Goal: Task Accomplishment & Management: Complete application form

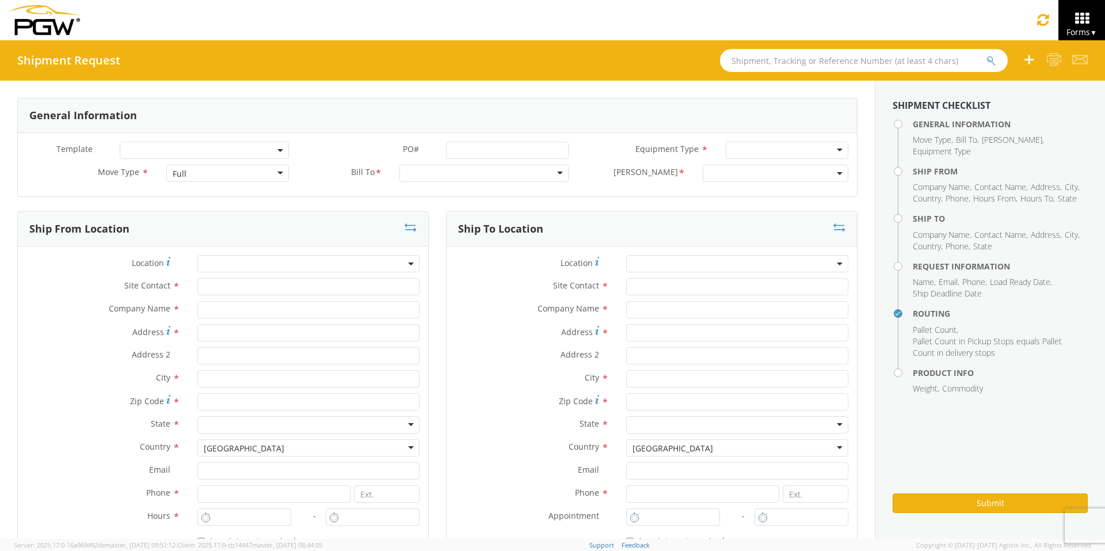
click at [761, 62] on input "text" at bounding box center [864, 60] width 288 height 23
type input "54092877"
click at [875, 55] on button "submit" at bounding box center [991, 62] width 10 height 14
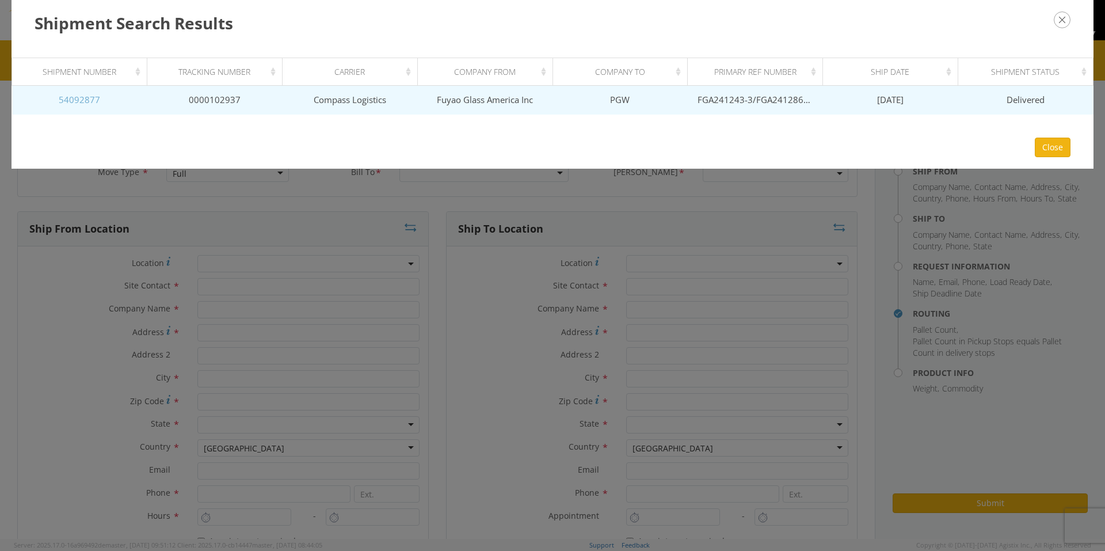
click at [87, 102] on link "54092877" at bounding box center [79, 100] width 41 height 12
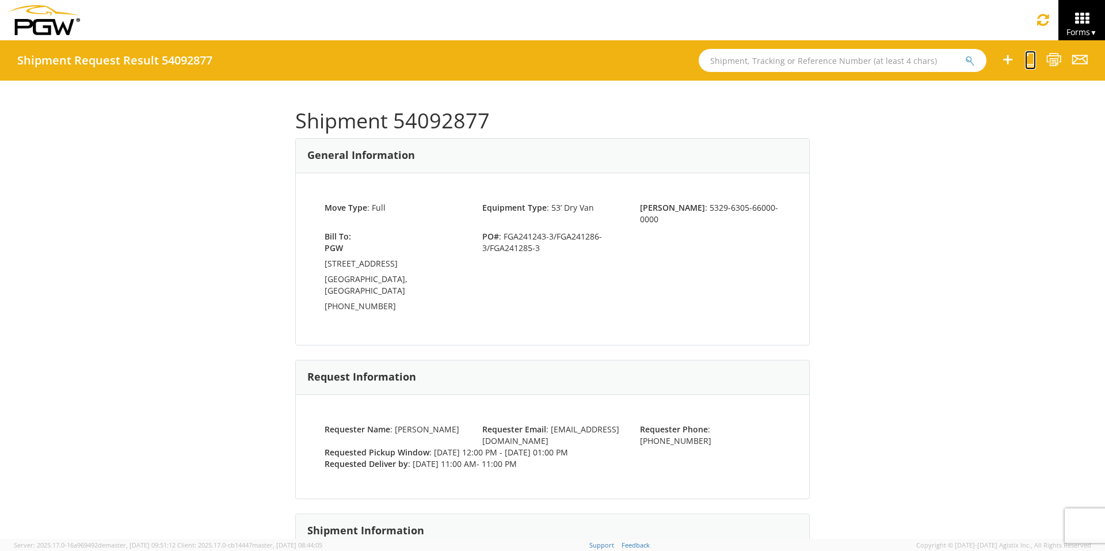
click at [875, 59] on icon at bounding box center [1030, 59] width 11 height 14
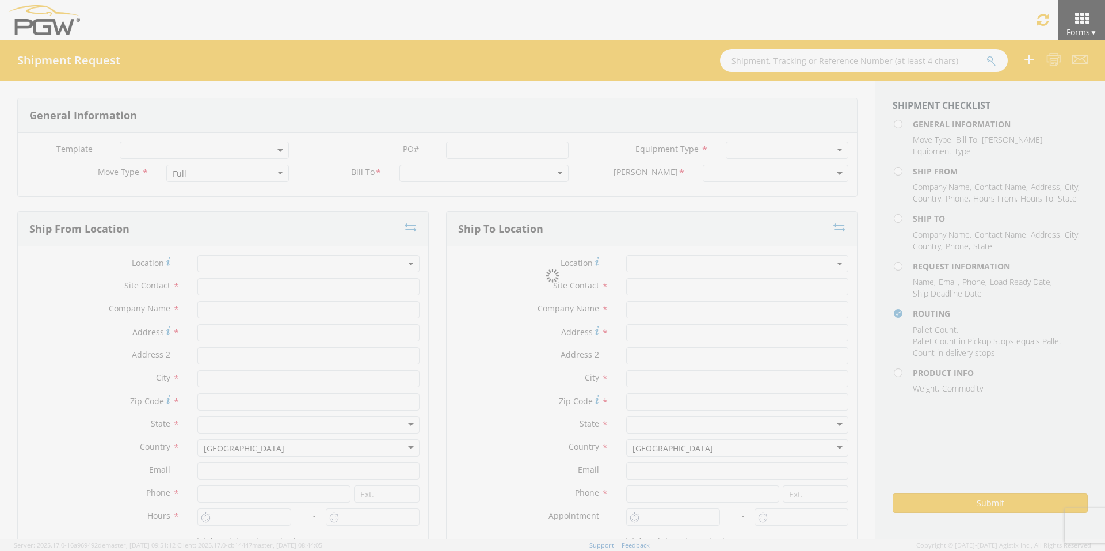
select select
type input "ARG Warehouse"
type input "Fuyao Glass America Inc"
type input "[STREET_ADDRESS][PERSON_NAME]"
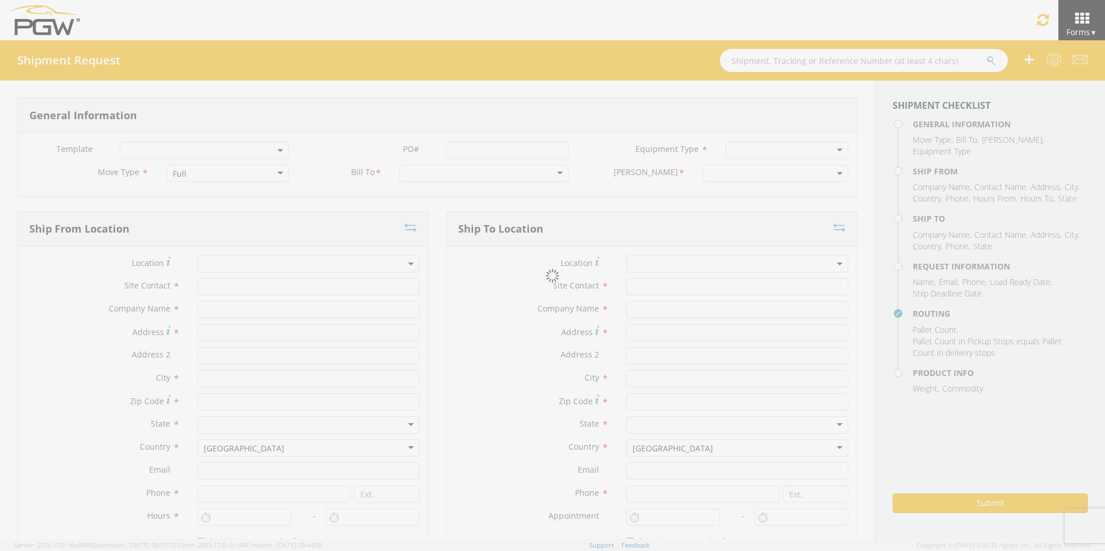
type input "Attn: 2601 ARG Warehouse"
type input "Moraine"
type input "45439"
type input "[EMAIL_ADDRESS][DOMAIN_NAME]"
type input "9374965777"
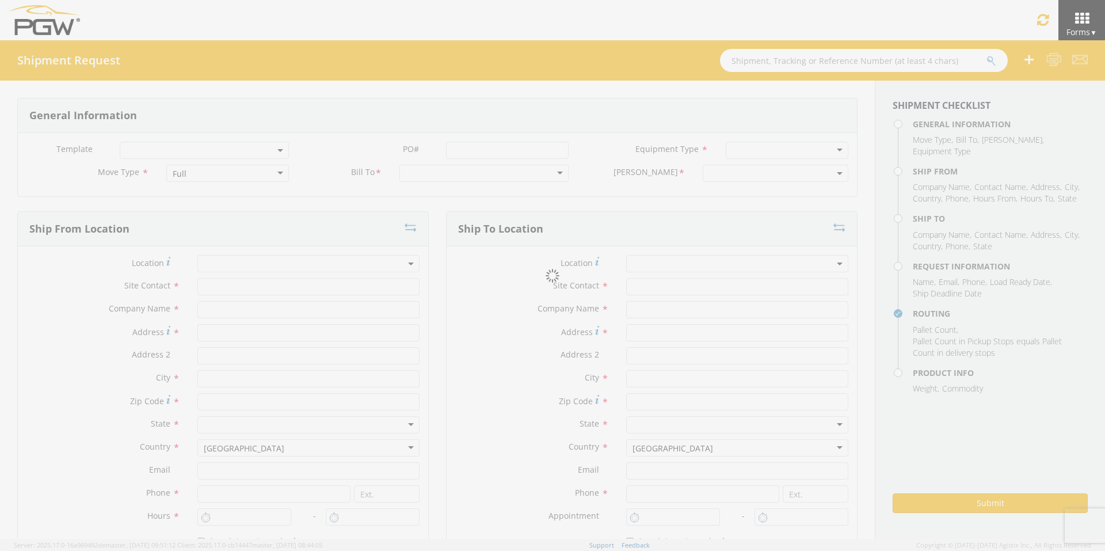
type input "4004"
type input "12:00 PM"
type input "1:00 PM"
type input "5329 Branch Manager"
type input "PGW"
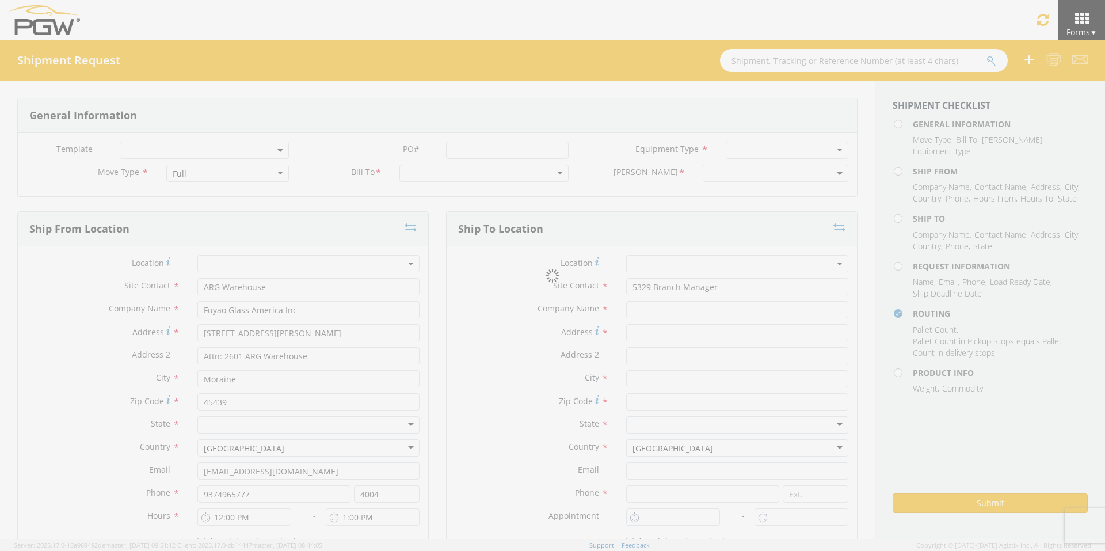
type input "[STREET_ADDRESS]"
type input "Chillicothe"
type input "45601"
type input "[EMAIL_ADDRESS][DOMAIN_NAME]"
type input "[PHONE_NUMBER]"
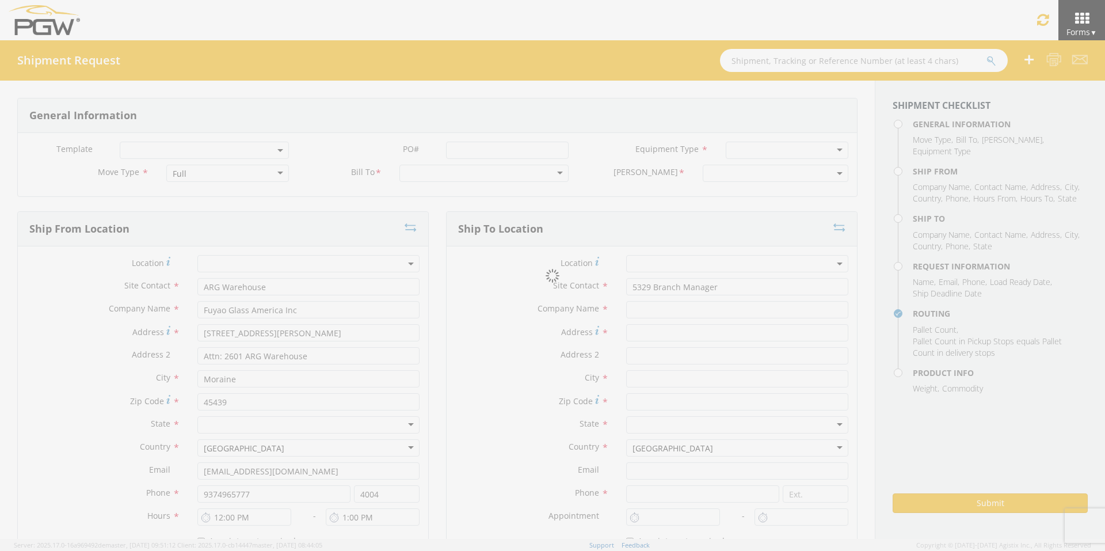
type input "11:00 AM"
type input "11:00 PM"
type input "[PERSON_NAME]"
type input "[EMAIL_ADDRESS][DOMAIN_NAME]"
checkbox input "true"
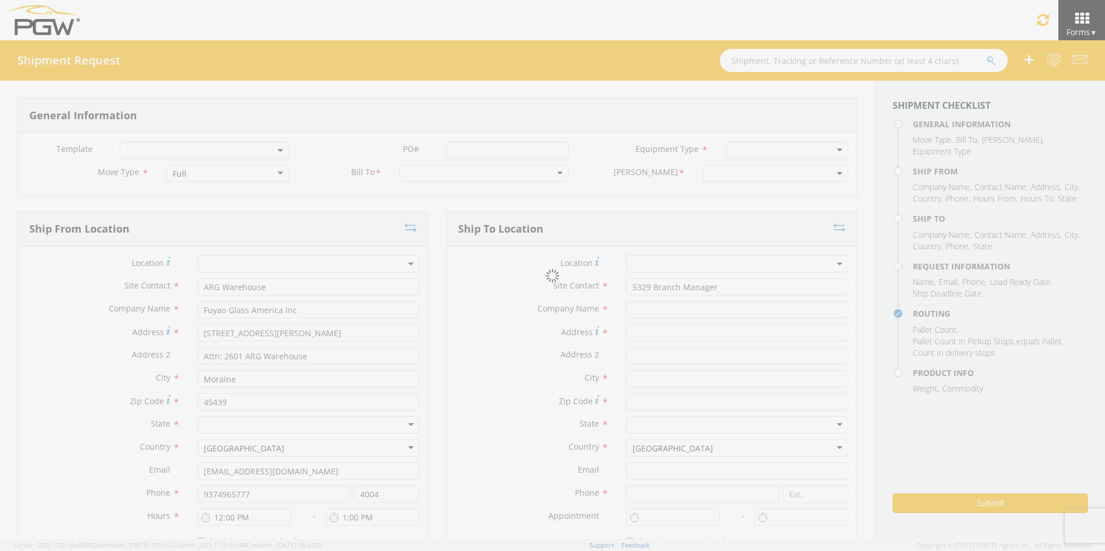
type input "[PHONE_NUMBER]"
type textarea "PGW/ARG Shipment FGA241243-3/FGA241286-3/FGA241285-3 (48 Crates) Driver Note: 5…"
type textarea "Secondary contact [PERSON_NAME] at [PHONE_NUMBER]"
type input "39000"
type input "48"
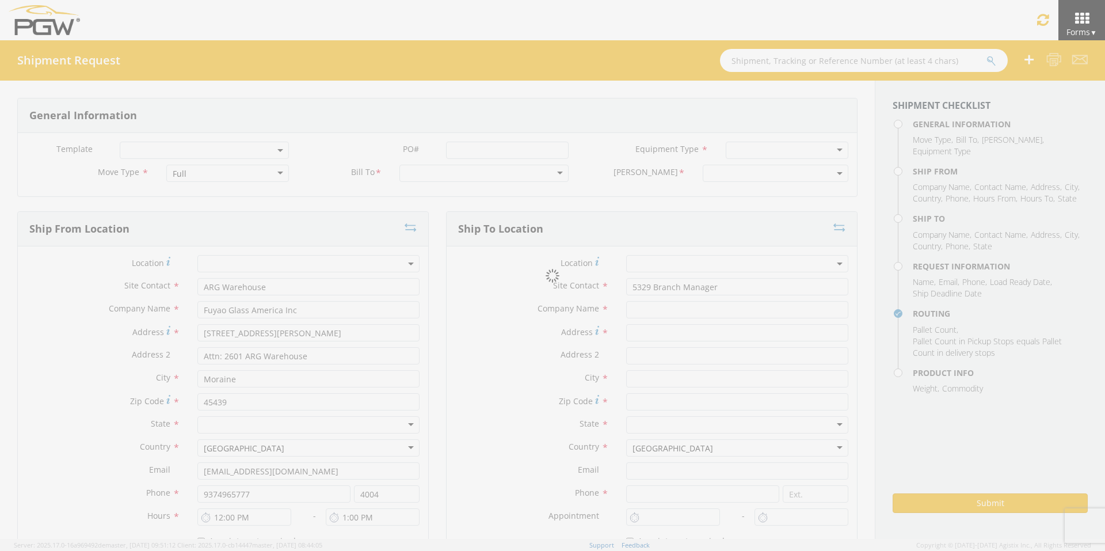
type textarea "PGW/ARG Shipment FGA241243-3/FGA241286-3/FGA241285-3 (48 Crates) Driver Note: 5…"
checkbox input "true"
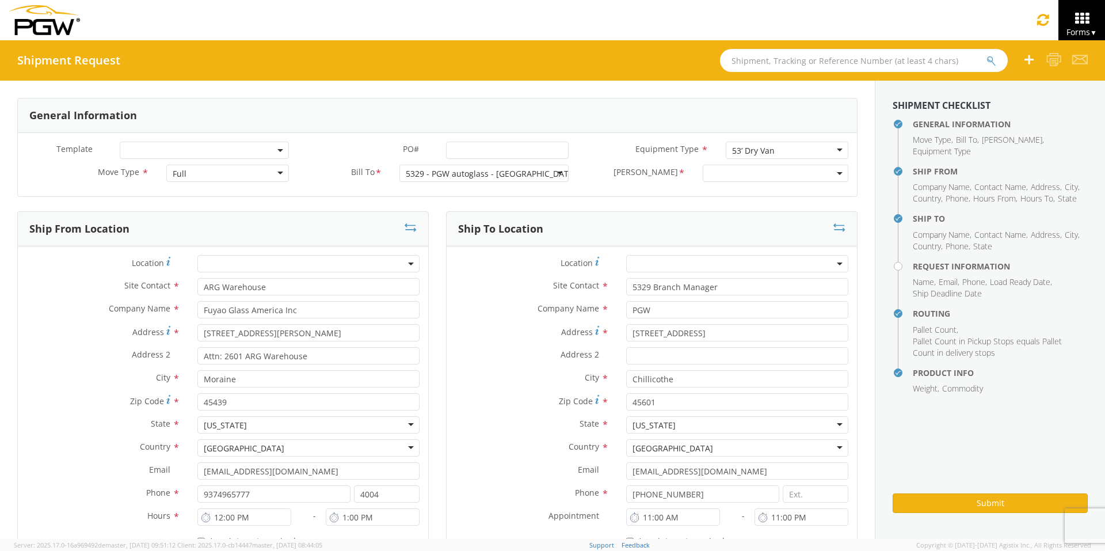
select select "5329-6305-66000-0000"
select select "28253"
click at [460, 150] on input "PO# *" at bounding box center [507, 150] width 123 height 17
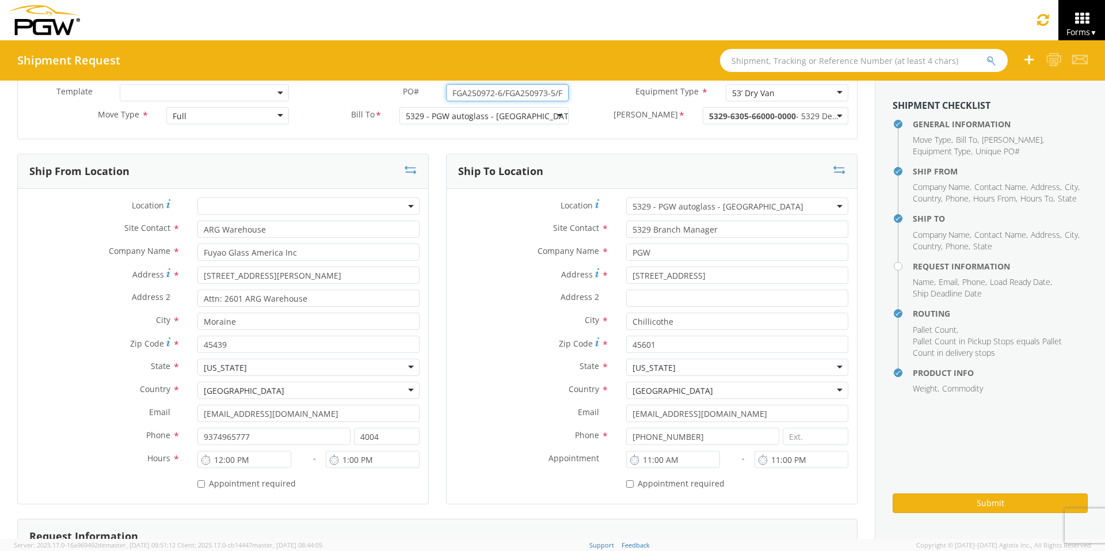
drag, startPoint x: 558, startPoint y: 91, endPoint x: 284, endPoint y: 94, distance: 273.3
click at [289, 94] on div "Template * PO# * FGA250972-6/FGA250973-5/FGA250869-3/FGA251089-1/FGA251025-3 Eq…" at bounding box center [437, 95] width 839 height 23
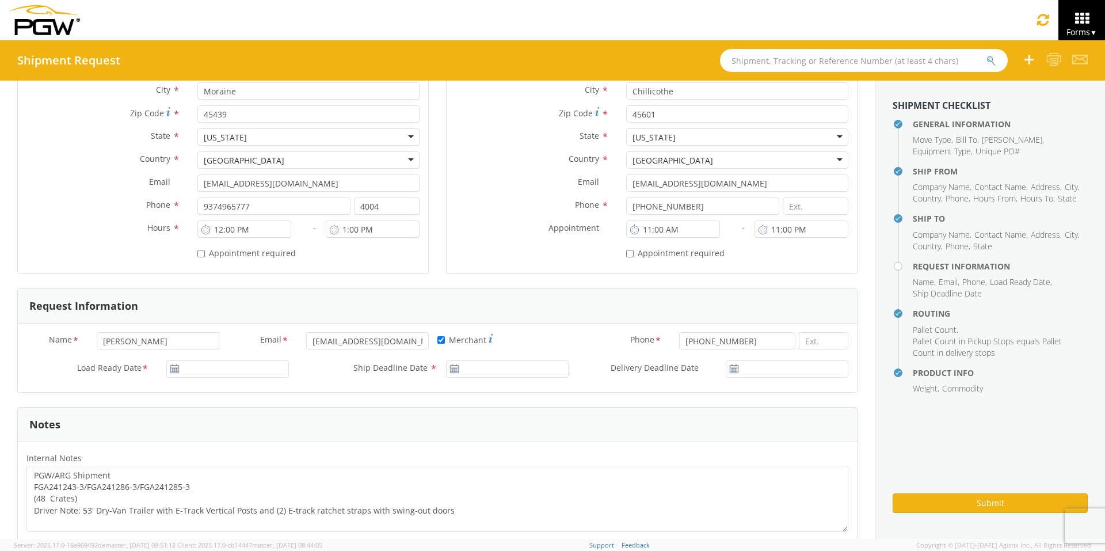
type input "FGA250972-6/FGA250973-5/FGA250869-3/FGA251089-1/FGA251025-3"
click at [225, 369] on input "[DATE]" at bounding box center [227, 368] width 123 height 17
click at [242, 313] on td "20" at bounding box center [246, 312] width 24 height 17
type input "[DATE]"
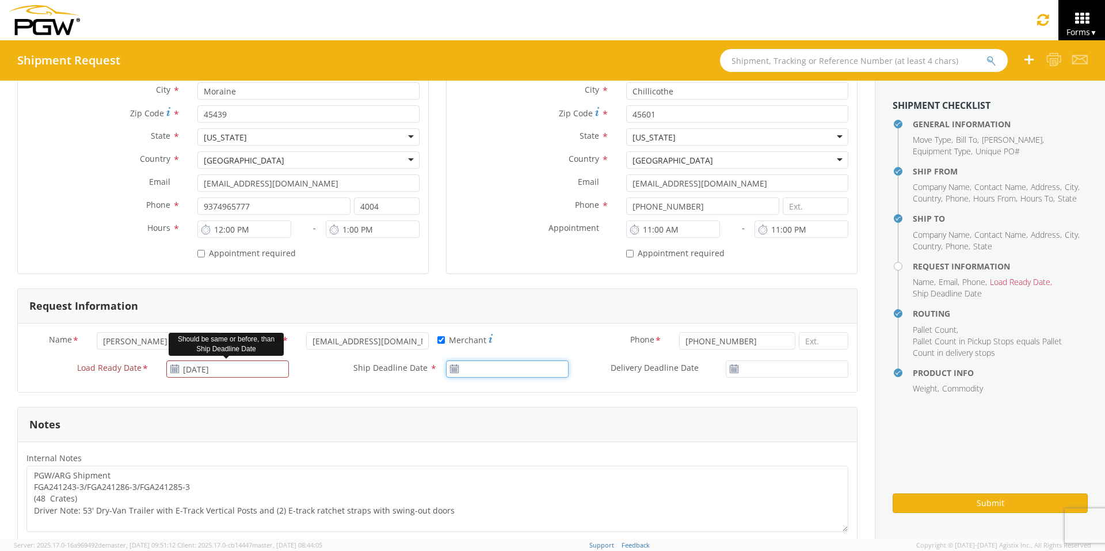
click at [476, 369] on input "Ship Deadline Date *" at bounding box center [507, 368] width 123 height 17
click at [521, 314] on td "20" at bounding box center [525, 312] width 24 height 17
type input "[DATE]"
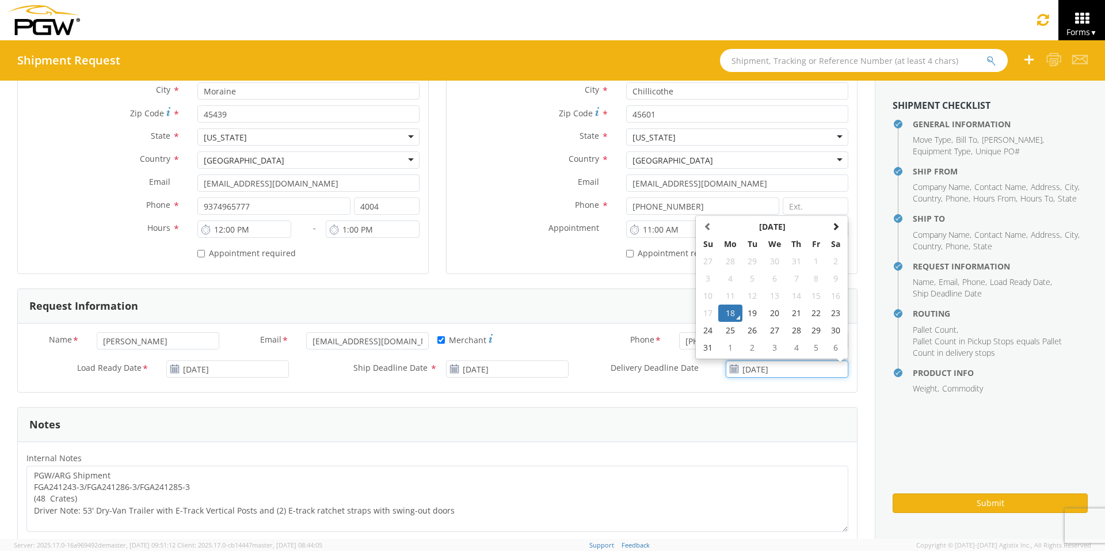
click at [774, 369] on input "[DATE]" at bounding box center [787, 368] width 123 height 17
click at [765, 311] on td "20" at bounding box center [774, 312] width 24 height 17
type input "[DATE]"
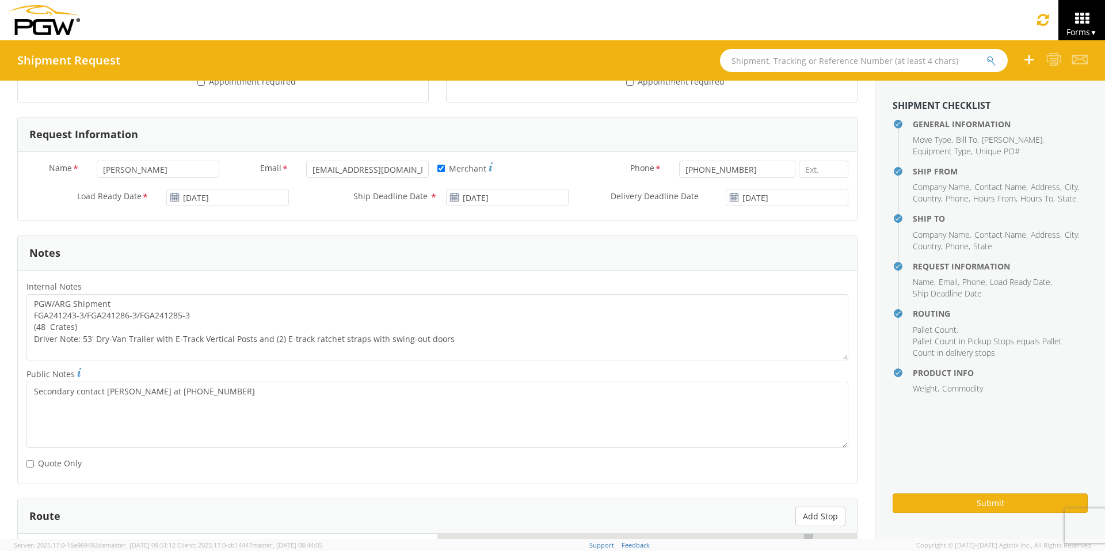
scroll to position [460, 0]
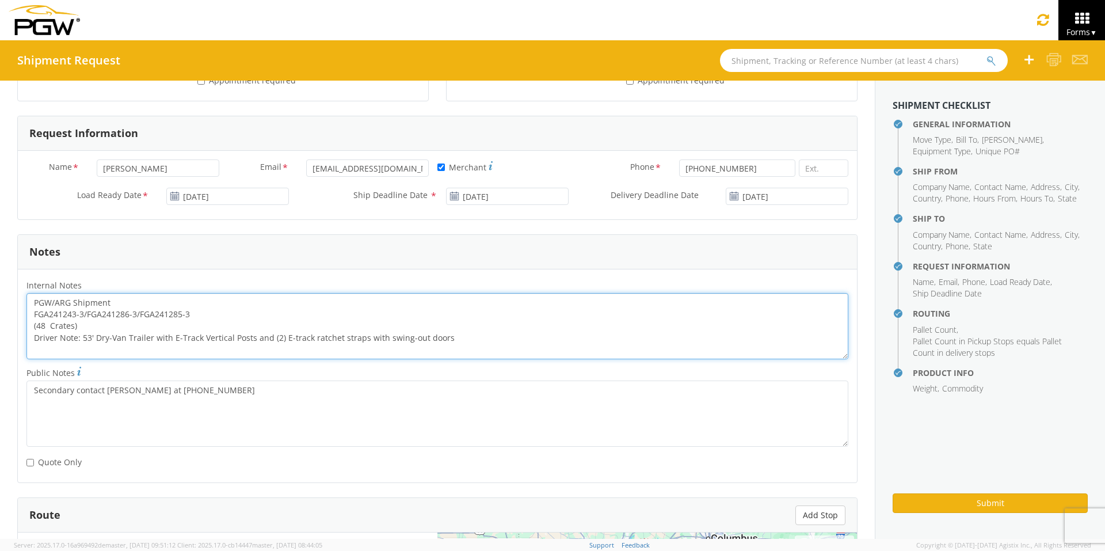
drag, startPoint x: 201, startPoint y: 314, endPoint x: 17, endPoint y: 313, distance: 184.1
click at [17, 313] on div "Notes Internal Notes * PGW/ARG Shipment FGA241243-3/FGA241286-3/FGA241285-3 (48…" at bounding box center [437, 358] width 840 height 249
paste textarea "50972-6/FGA250973-5/FGA250869-3/FGA251089-1/FGA25102"
drag, startPoint x: 33, startPoint y: 299, endPoint x: 501, endPoint y: 344, distance: 469.9
click at [501, 344] on textarea "PGW/ARG Shipment FGA250972-6/FGA250973-5/FGA250869-3/FGA251089-1/FGA251025-3 (4…" at bounding box center [437, 326] width 822 height 66
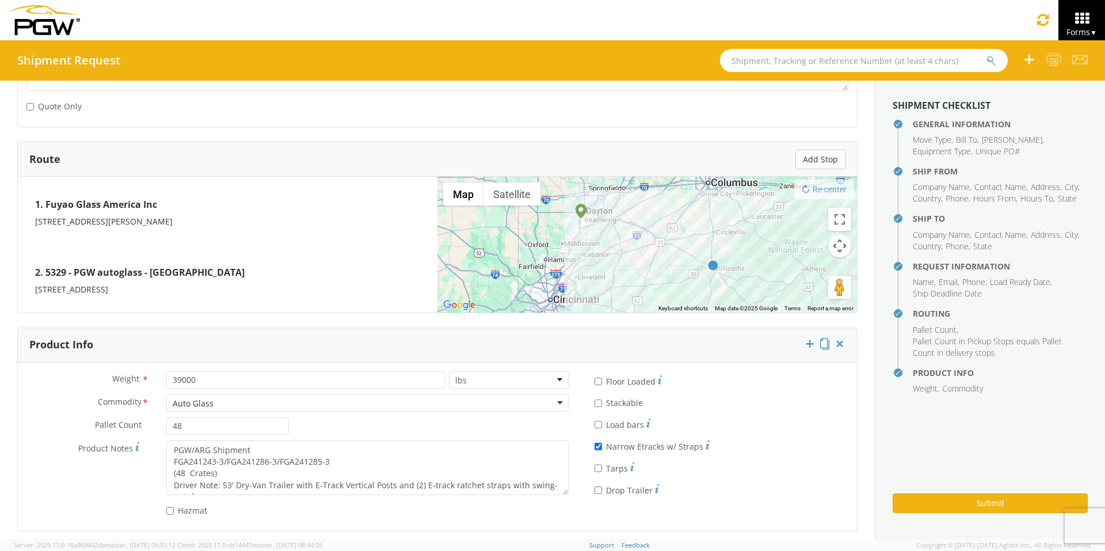
scroll to position [823, 0]
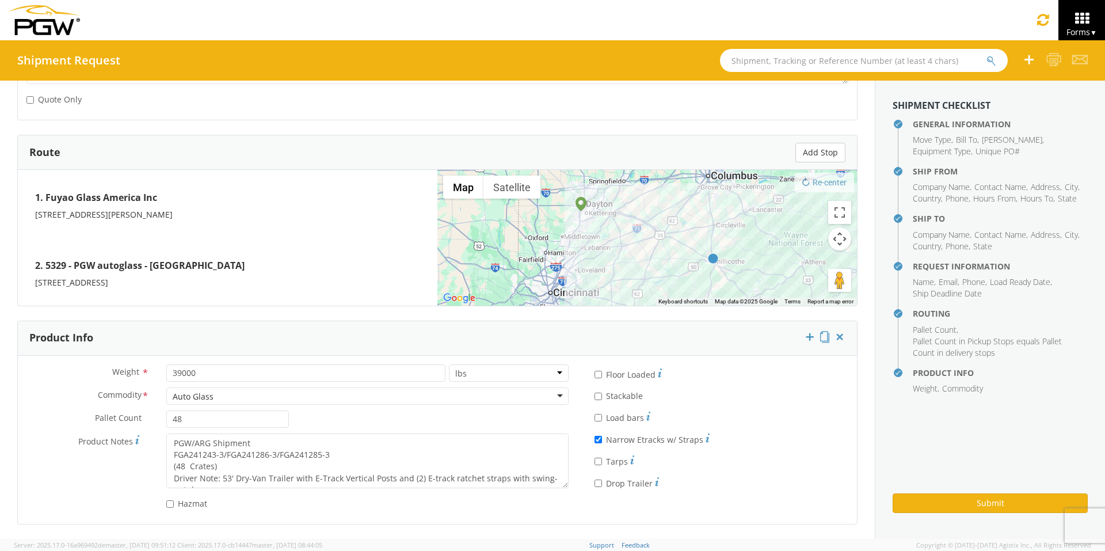
type textarea "PGW/ARG Shipment FGA250972-6/FGA250973-5/FGA250869-3/FGA251089-1/FGA251025-3 (4…"
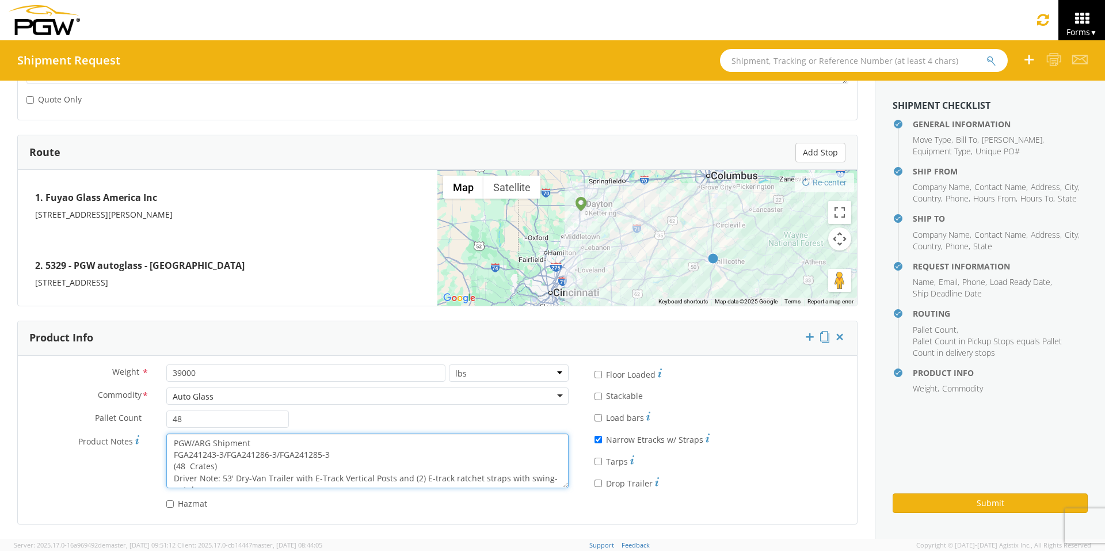
scroll to position [12, 0]
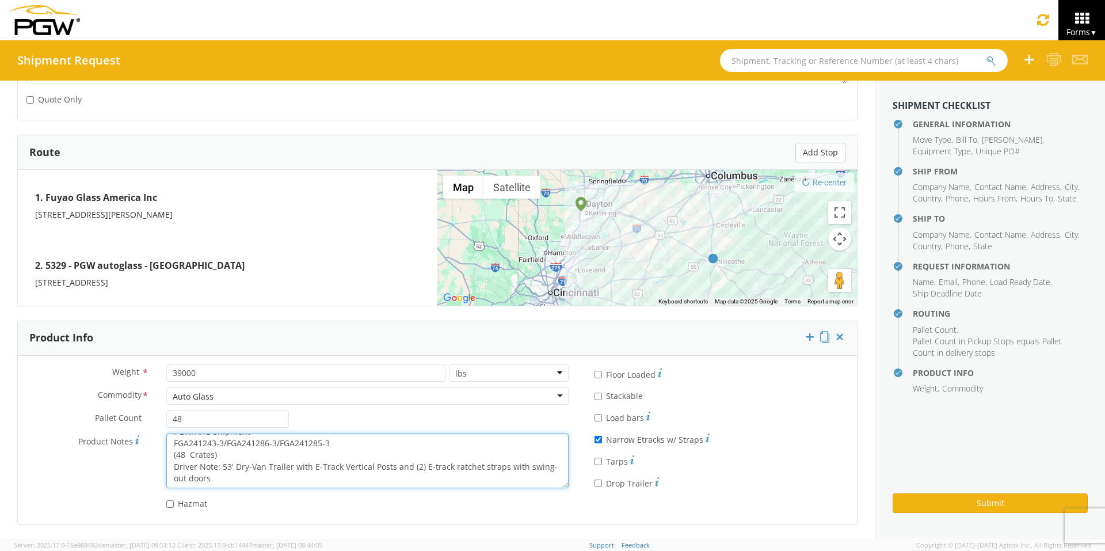
drag, startPoint x: 170, startPoint y: 442, endPoint x: 455, endPoint y: 509, distance: 292.5
click at [455, 426] on div "Weight * 39000 lbs kgs Commodity * Auto Glass Auto Glass Adhesives / Glues Aqua…" at bounding box center [297, 439] width 559 height 151
paste textarea "50972-6/FGA250973-5/FGA250869-3/FGA251089-1/FGA25102"
type textarea "PGW/ARG Shipment FGA250972-6/FGA250973-5/FGA250869-3/FGA251089-1/FGA251025-3 (4…"
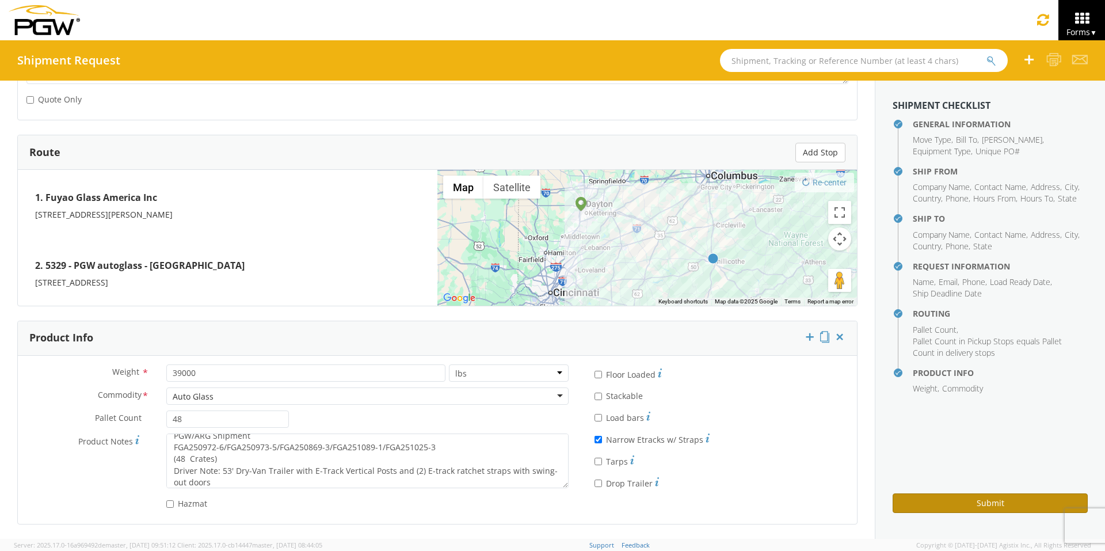
click at [875, 426] on button "Submit" at bounding box center [989, 503] width 195 height 20
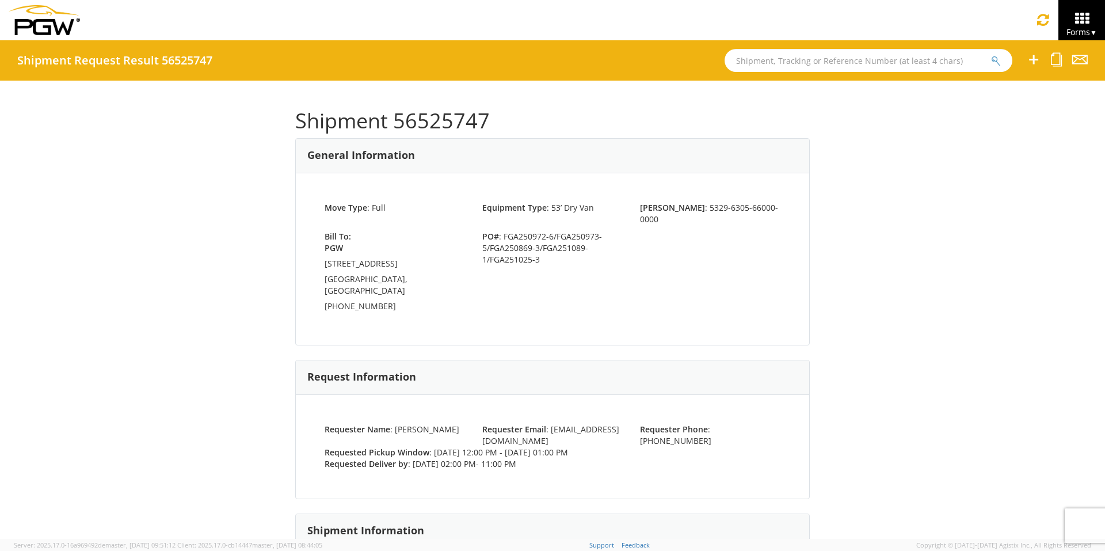
click at [821, 59] on input "text" at bounding box center [868, 60] width 288 height 23
type input "56516996"
click at [875, 55] on button "submit" at bounding box center [996, 62] width 10 height 14
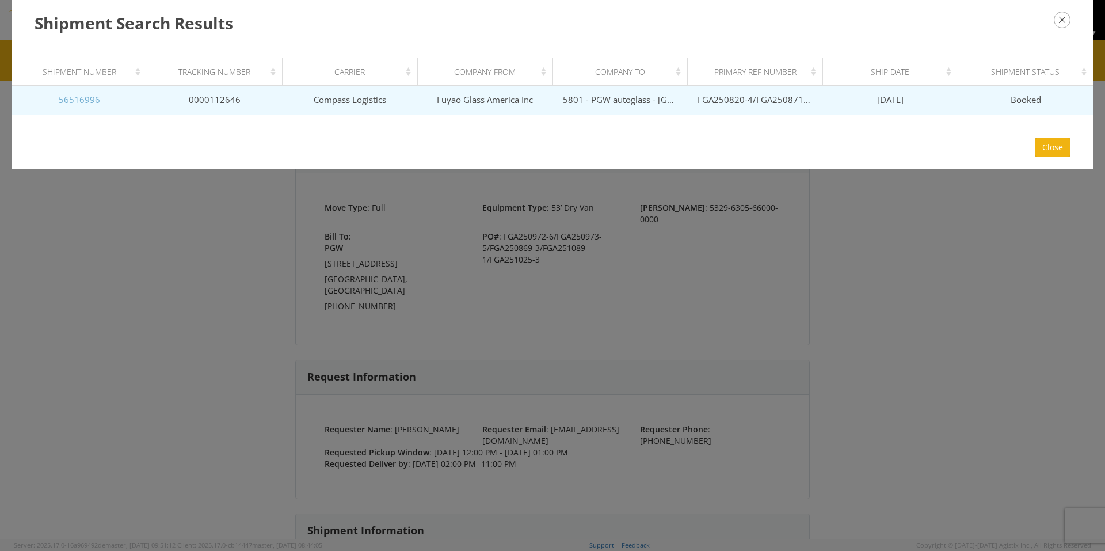
click at [78, 101] on link "56516996" at bounding box center [79, 100] width 41 height 12
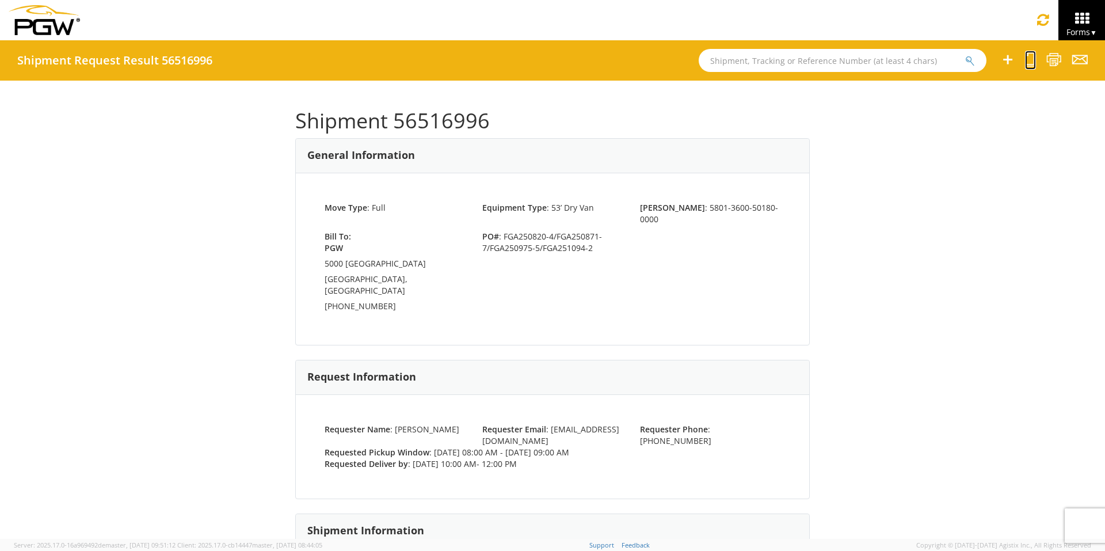
click at [875, 61] on icon at bounding box center [1030, 59] width 11 height 14
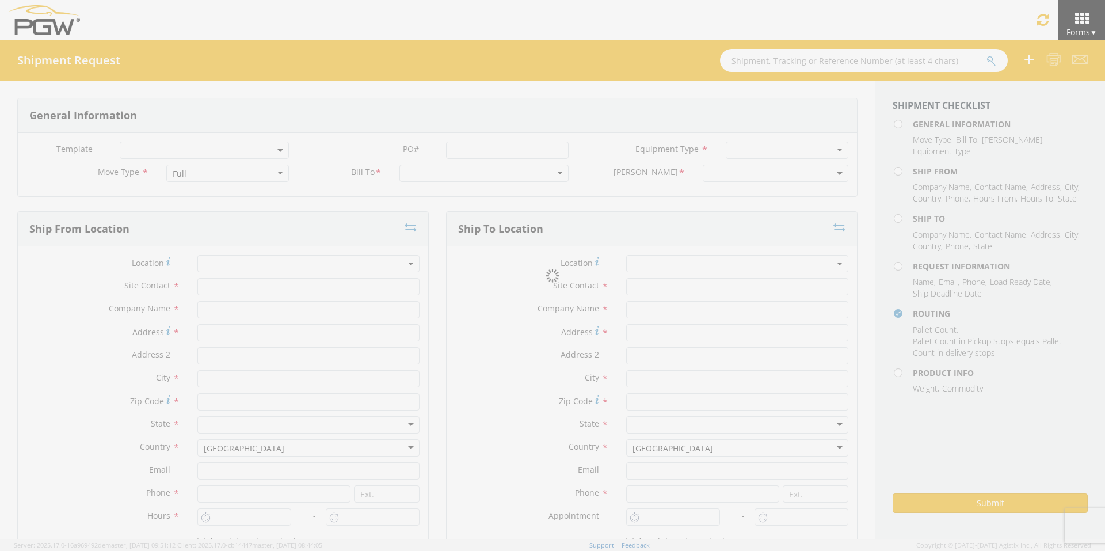
select select
type input "ARG Warehouse"
type input "Fuyao Glass America Inc"
type input "[STREET_ADDRESS][PERSON_NAME]"
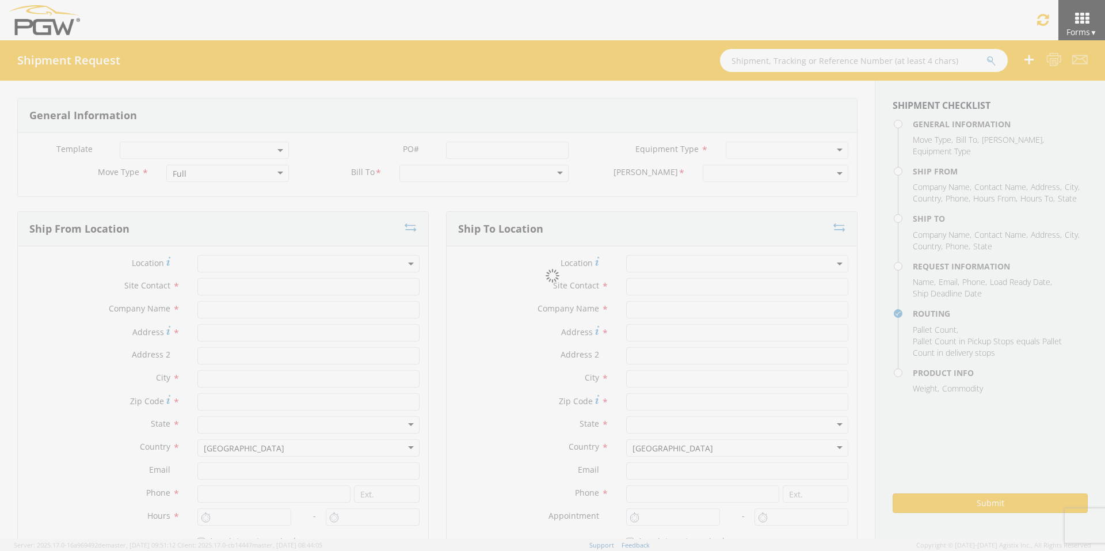
type input "Attn: 2601 ARG Warehouse"
type input "Moraine"
type input "45439"
type input "[EMAIL_ADDRESS][DOMAIN_NAME]"
type input "9374965777"
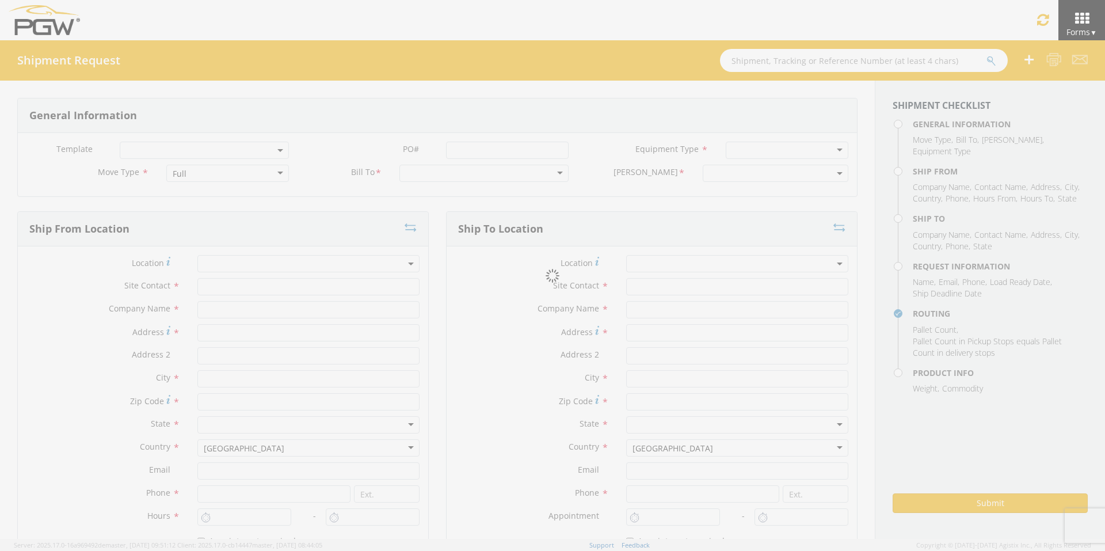
type input "4004"
type input "8:00 AM"
type input "9:00 AM"
type input "5801 Branch Manager"
type input "5801 - PGW autoglass - [GEOGRAPHIC_DATA] Hub"
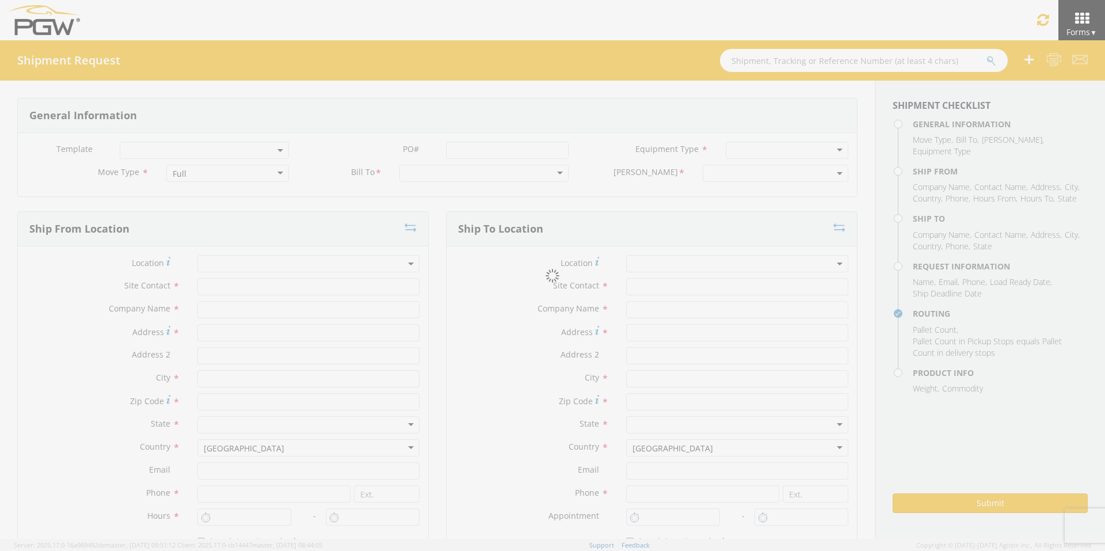
type input "5000 [GEOGRAPHIC_DATA]"
type input "[GEOGRAPHIC_DATA]"
type input "76115"
type input "[EMAIL_ADDRESS][DOMAIN_NAME]"
type input "[PHONE_NUMBER]"
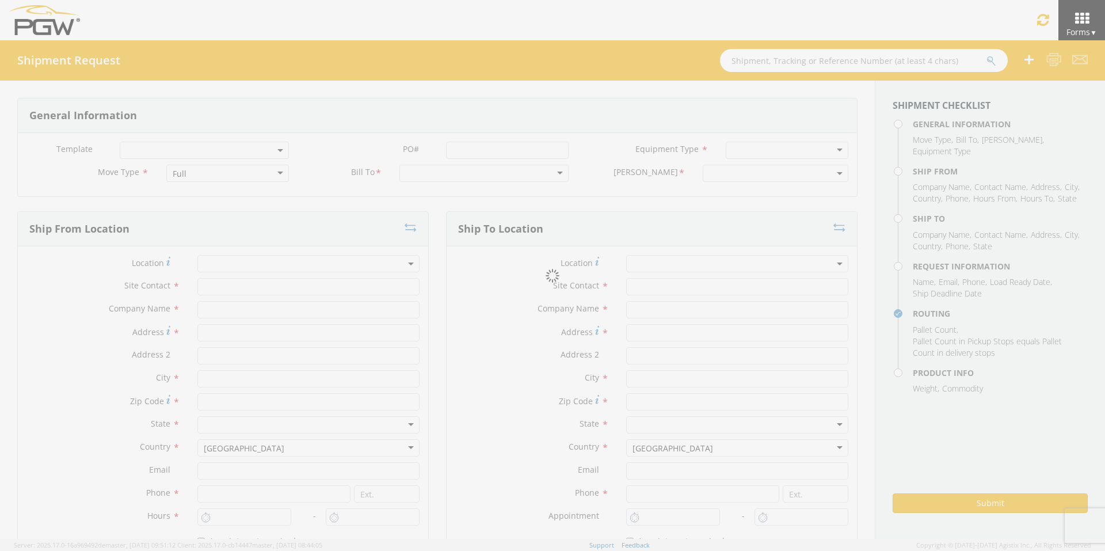
type input "10:00 AM"
type input "12:00 PM"
type input "[PERSON_NAME]"
type input "[EMAIL_ADDRESS][DOMAIN_NAME]"
checkbox input "true"
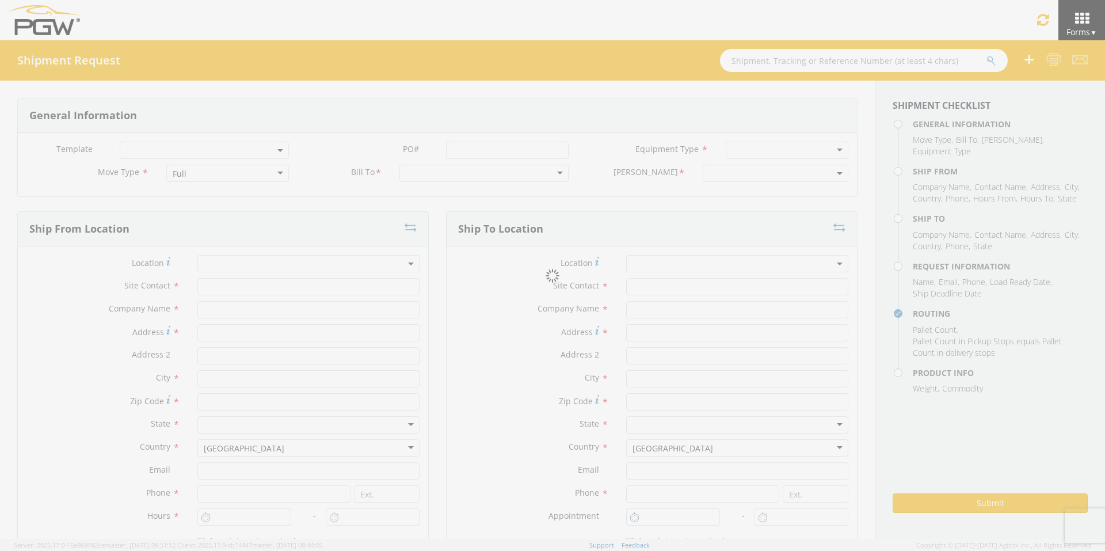
type input "[PHONE_NUMBER]"
type textarea "PGW Branch Direct - [GEOGRAPHIC_DATA] FGA250820-4/FGA250871-7/FGA250975-5/FGA25…"
type textarea "NO LTL Appt unless noted, ALL Truckload APPT Reqd."
type input "39000"
type input "48"
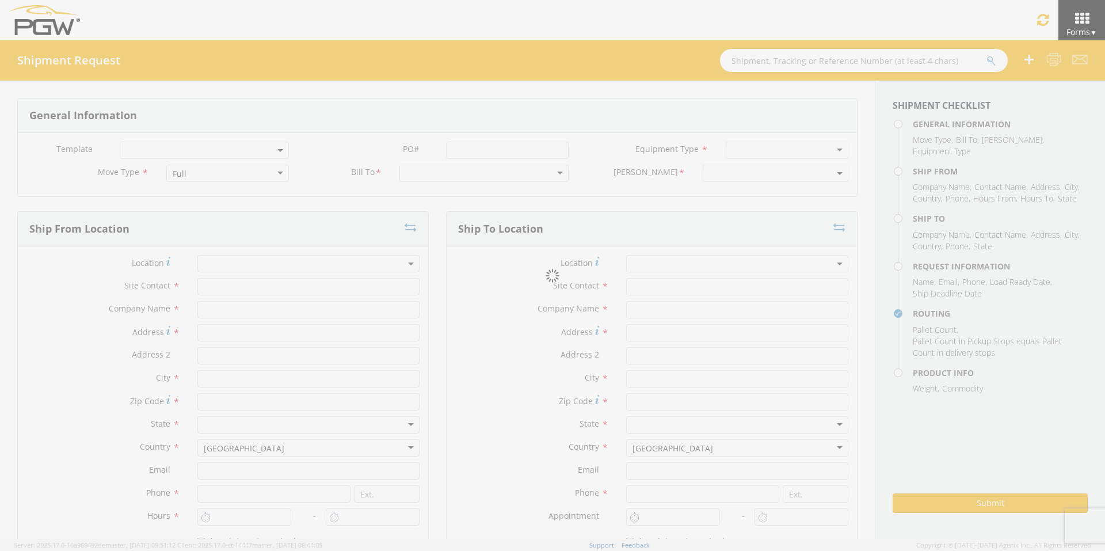
type textarea "PGW Branch Direct - [GEOGRAPHIC_DATA] FGA250820-4/FGA250871-7/FGA250975-5/FGA25…"
checkbox input "true"
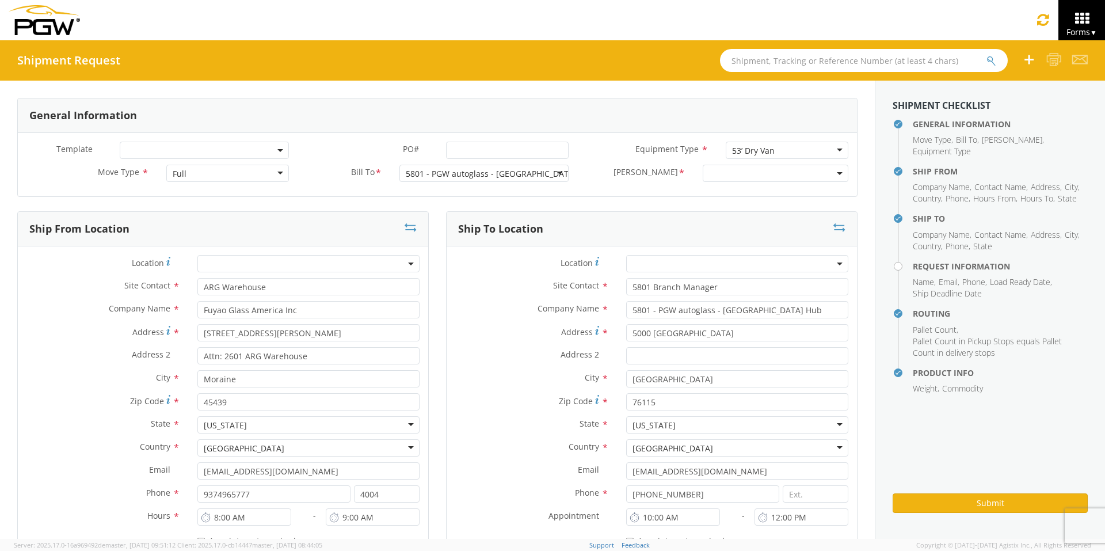
select select "62891"
select select "5801-3600-50180-0000"
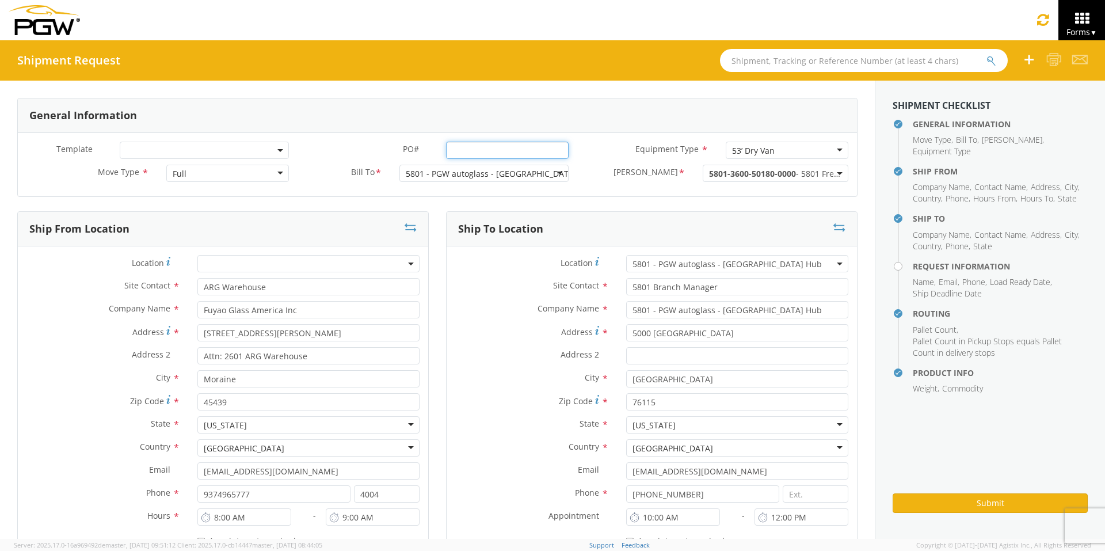
click at [449, 152] on input "PO# *" at bounding box center [507, 150] width 123 height 17
drag, startPoint x: 557, startPoint y: 149, endPoint x: 265, endPoint y: 149, distance: 291.7
click at [270, 149] on div "Template * PO# * FGA250820-4/FGA250871-7/FGA250975-5 Equipment Type * 53’ Dry V…" at bounding box center [437, 153] width 839 height 23
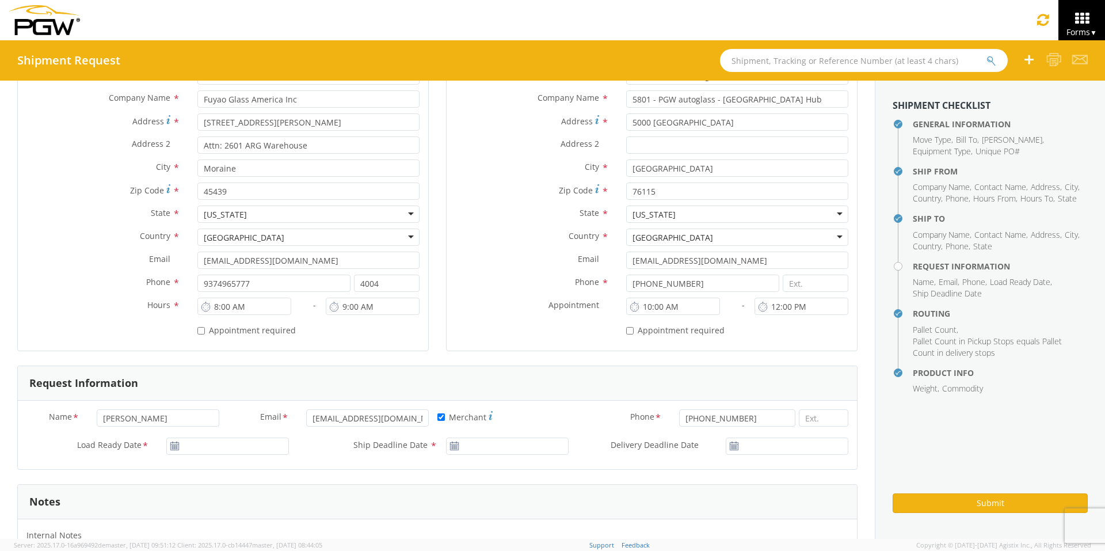
scroll to position [288, 0]
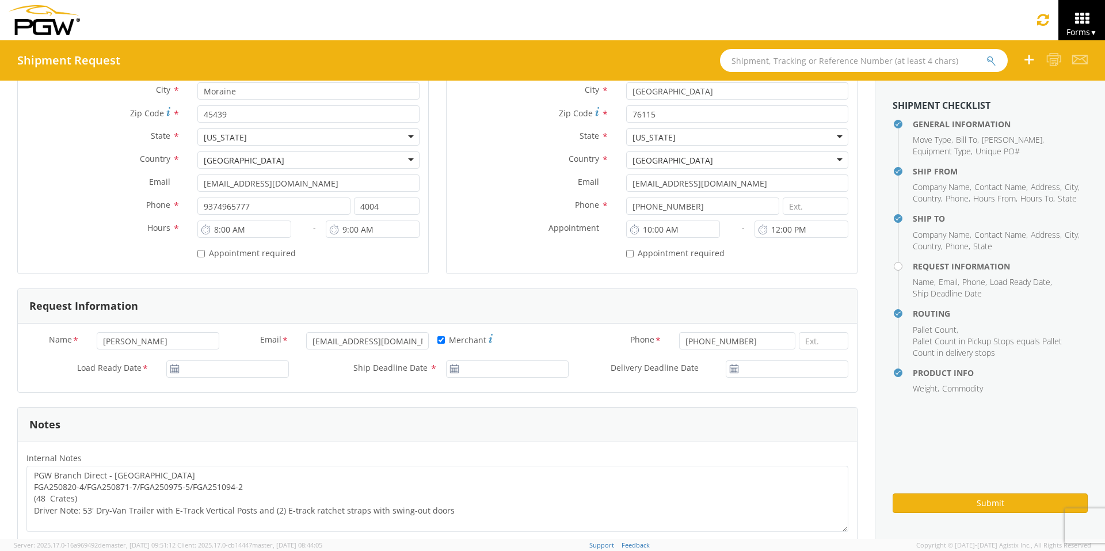
type input "FGA250820-4/FGA250871-7/FGA250975-5"
click at [207, 369] on input "[DATE]" at bounding box center [227, 368] width 123 height 17
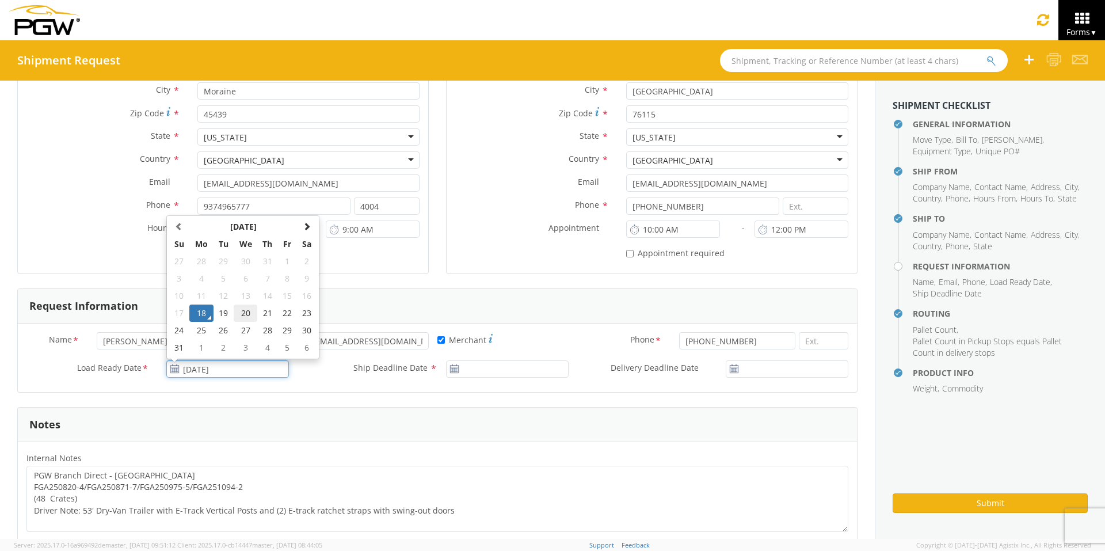
click at [241, 313] on td "20" at bounding box center [246, 312] width 24 height 17
type input "[DATE]"
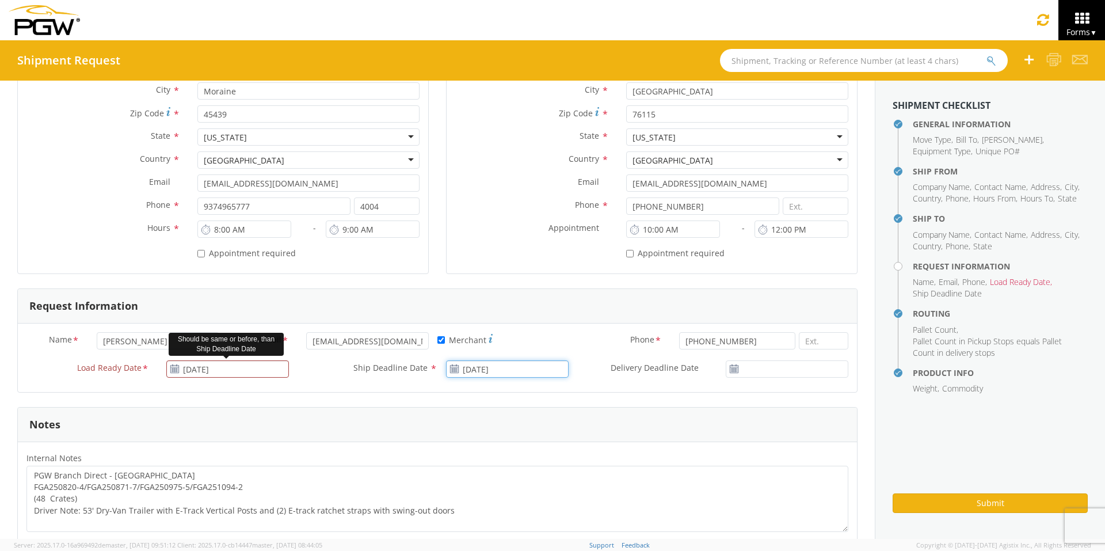
click at [494, 369] on input "[DATE]" at bounding box center [507, 368] width 123 height 17
click at [521, 312] on td "20" at bounding box center [525, 312] width 24 height 17
type input "[DATE]"
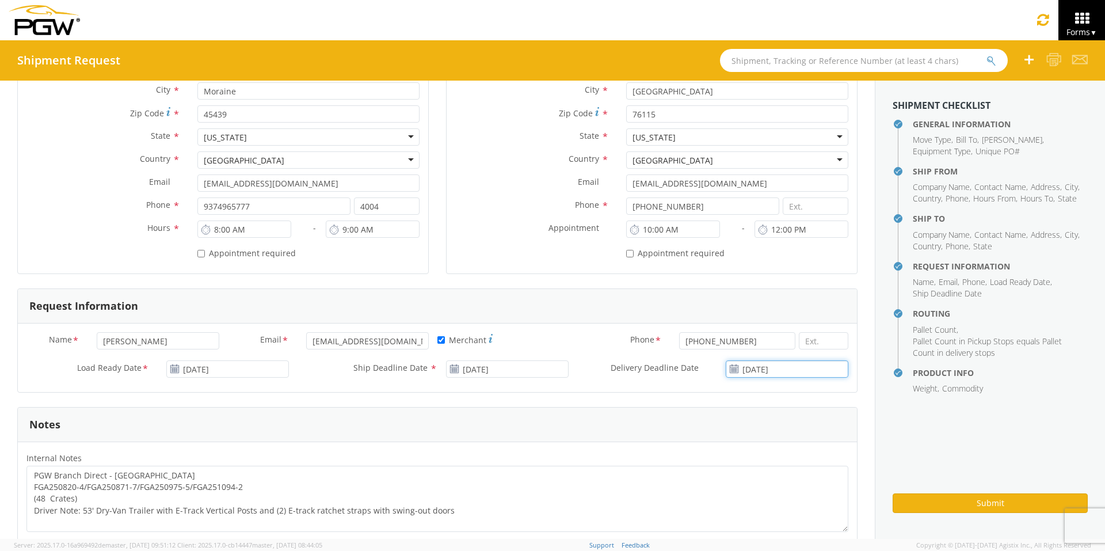
click at [762, 371] on input "[DATE]" at bounding box center [787, 368] width 123 height 17
click at [766, 310] on td "20" at bounding box center [774, 312] width 24 height 17
type input "[DATE]"
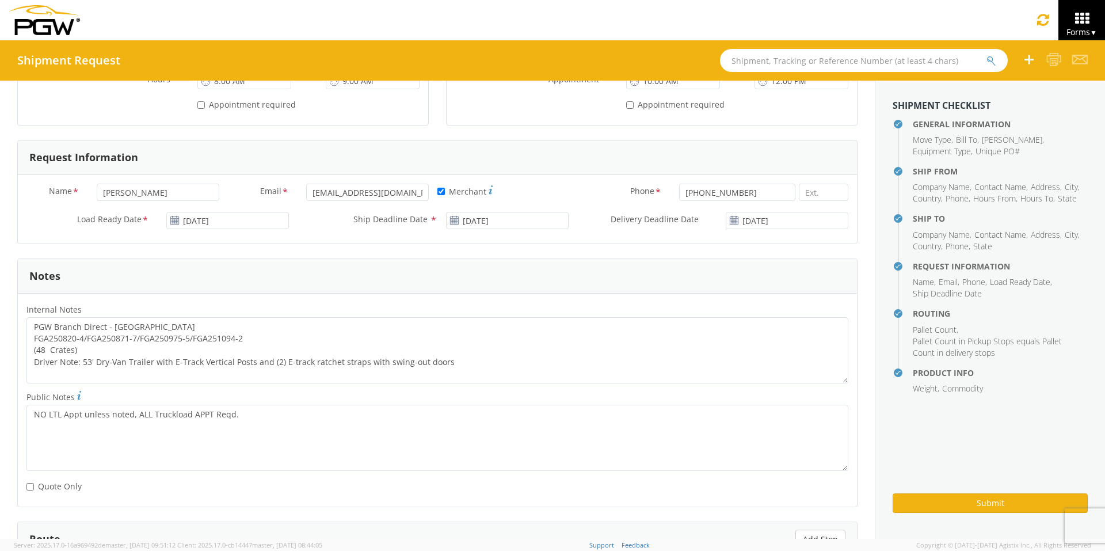
scroll to position [460, 0]
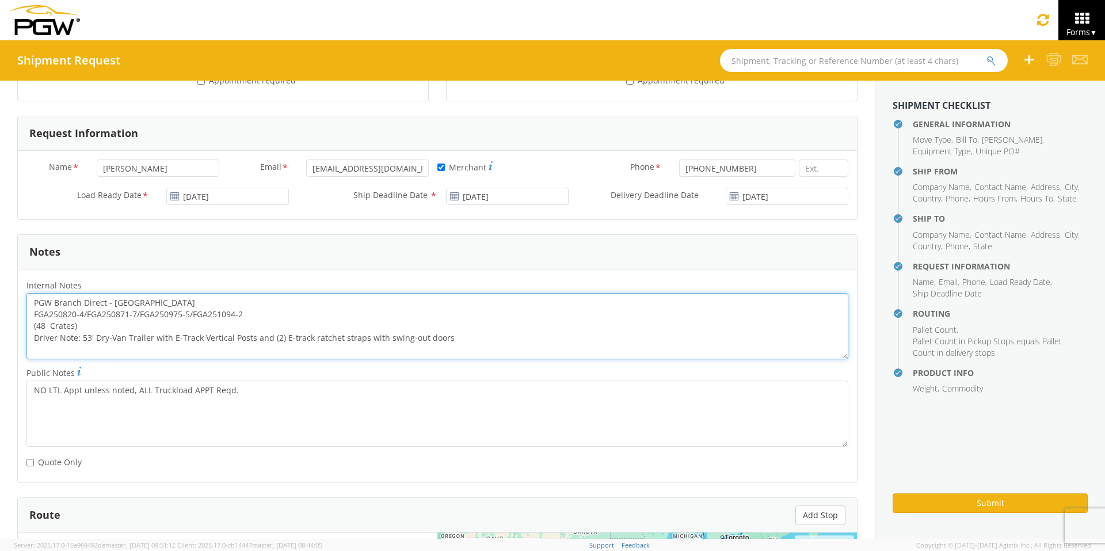
drag, startPoint x: 250, startPoint y: 312, endPoint x: 26, endPoint y: 312, distance: 223.8
click at [26, 312] on div "PGW Branch Direct - [GEOGRAPHIC_DATA] FGA250820-4/FGA250871-7/FGA250975-5/FGA25…" at bounding box center [437, 326] width 839 height 66
paste textarea
drag, startPoint x: 30, startPoint y: 300, endPoint x: 526, endPoint y: 348, distance: 498.3
click at [526, 348] on textarea "PGW Branch Direct - [GEOGRAPHIC_DATA] FGA250820-4/FGA250871-7/FGA250975-5 (48 C…" at bounding box center [437, 326] width 822 height 66
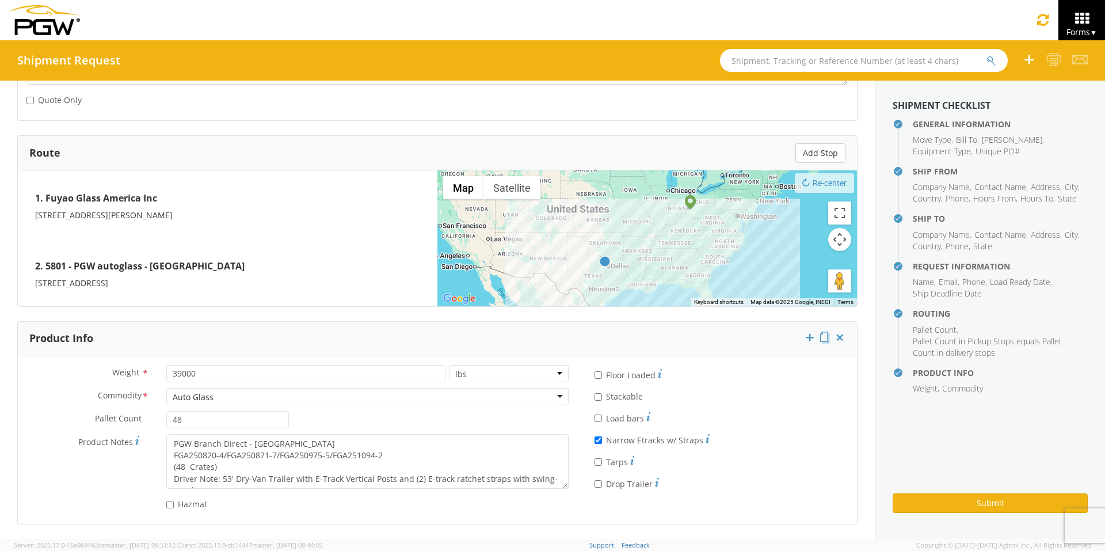
scroll to position [823, 0]
type textarea "PGW Branch Direct - [GEOGRAPHIC_DATA] FGA250820-4/FGA250871-7/FGA250975-5 (48 C…"
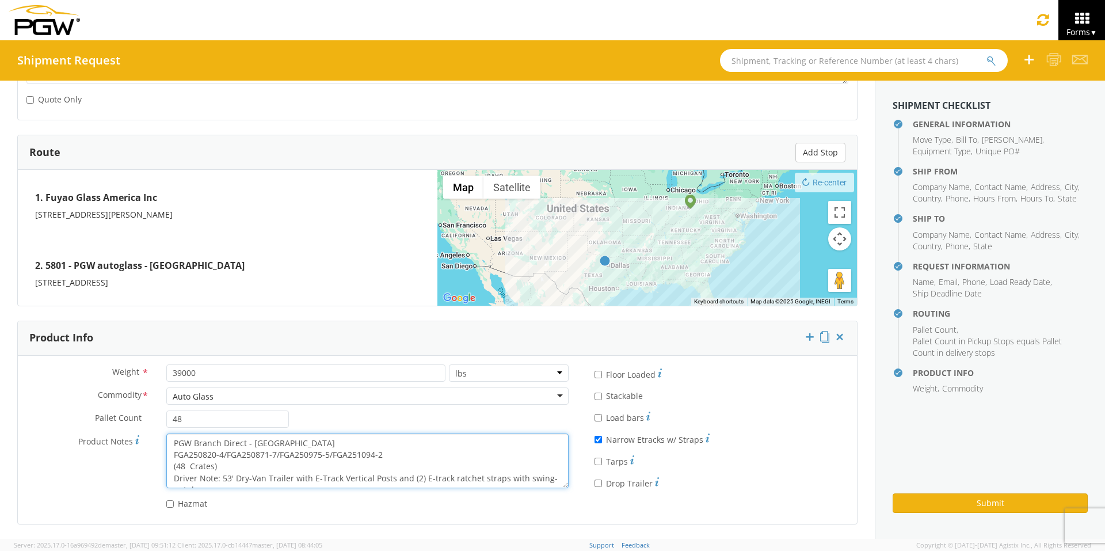
scroll to position [12, 0]
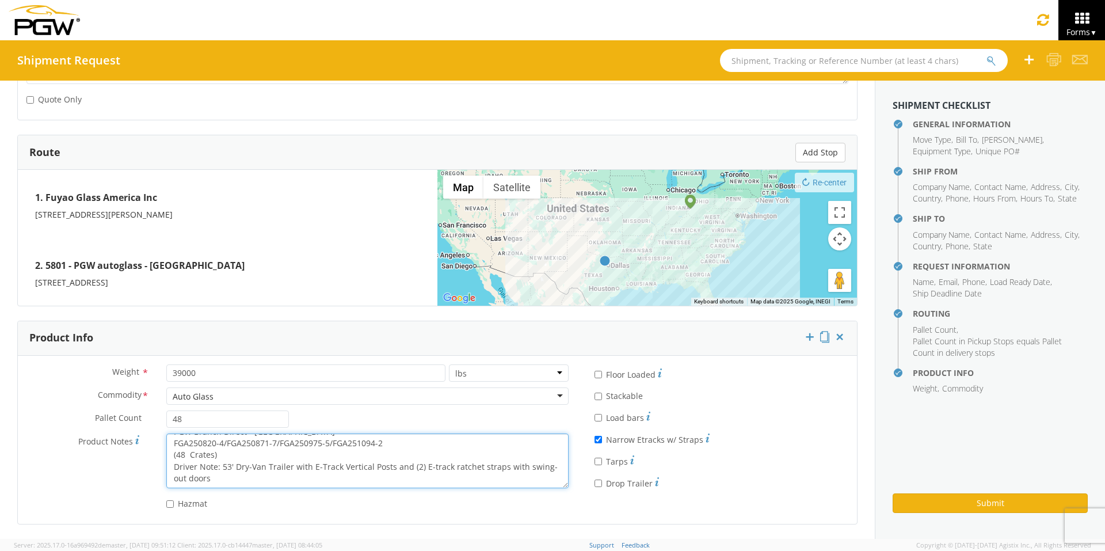
drag, startPoint x: 171, startPoint y: 442, endPoint x: 495, endPoint y: 499, distance: 328.4
click at [495, 426] on div "Weight * 39000 lbs kgs Commodity * Auto Glass Auto Glass Adhesives / Glues Aqua…" at bounding box center [297, 439] width 559 height 151
paste textarea
type textarea "PGW Branch Direct - [GEOGRAPHIC_DATA] FGA250820-4/FGA250871-7/FGA250975-5 (48 C…"
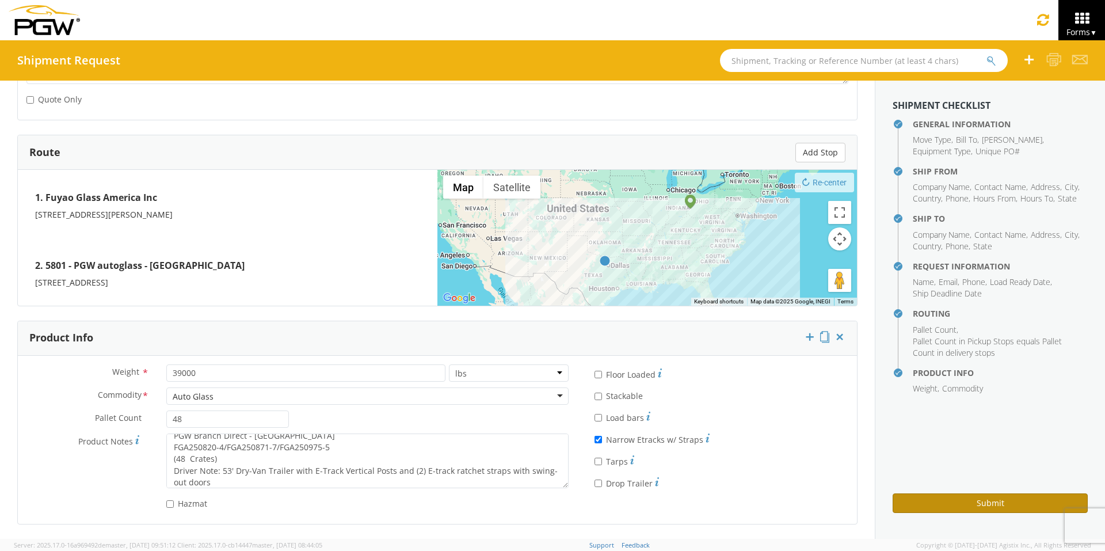
click at [875, 426] on button "Submit" at bounding box center [989, 503] width 195 height 20
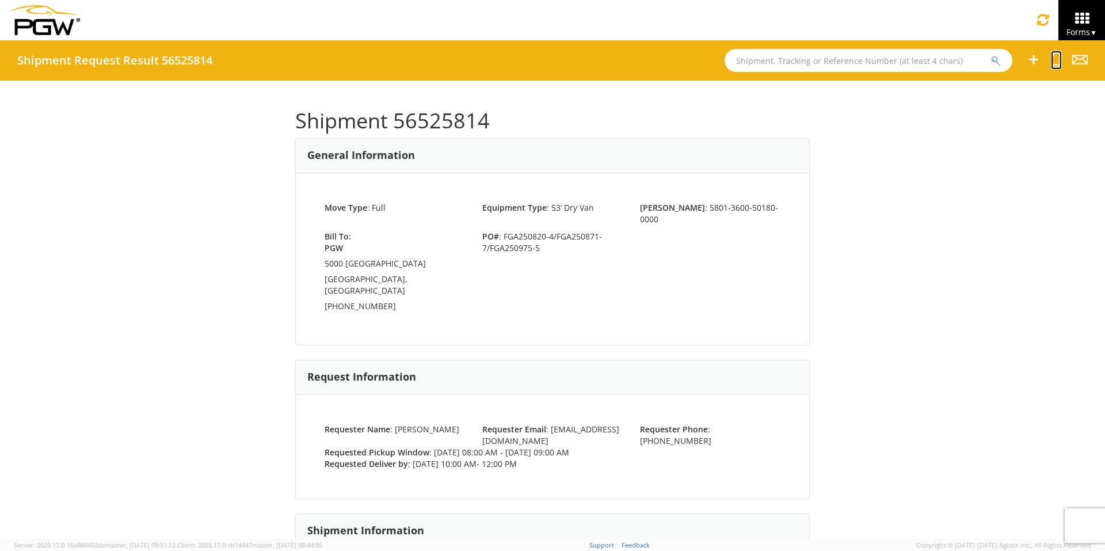
click at [875, 62] on icon at bounding box center [1056, 59] width 11 height 14
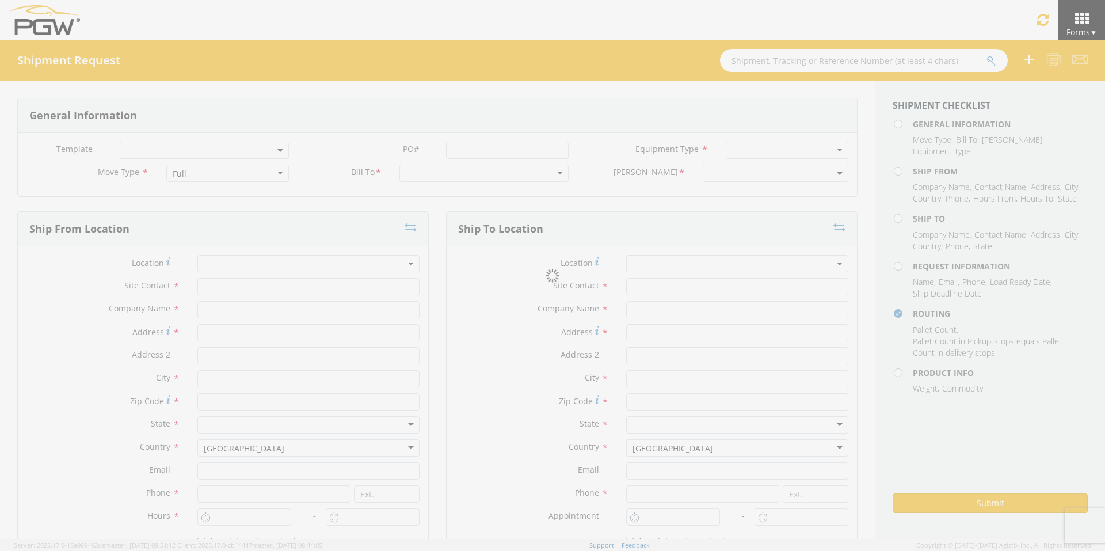
select select
type input "ARG Warehouse"
type input "Fuyao Glass America Inc"
type input "[STREET_ADDRESS][PERSON_NAME]"
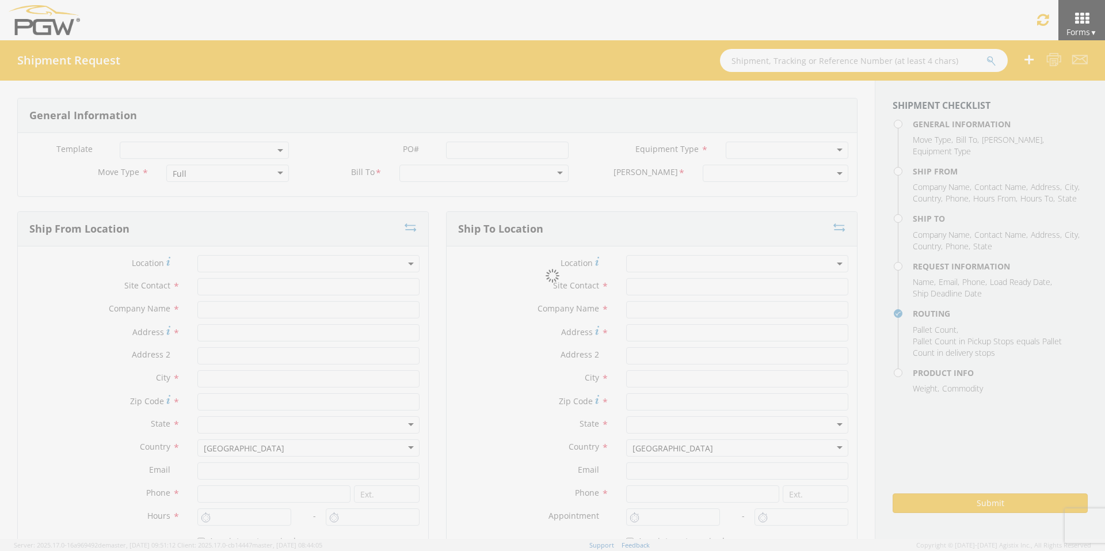
type input "Attn: 2601 ARG Warehouse"
type input "Moraine"
type input "45439"
type input "[EMAIL_ADDRESS][DOMAIN_NAME]"
type input "9374965777"
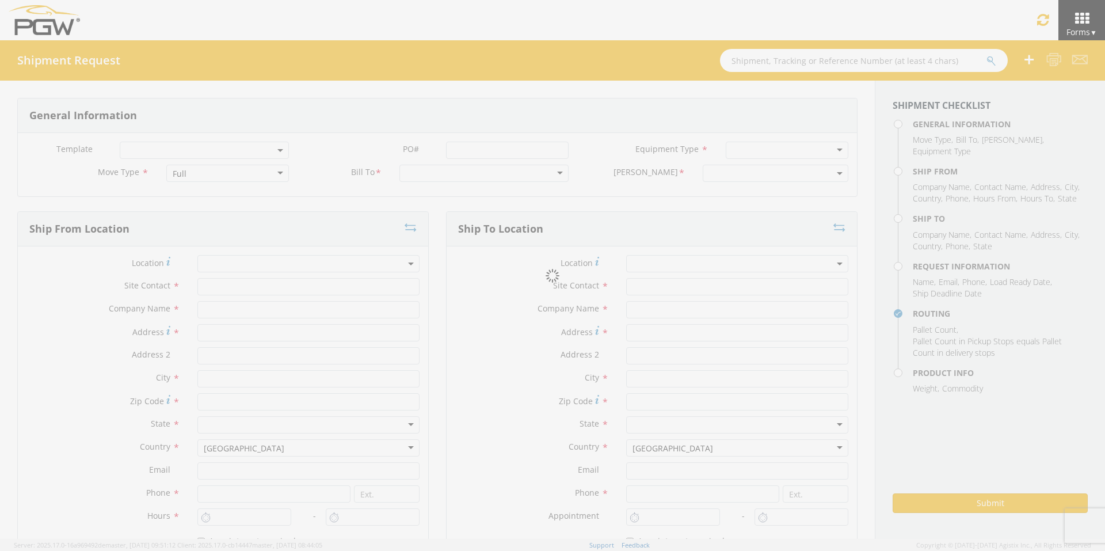
type input "4004"
type input "8:00 AM"
type input "9:00 AM"
type input "5801 Branch Manager"
type input "5801 - PGW autoglass - [GEOGRAPHIC_DATA] Hub"
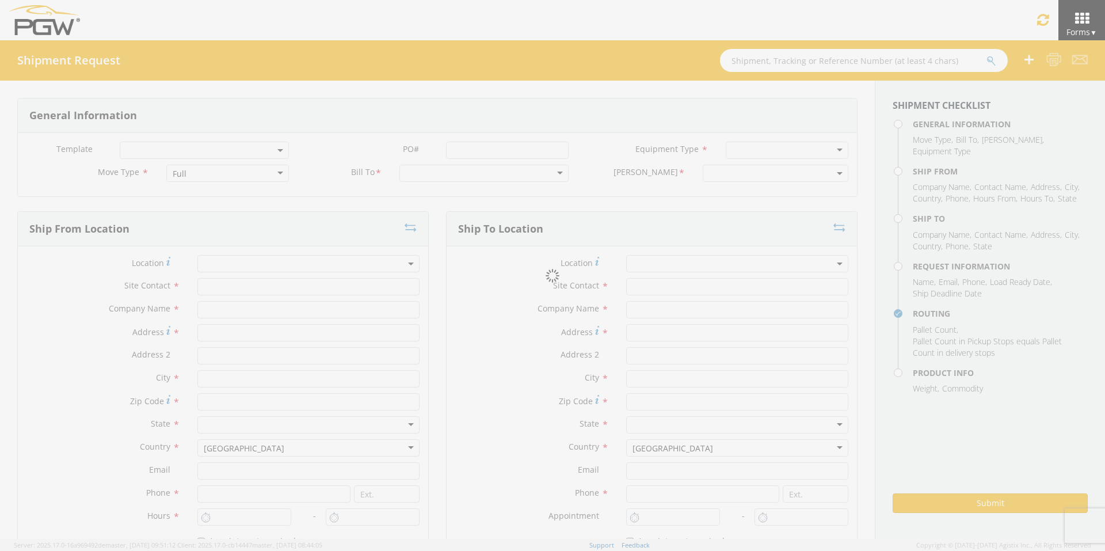
type input "5000 [GEOGRAPHIC_DATA]"
type input "[GEOGRAPHIC_DATA]"
type input "76115"
type input "[EMAIL_ADDRESS][DOMAIN_NAME]"
type input "[PHONE_NUMBER]"
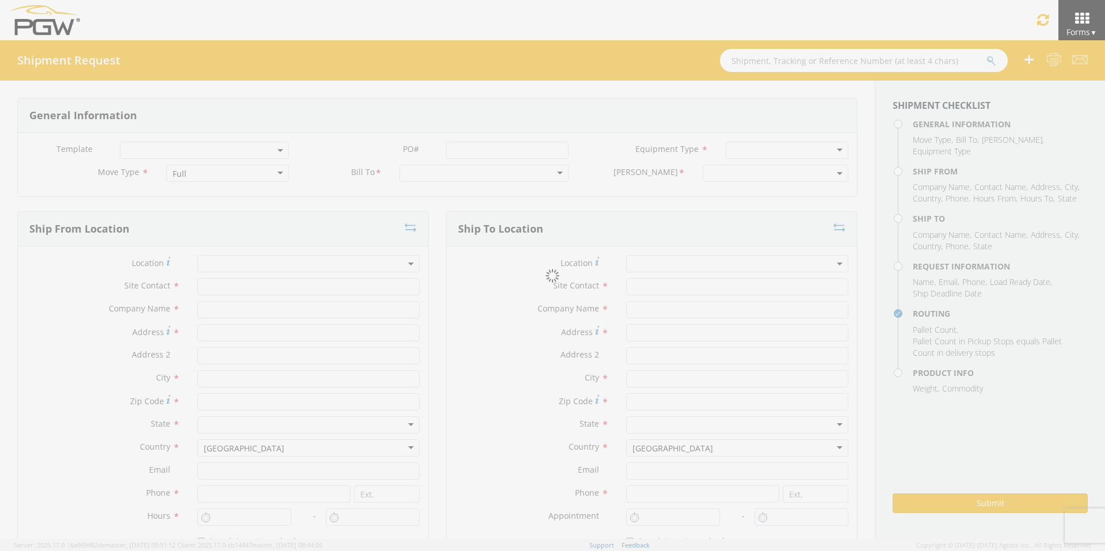
type input "10:00 AM"
type input "12:00 PM"
type input "[PERSON_NAME]"
type input "[EMAIL_ADDRESS][DOMAIN_NAME]"
checkbox input "true"
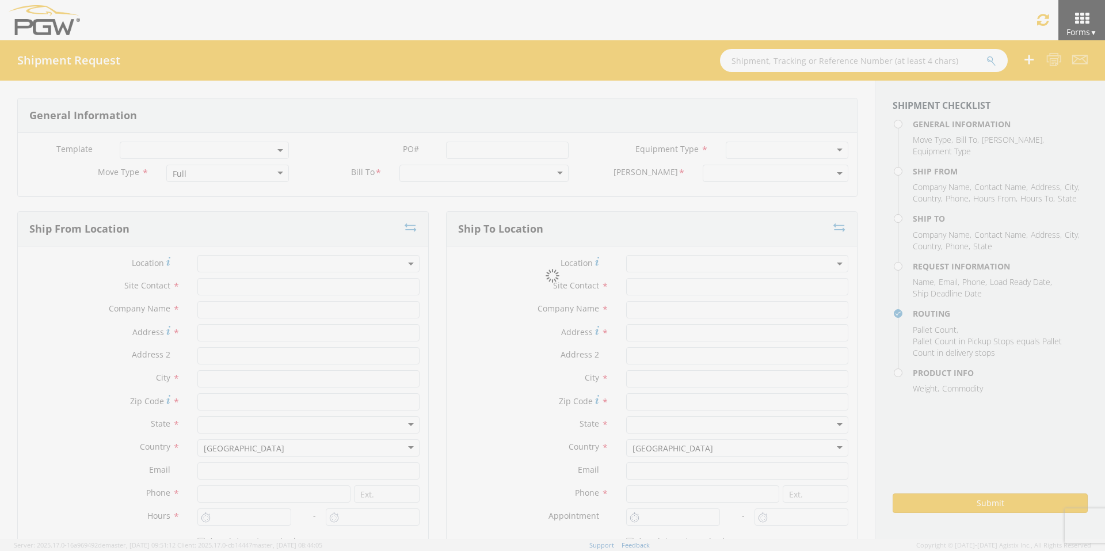
type input "[PHONE_NUMBER]"
type textarea "PGW Branch Direct - [GEOGRAPHIC_DATA] FGA250820-4/FGA250871-7/FGA250975-5 (48 C…"
type textarea "NO LTL Appt unless noted, ALL Truckload APPT Reqd."
type input "39000"
type input "48"
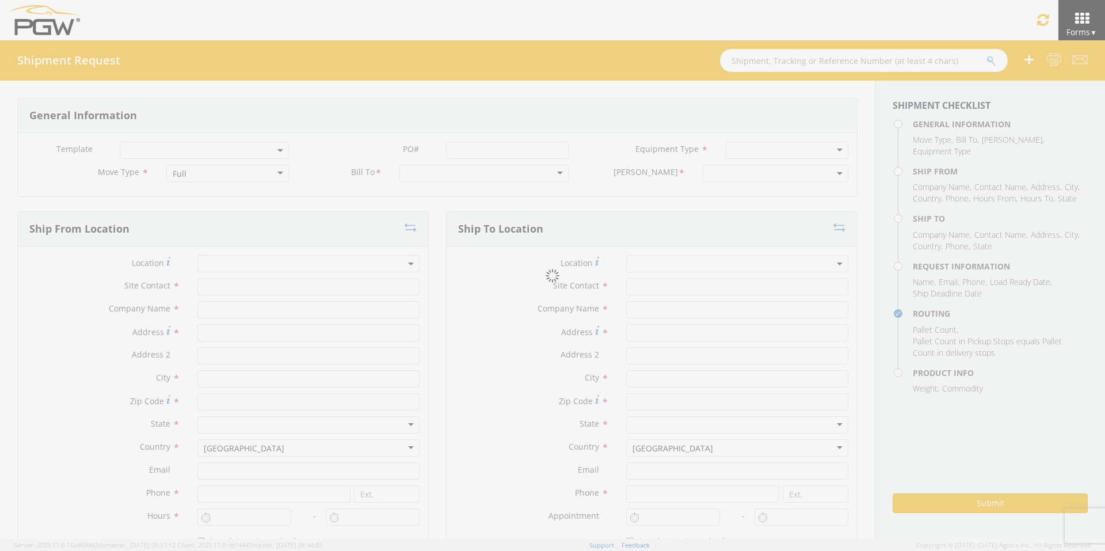
type textarea "PGW Branch Direct - [GEOGRAPHIC_DATA] FGA250820-4/FGA250871-7/FGA250975-5 (48 C…"
checkbox input "true"
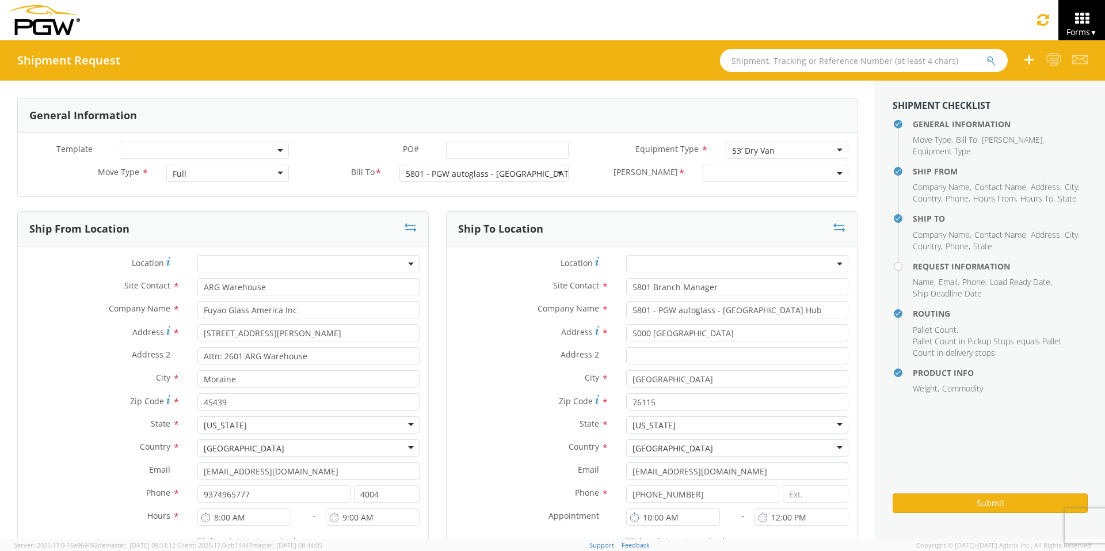
select select "5801-3600-50180-0000"
select select "62891"
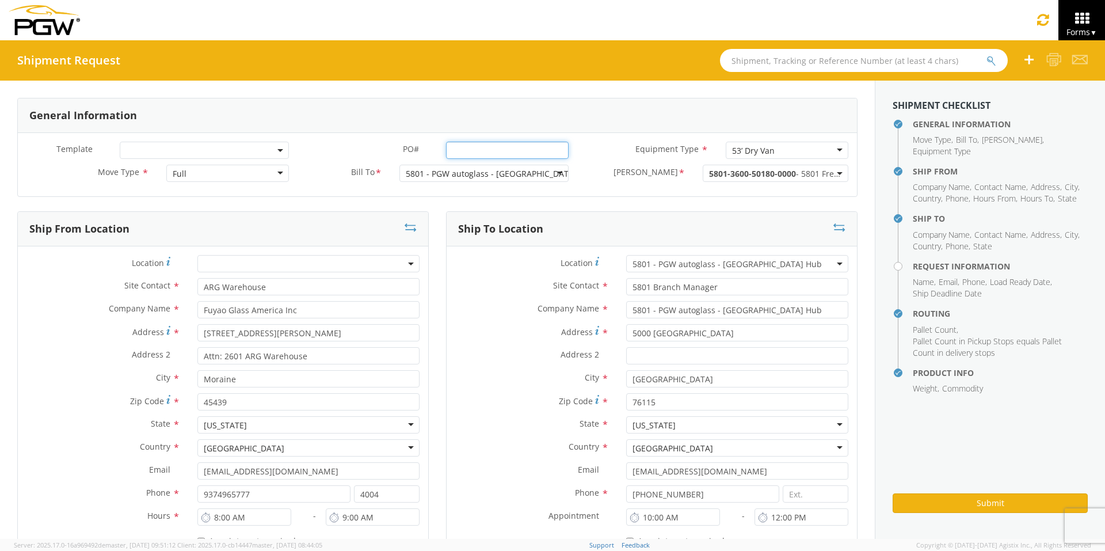
click at [460, 150] on input "PO# *" at bounding box center [507, 150] width 123 height 17
drag, startPoint x: 559, startPoint y: 148, endPoint x: 373, endPoint y: 138, distance: 186.7
click at [373, 138] on div "Template * PO# * FGA250974-5/FGA251028-1/FGA251093-2/FGA251094-2 Equipment Type…" at bounding box center [437, 164] width 839 height 63
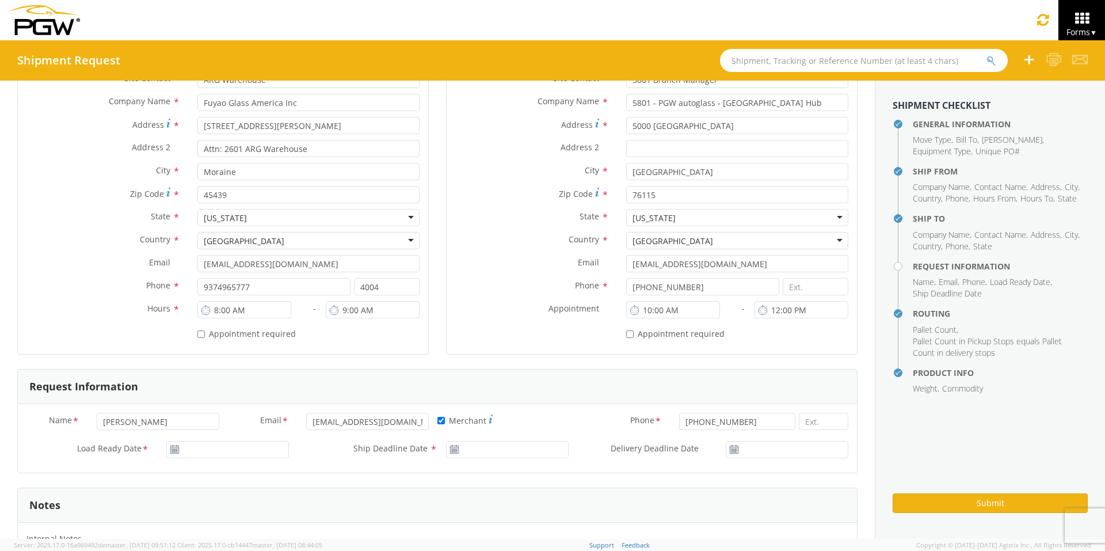
scroll to position [230, 0]
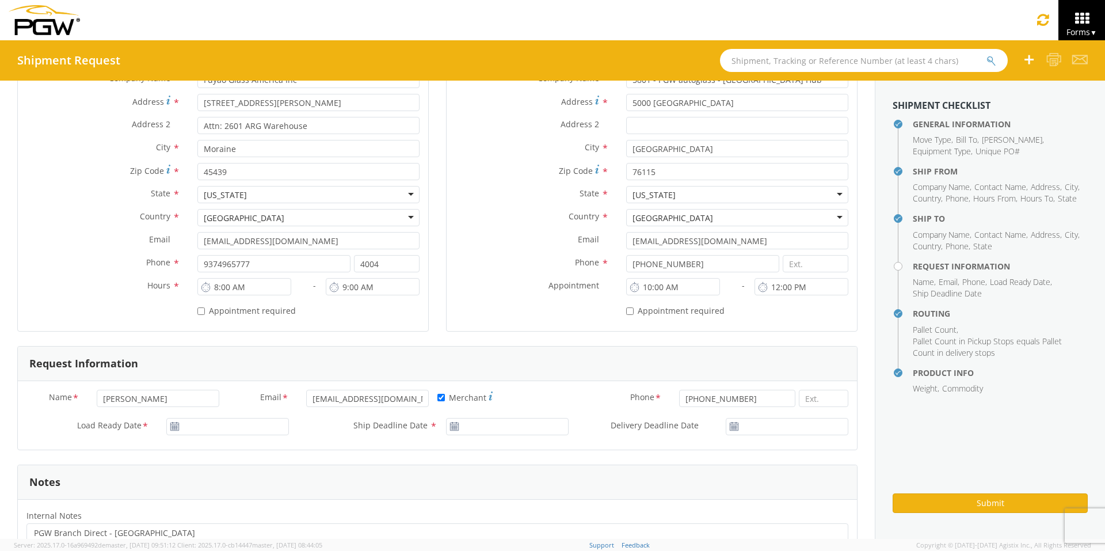
type input "FGA250974-5/FGA251028-1/FGA251093-2/FGA251094-2"
click at [205, 426] on input "[DATE]" at bounding box center [227, 426] width 123 height 17
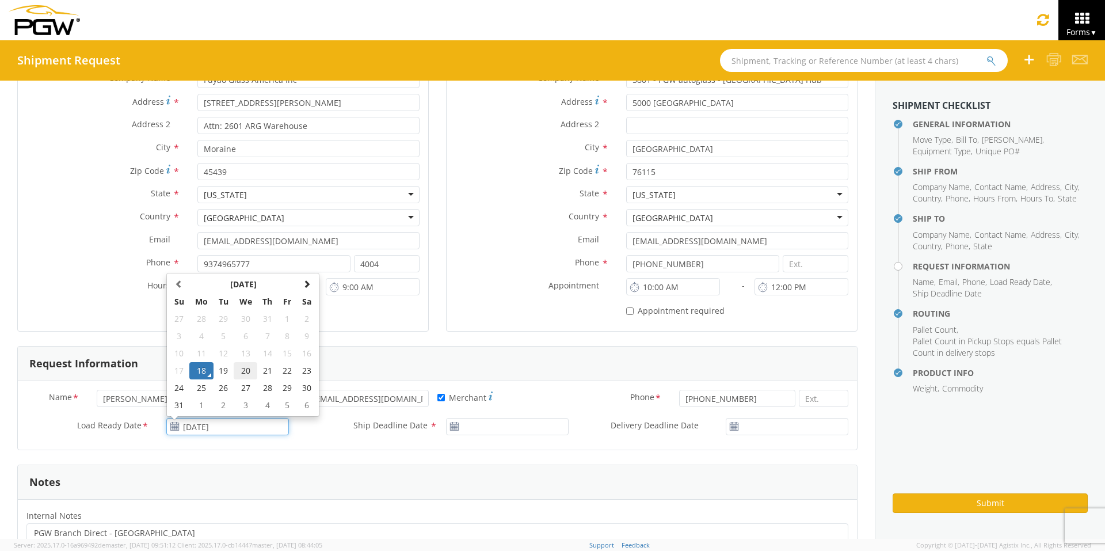
click at [243, 373] on td "20" at bounding box center [246, 370] width 24 height 17
type input "[DATE]"
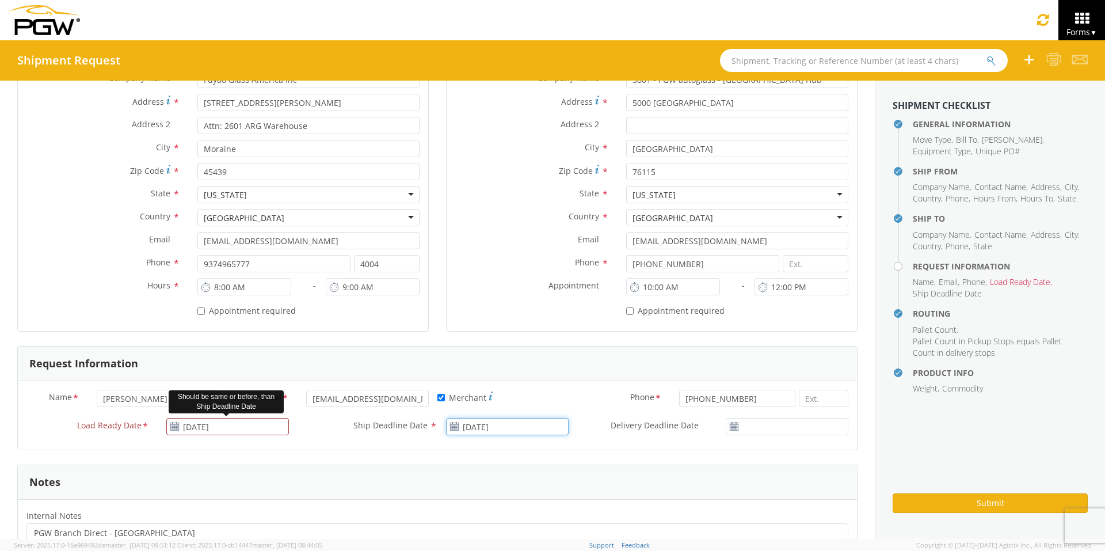
click at [502, 426] on input "[DATE]" at bounding box center [507, 426] width 123 height 17
click at [519, 366] on td "20" at bounding box center [525, 370] width 24 height 17
type input "[DATE]"
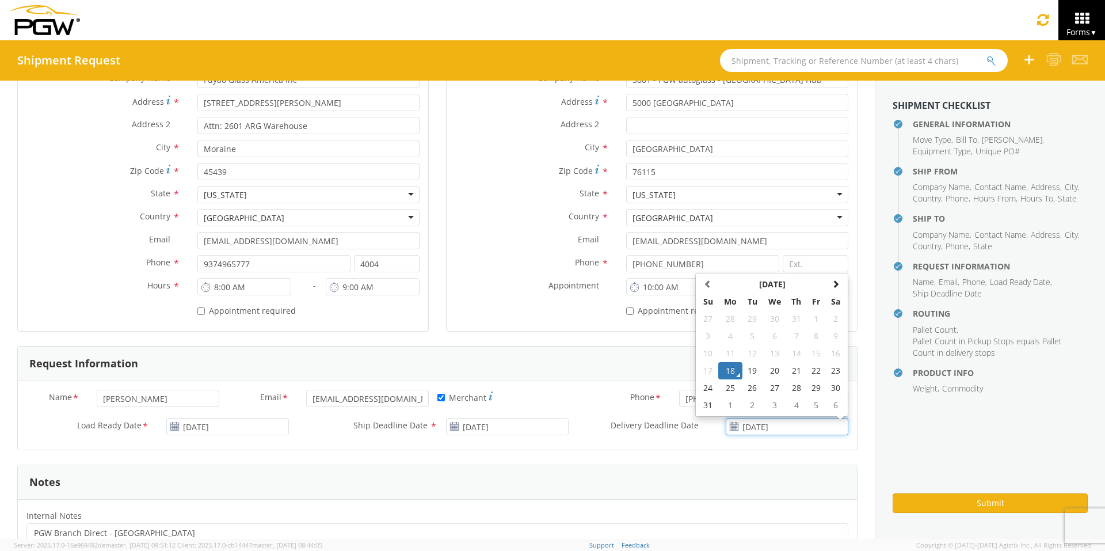
click at [772, 426] on input "[DATE]" at bounding box center [787, 426] width 123 height 17
click at [767, 370] on td "20" at bounding box center [774, 370] width 24 height 17
type input "[DATE]"
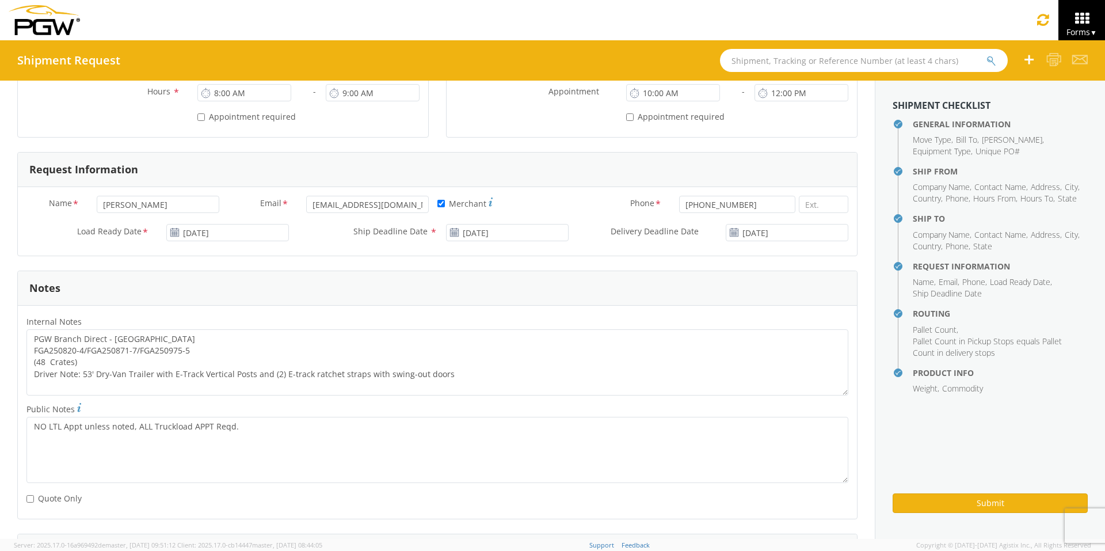
scroll to position [518, 0]
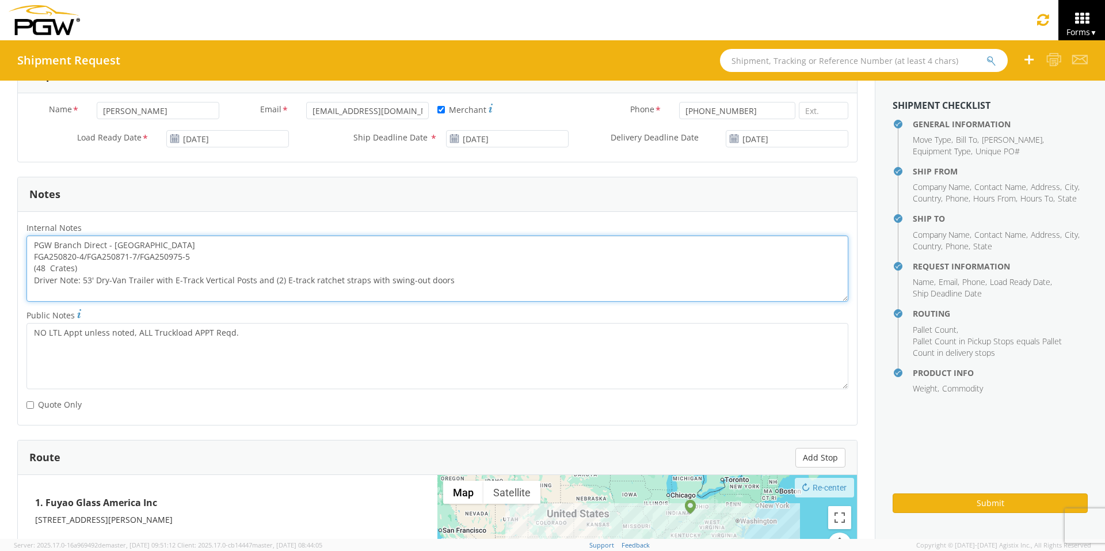
drag, startPoint x: 194, startPoint y: 254, endPoint x: 24, endPoint y: 261, distance: 170.5
click at [24, 261] on div "PGW Branch Direct - [GEOGRAPHIC_DATA] FGA250820-4/FGA250871-7/FGA250975-5 (48 C…" at bounding box center [437, 268] width 839 height 66
paste textarea "974-5/FGA251028-1/FGA251093-2/FGA251094-2"
drag, startPoint x: 33, startPoint y: 242, endPoint x: 507, endPoint y: 298, distance: 476.8
click at [507, 298] on textarea "PGW Branch Direct - [GEOGRAPHIC_DATA] [GEOGRAPHIC_DATA] FGA250974-5/FGA251028-1…" at bounding box center [437, 268] width 822 height 66
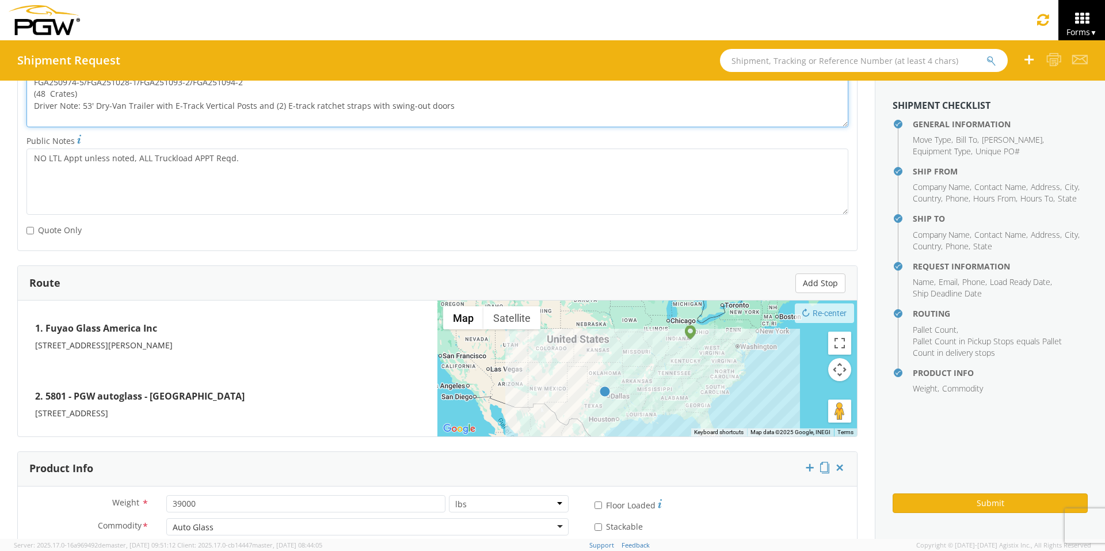
scroll to position [823, 0]
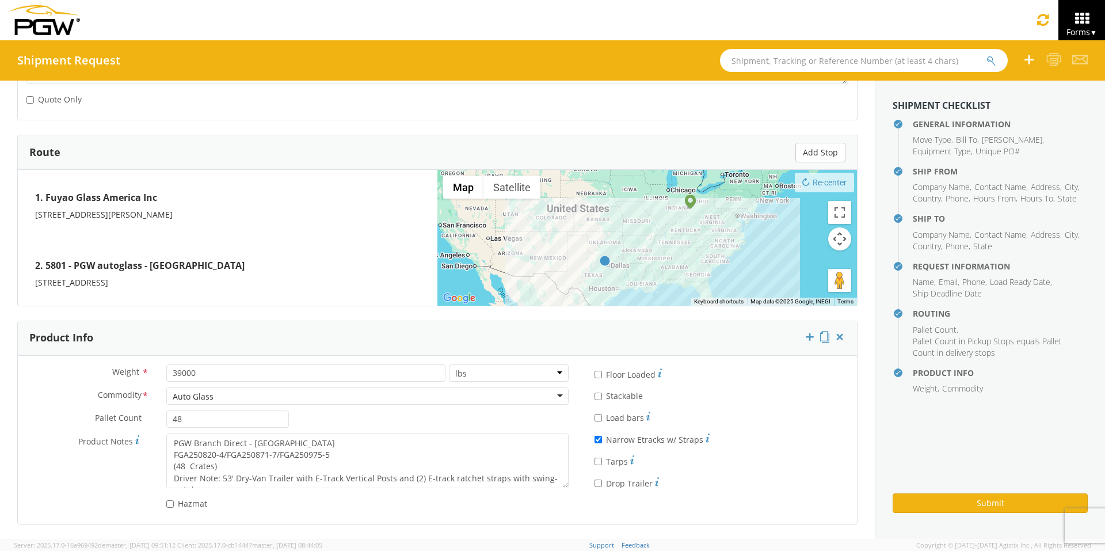
type textarea "PGW Branch Direct - [GEOGRAPHIC_DATA] [GEOGRAPHIC_DATA] FGA250974-5/FGA251028-1…"
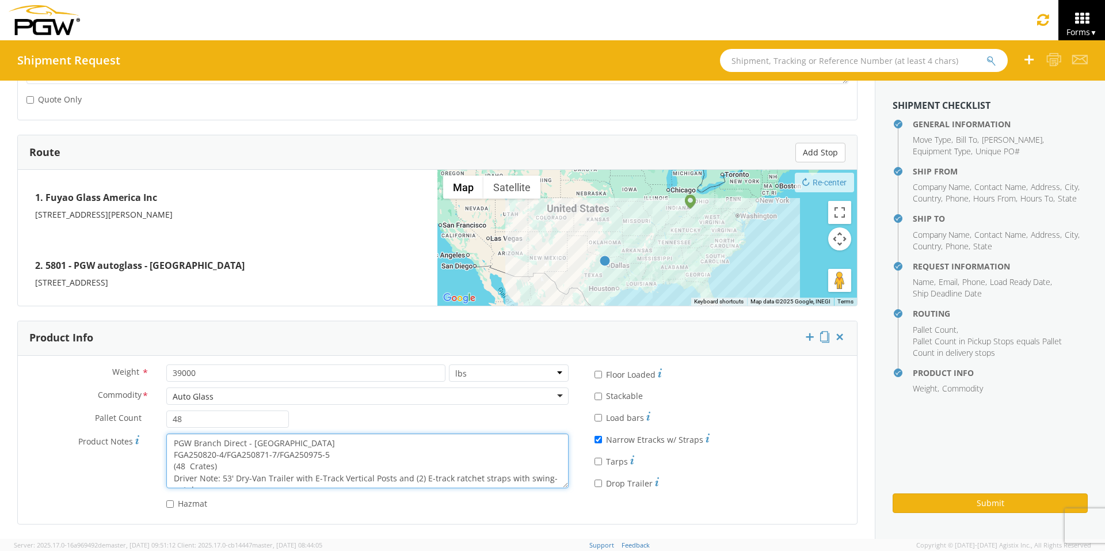
scroll to position [12, 0]
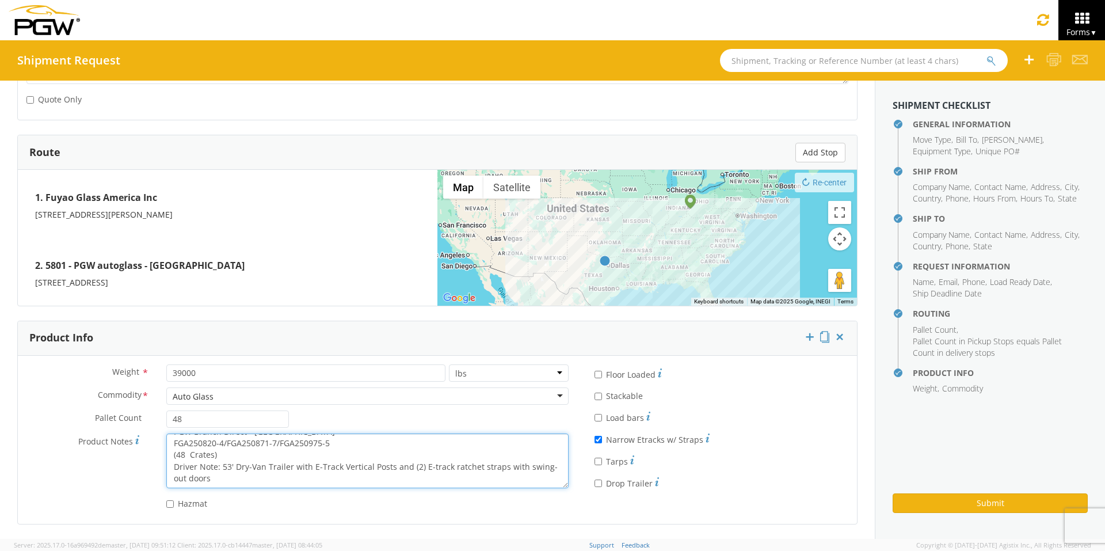
drag, startPoint x: 171, startPoint y: 442, endPoint x: 447, endPoint y: 517, distance: 285.7
click at [447, 426] on div "Weight * 39000 lbs kgs Commodity * Auto Glass Auto Glass Adhesives / Glues Aqua…" at bounding box center [437, 440] width 839 height 168
paste textarea "974-5/FGA251028-1/FGA251093-2/FGA251094-2"
type textarea "PGW Branch Direct - [GEOGRAPHIC_DATA] [GEOGRAPHIC_DATA] FGA250974-5/FGA251028-1…"
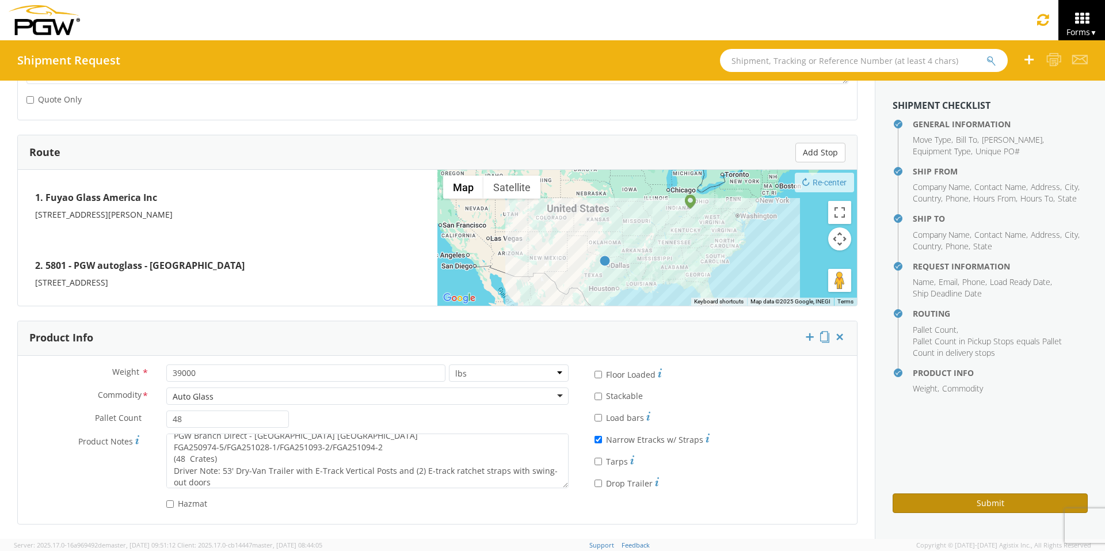
click at [875, 426] on button "Submit" at bounding box center [989, 503] width 195 height 20
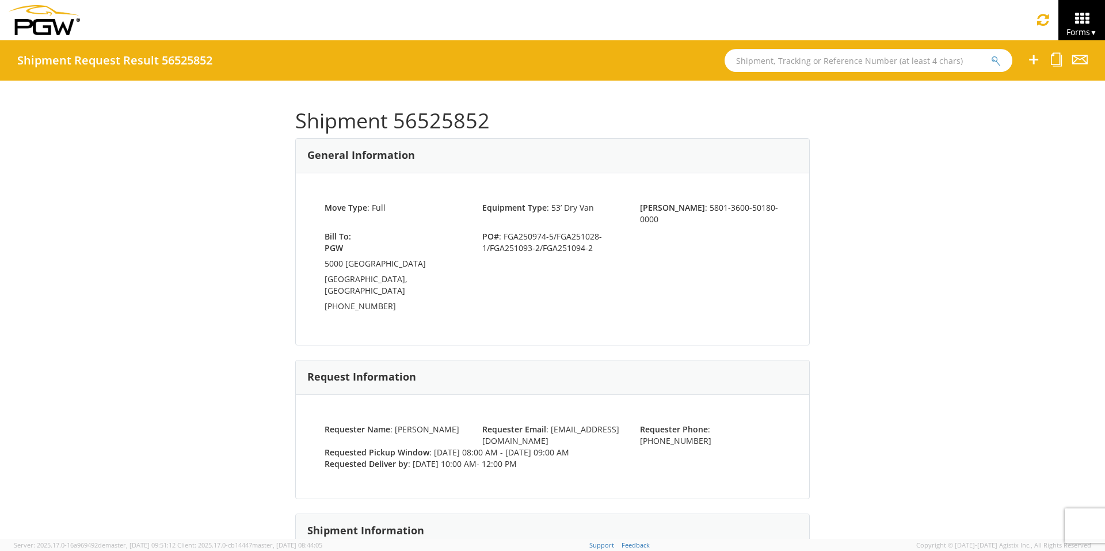
click at [795, 61] on input "text" at bounding box center [868, 60] width 288 height 23
type input "56517046"
click at [875, 55] on button "submit" at bounding box center [996, 62] width 10 height 14
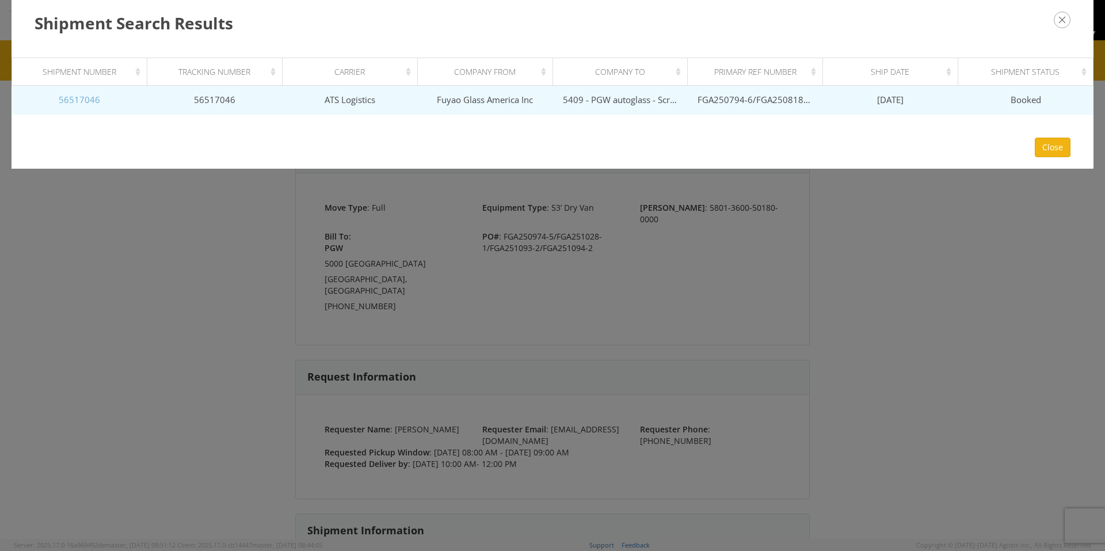
click at [79, 101] on link "56517046" at bounding box center [79, 100] width 41 height 12
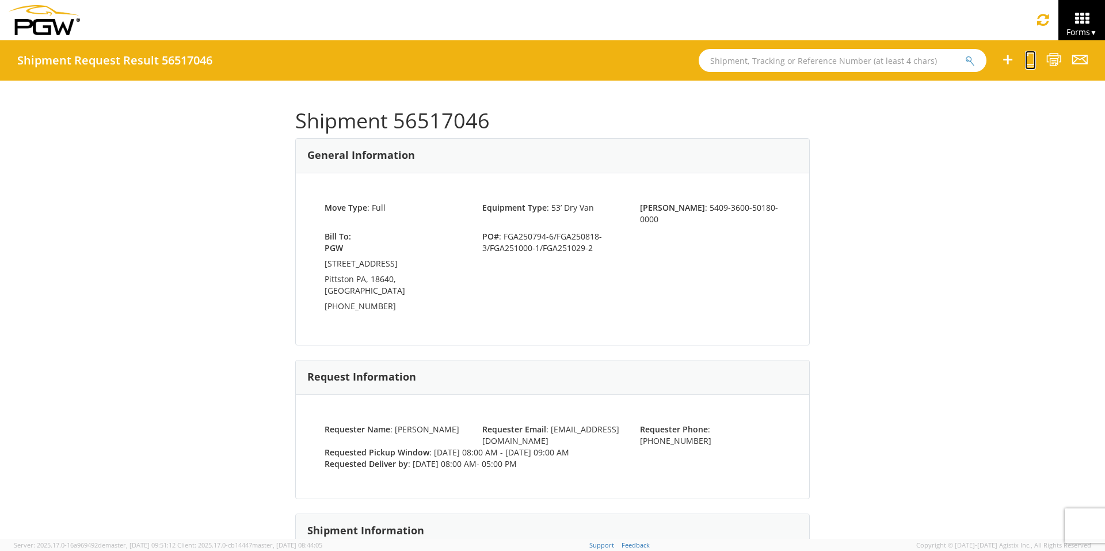
click at [875, 59] on icon at bounding box center [1030, 59] width 11 height 14
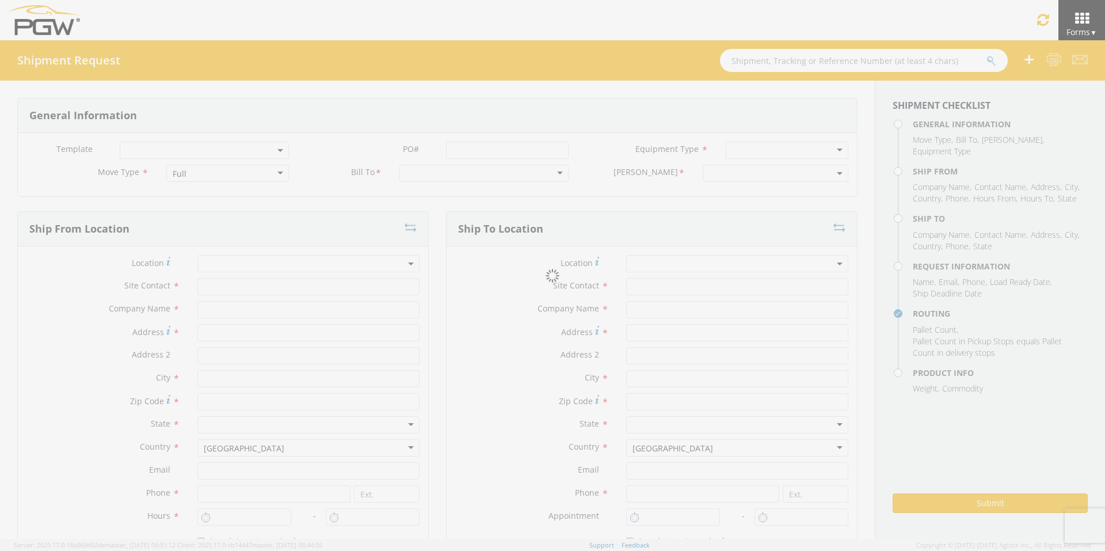
select select
type input "ARG Warehouse"
type input "Fuyao Glass America Inc"
type input "[STREET_ADDRESS][PERSON_NAME]"
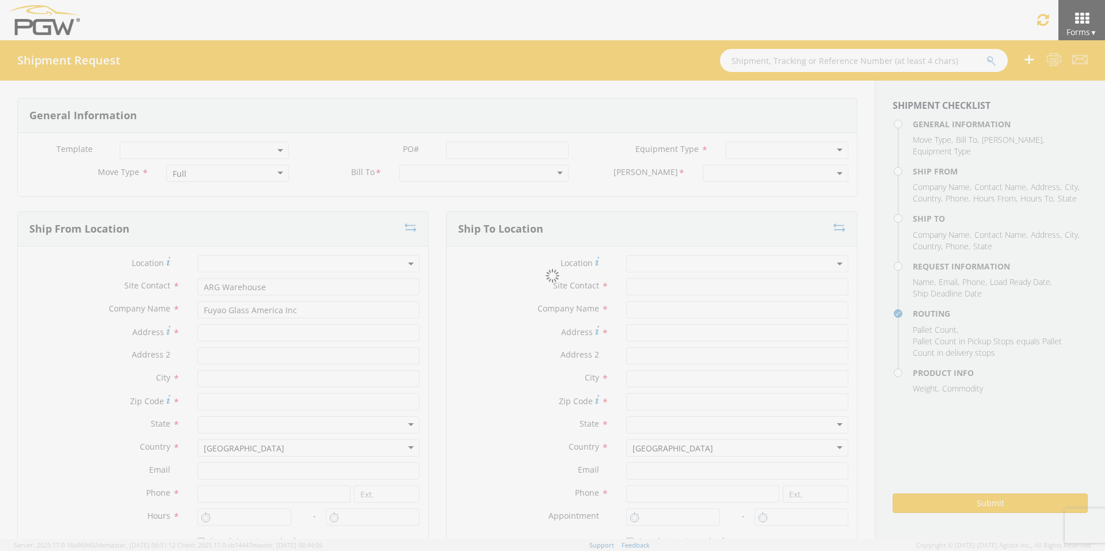
type input "Attn: 2601 ARG Warehouse"
type input "Moraine"
type input "45439"
type input "[EMAIL_ADDRESS][DOMAIN_NAME]"
type input "9374965777"
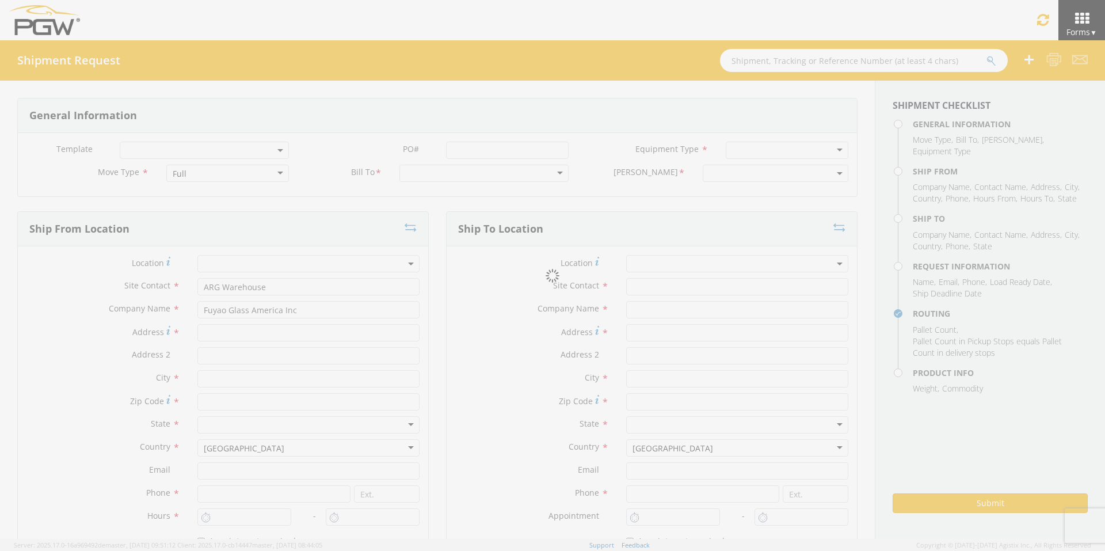
type input "4004"
type input "8:00 AM"
type input "9:00 AM"
type input "5409 Branch Manager"
type input "5409 - PGW autoglass - Scranton"
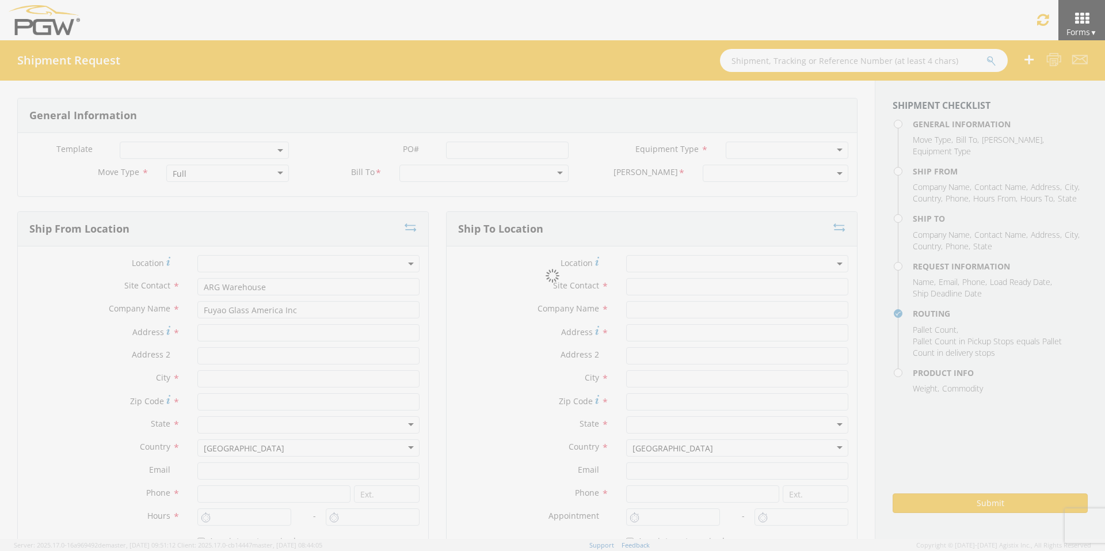
type input "[STREET_ADDRESS]"
type input "Pittston"
type input "18640"
type input "[EMAIL_ADDRESS][DOMAIN_NAME]"
type input "[PHONE_NUMBER]"
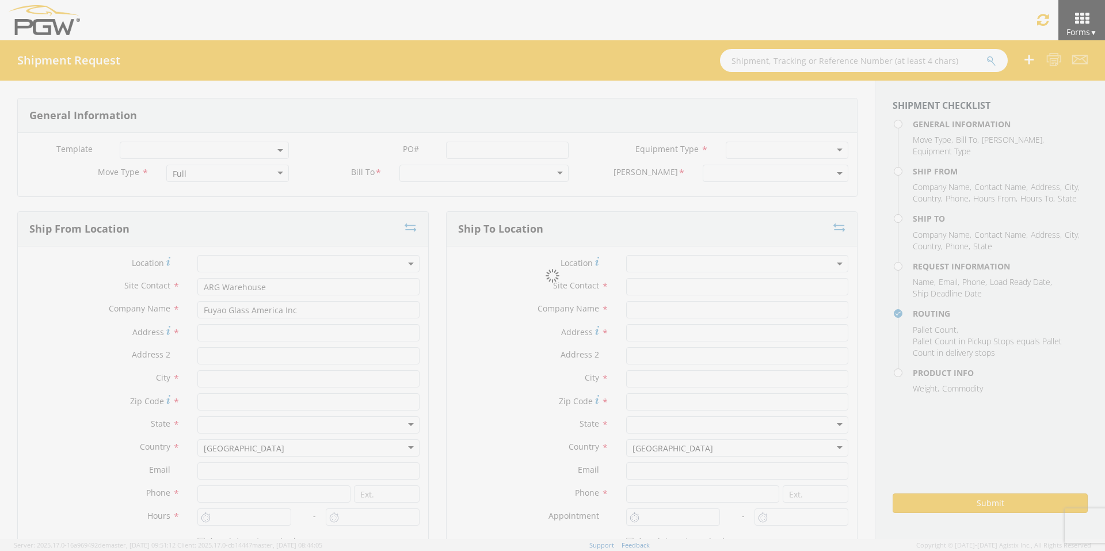
type input "8:00 AM"
type input "5:00 PM"
type input "[PERSON_NAME]"
type input "[EMAIL_ADDRESS][DOMAIN_NAME]"
checkbox input "true"
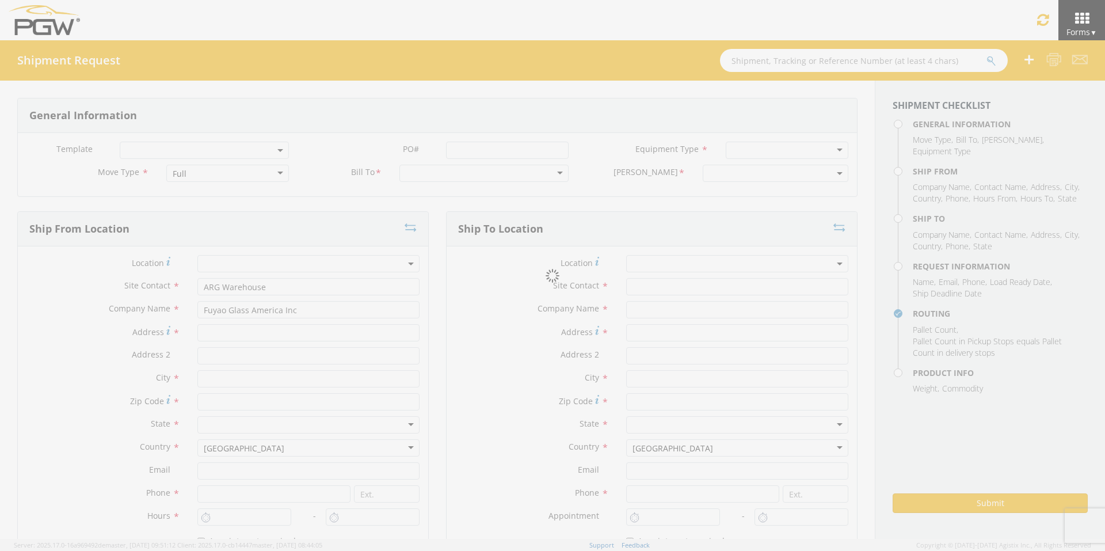
type input "[PHONE_NUMBER]"
type textarea "PGW Branch Direct - Pittston PA FGA250794-6/FGA250818-3/FGA251000-1/FGA251029-2…"
type textarea "NO LTL Appt unless noted, ALL Truckload APPT Reqd."
type input "39000"
type input "48"
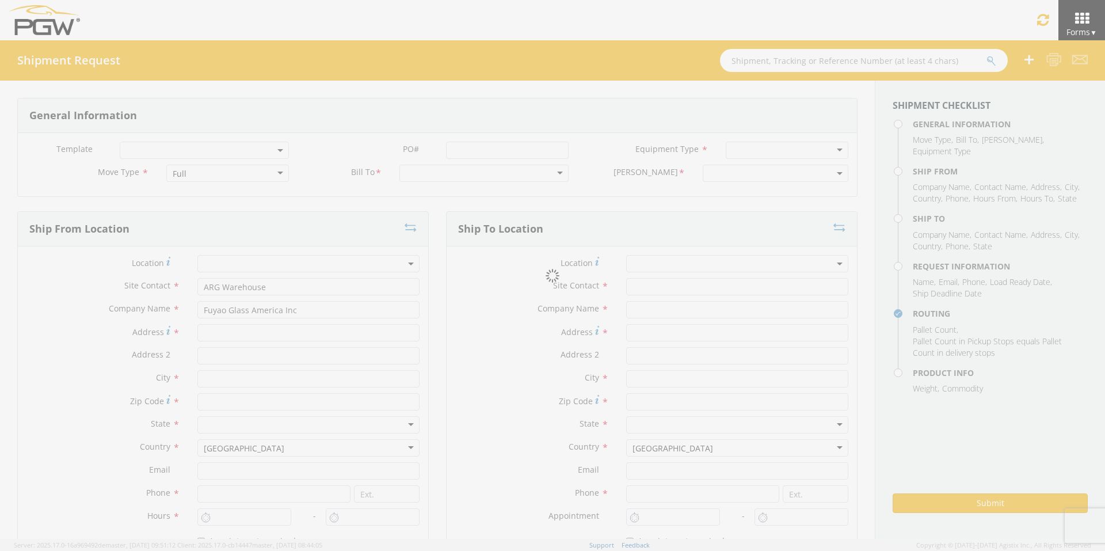
type textarea "PGW Branch Direct - Pittston PA FGA250794-6/FGA250818-3/FGA251000-1/FGA251029-2…"
checkbox input "true"
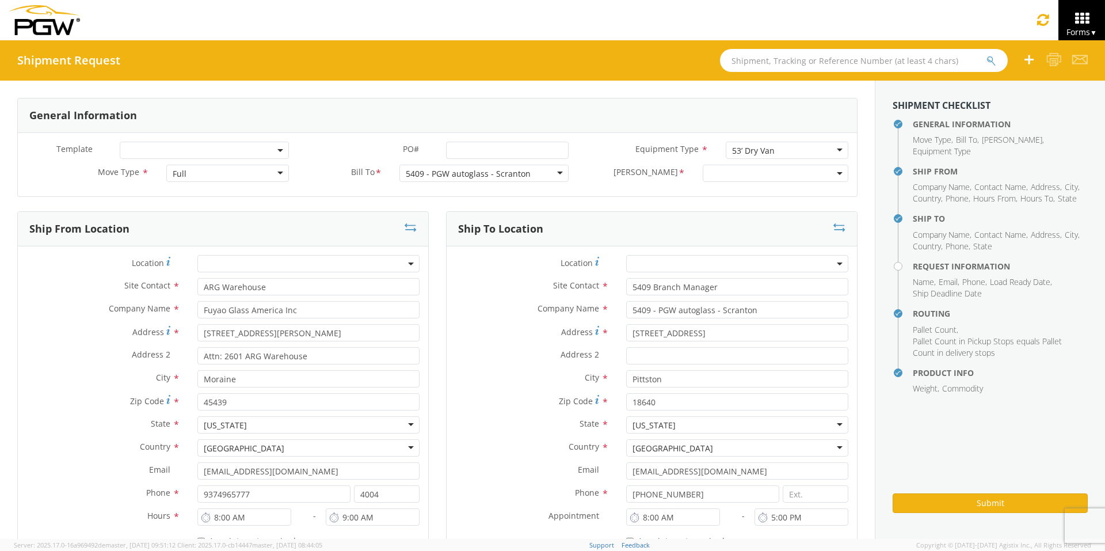
select select "5409-3600-50180-0000"
select select "61931"
click at [483, 145] on input "PO# *" at bounding box center [507, 150] width 123 height 17
drag, startPoint x: 557, startPoint y: 149, endPoint x: 276, endPoint y: 144, distance: 280.8
click at [278, 144] on div "Template * PO# * FGA250817-4/FGA251000-1/FGA251146-1 Equipment Type * 53’ Dry V…" at bounding box center [437, 153] width 839 height 23
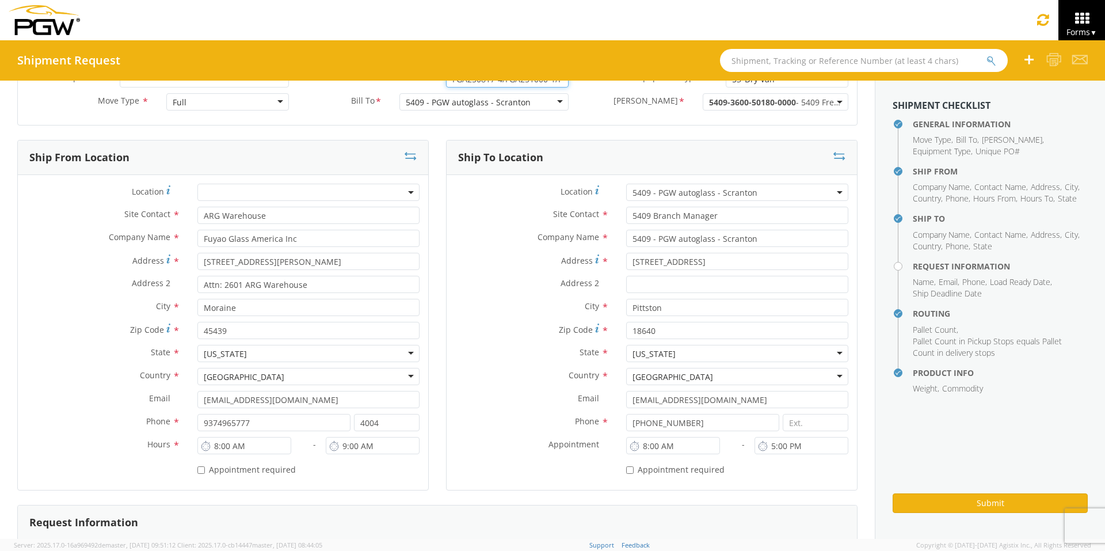
scroll to position [230, 0]
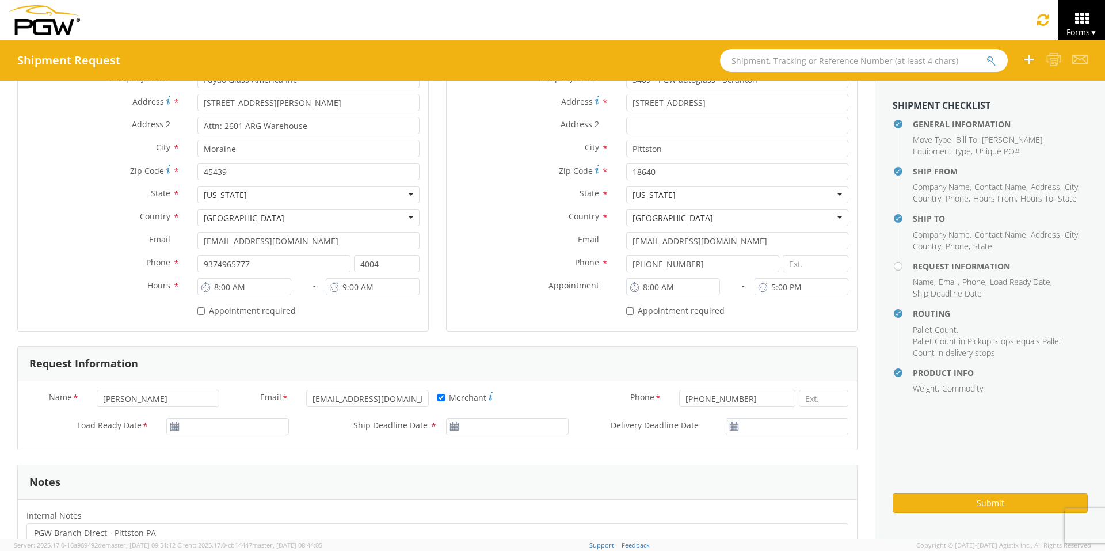
type input "FGA250817-4/FGA251000-1/FGA251146-1"
click at [199, 426] on input "[DATE]" at bounding box center [227, 426] width 123 height 17
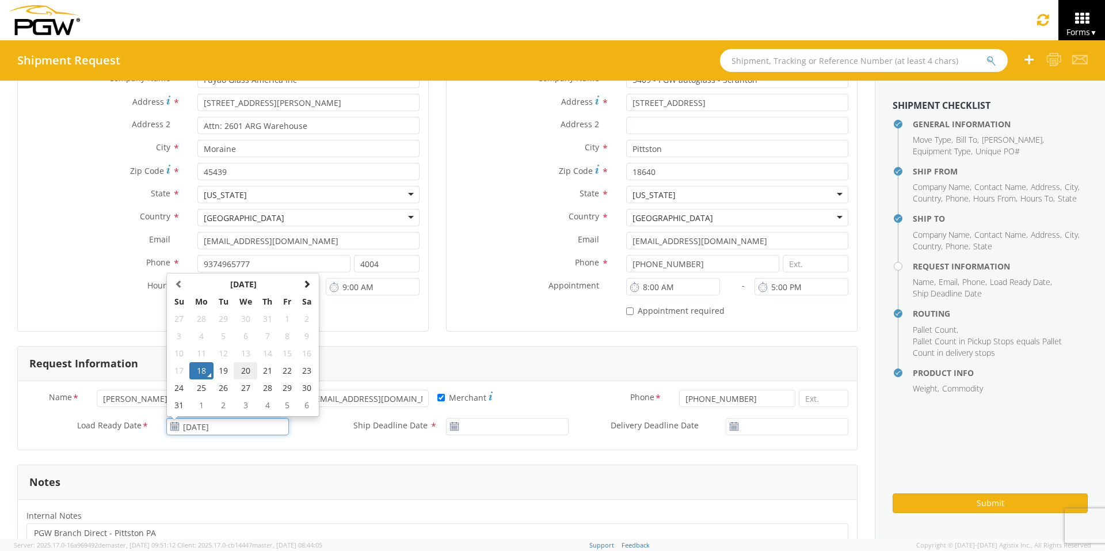
click at [246, 372] on td "20" at bounding box center [246, 370] width 24 height 17
type input "[DATE]"
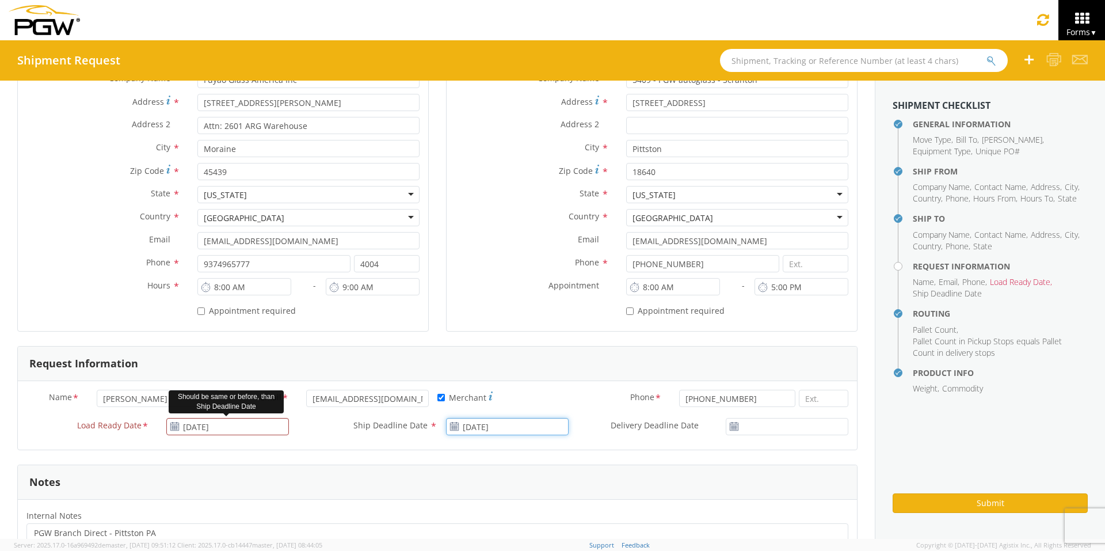
click at [525, 425] on input "[DATE]" at bounding box center [507, 426] width 123 height 17
click at [525, 366] on td "20" at bounding box center [525, 370] width 24 height 17
type input "[DATE]"
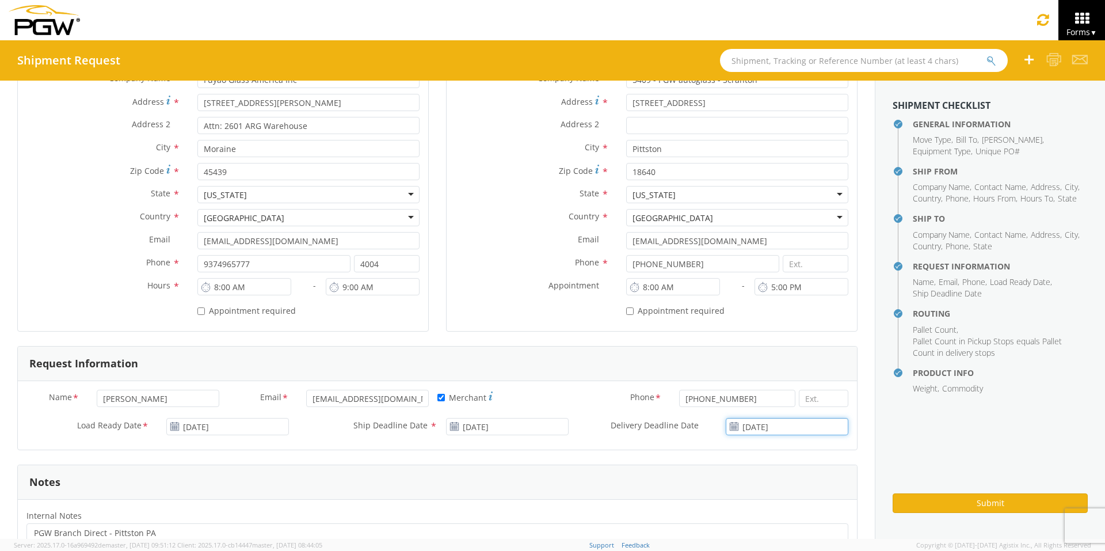
click at [765, 424] on input "[DATE]" at bounding box center [787, 426] width 123 height 17
click at [768, 368] on td "20" at bounding box center [774, 370] width 24 height 17
type input "[DATE]"
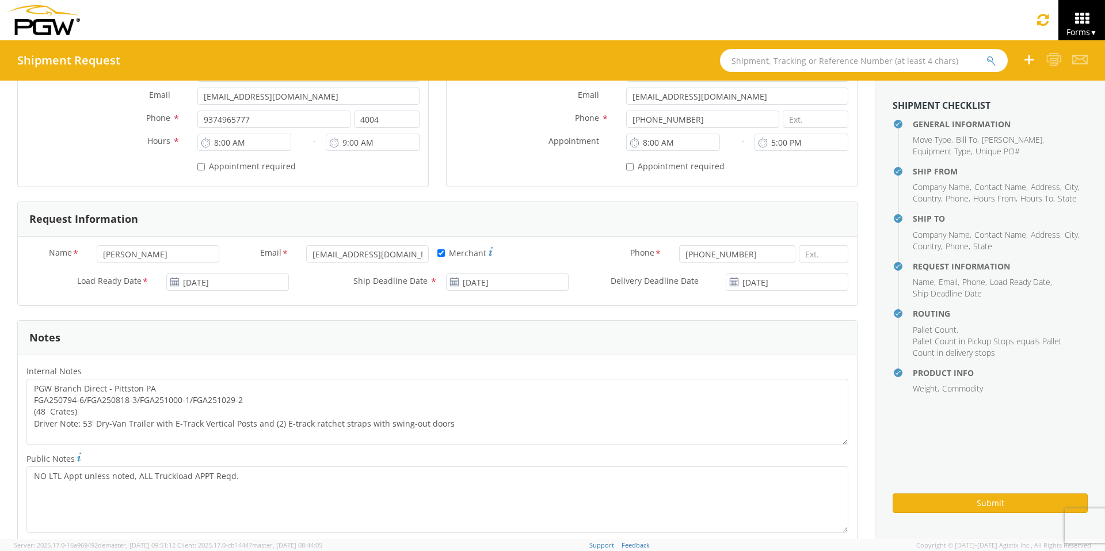
scroll to position [460, 0]
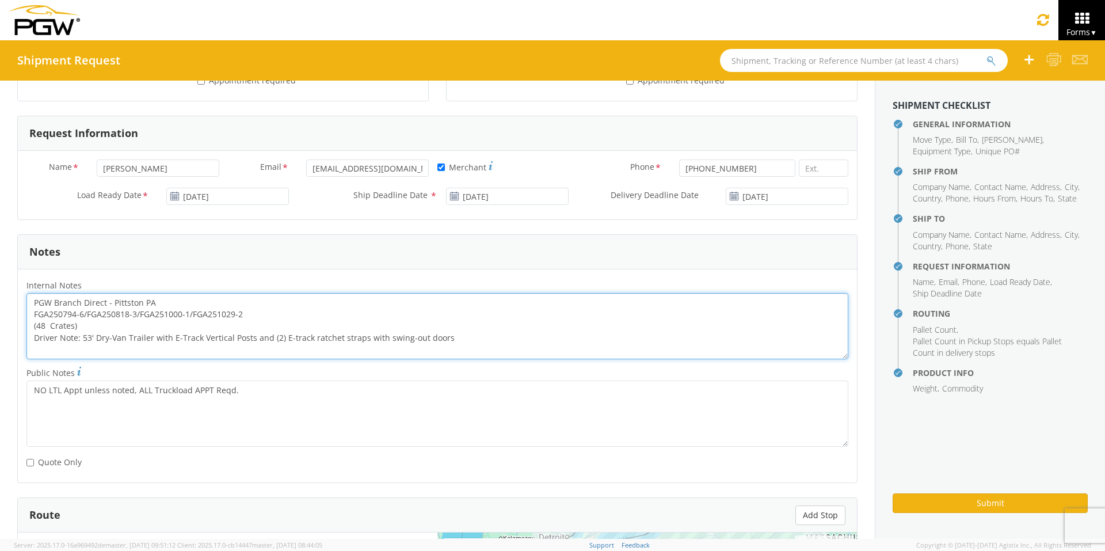
drag, startPoint x: 245, startPoint y: 314, endPoint x: 22, endPoint y: 312, distance: 222.7
click at [22, 312] on div "PGW Branch Direct - Pittston PA FGA250794-6/FGA250818-3/FGA251000-1/FGA251029-2…" at bounding box center [437, 326] width 839 height 66
paste textarea "817-4/FGA251000-1/FGA251146-1"
drag, startPoint x: 33, startPoint y: 299, endPoint x: 526, endPoint y: 351, distance: 495.8
click at [526, 351] on textarea "PGW Branch Direct - Pittston PA FGA250817-4/FGA251000-1/FGA251146-1 (48 Crates)…" at bounding box center [437, 326] width 822 height 66
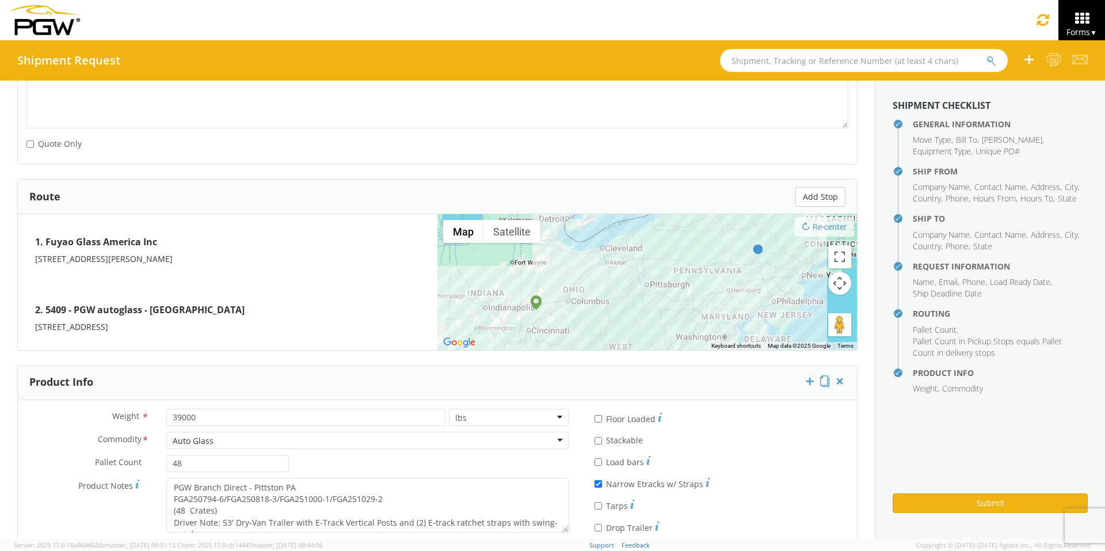
scroll to position [806, 0]
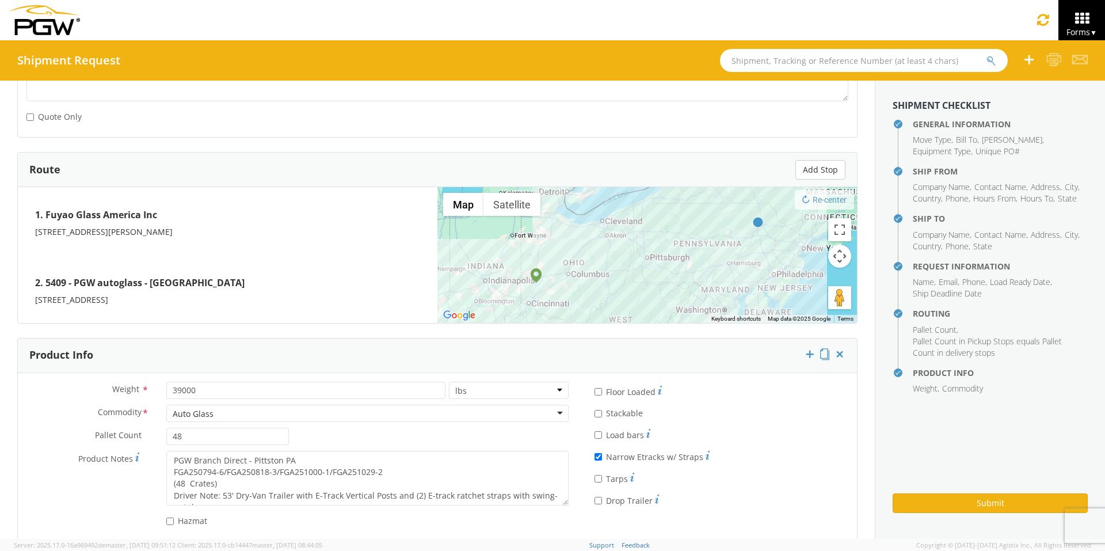
type textarea "PGW Branch Direct - Pittston PA FGA250817-4/FGA251000-1/FGA251146-1 (48 Crates)…"
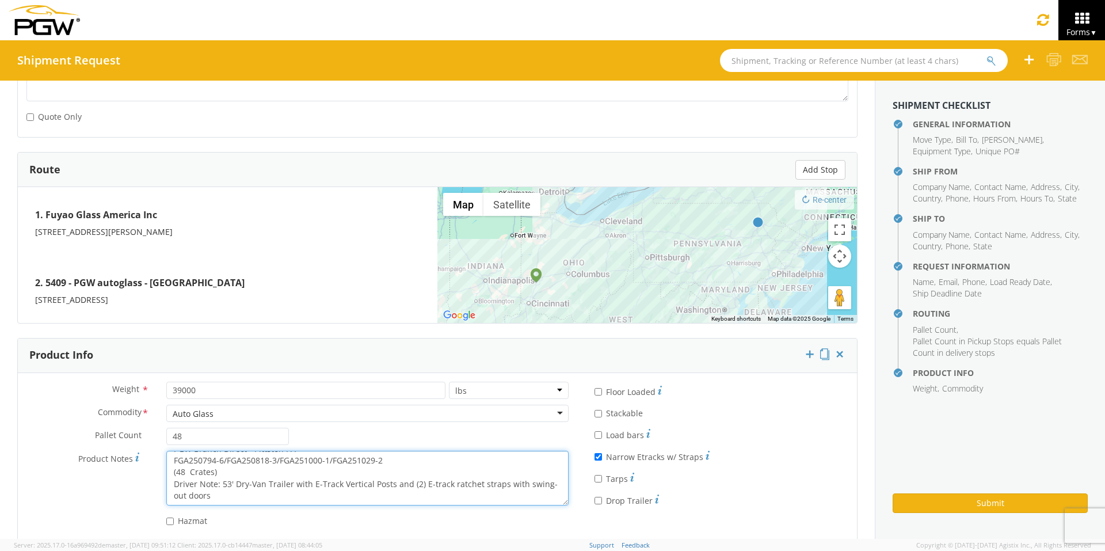
drag, startPoint x: 173, startPoint y: 459, endPoint x: 461, endPoint y: 516, distance: 294.4
click at [461, 426] on div "Weight * 39000 lbs kgs Commodity * Auto Glass Auto Glass Adhesives / Glues Aqua…" at bounding box center [297, 456] width 559 height 151
paste textarea "817-4/FGA251000-1/FGA251146-1"
type textarea "PGW Branch Direct - Pittston PA FGA250817-4/FGA251000-1/FGA251146-1 (48 Crates)…"
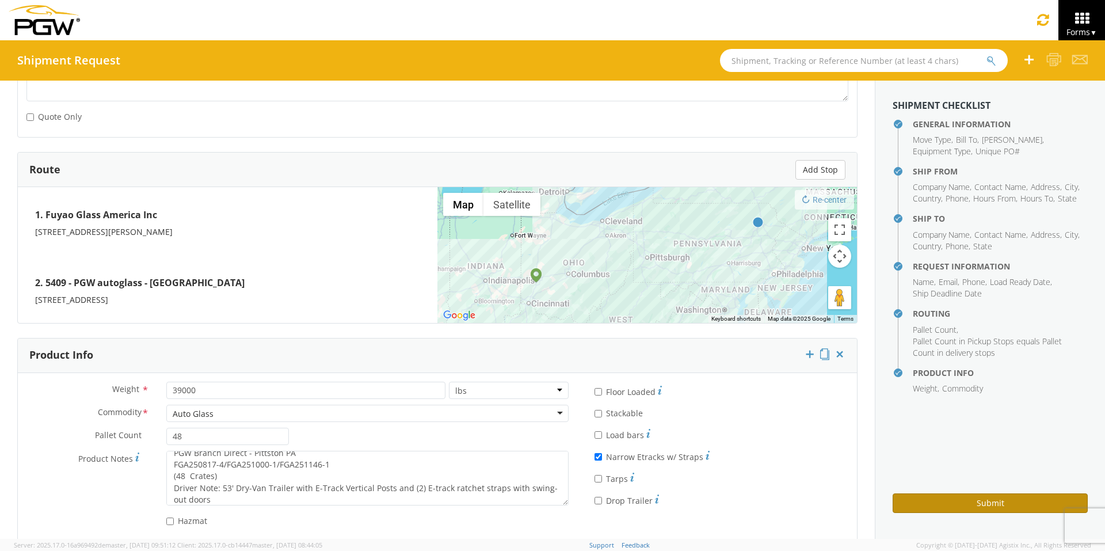
click at [875, 426] on button "Submit" at bounding box center [989, 503] width 195 height 20
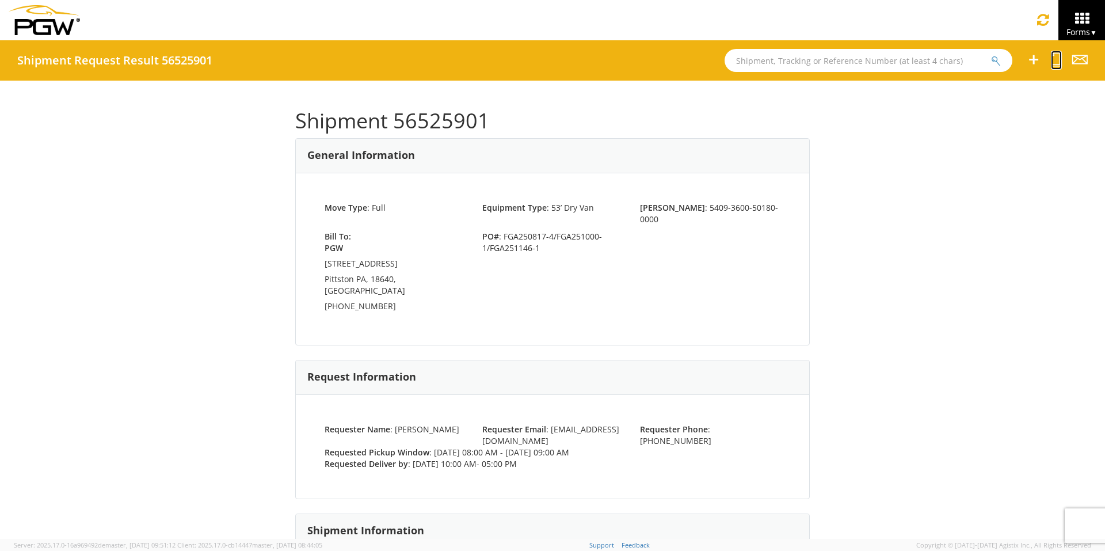
click at [875, 62] on icon at bounding box center [1056, 59] width 11 height 14
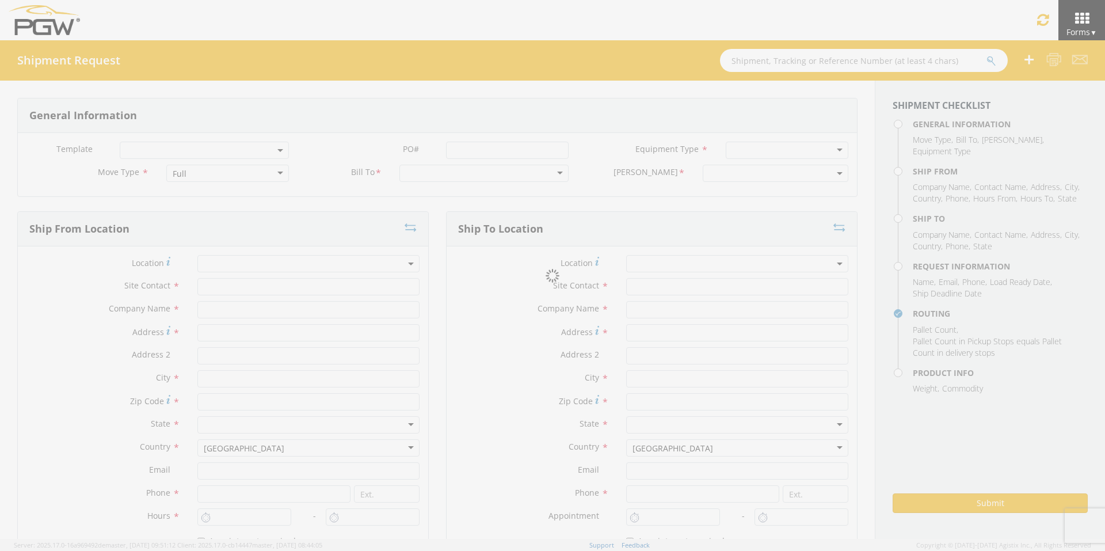
select select
type input "ARG Warehouse"
type input "Fuyao Glass America Inc"
type input "[STREET_ADDRESS][PERSON_NAME]"
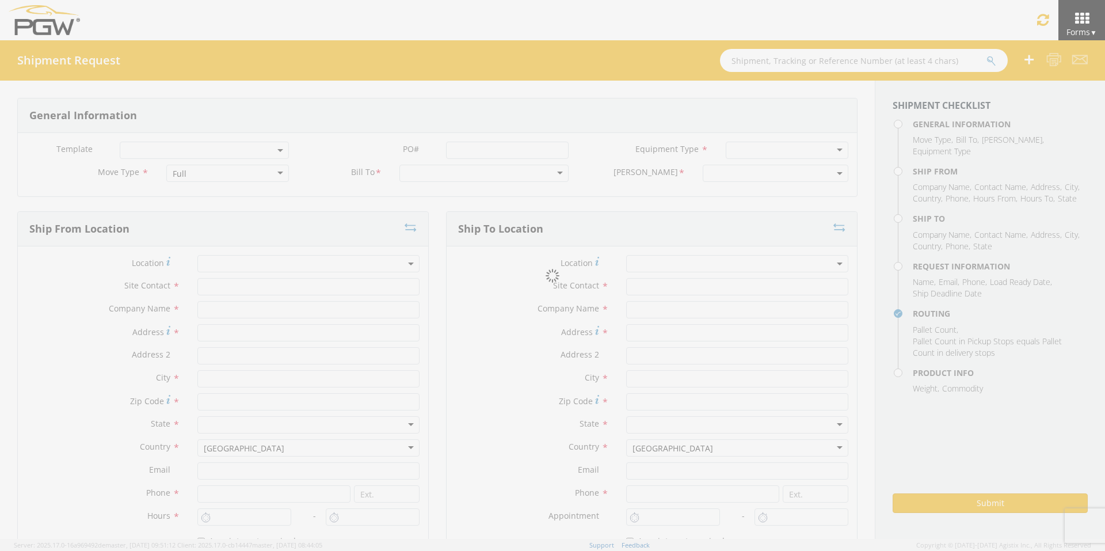
type input "Attn: 2601 ARG Warehouse"
type input "Moraine"
type input "45439"
type input "[EMAIL_ADDRESS][DOMAIN_NAME]"
type input "9374965777"
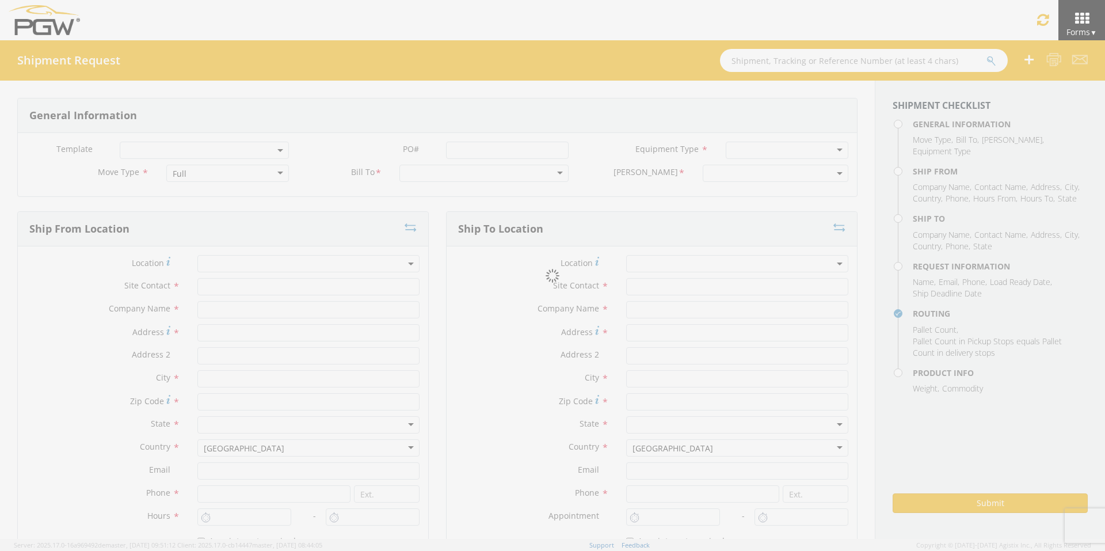
type input "4004"
type input "8:00 AM"
type input "9:00 AM"
type input "5409 Branch Manager"
type input "5409 - PGW autoglass - Scranton"
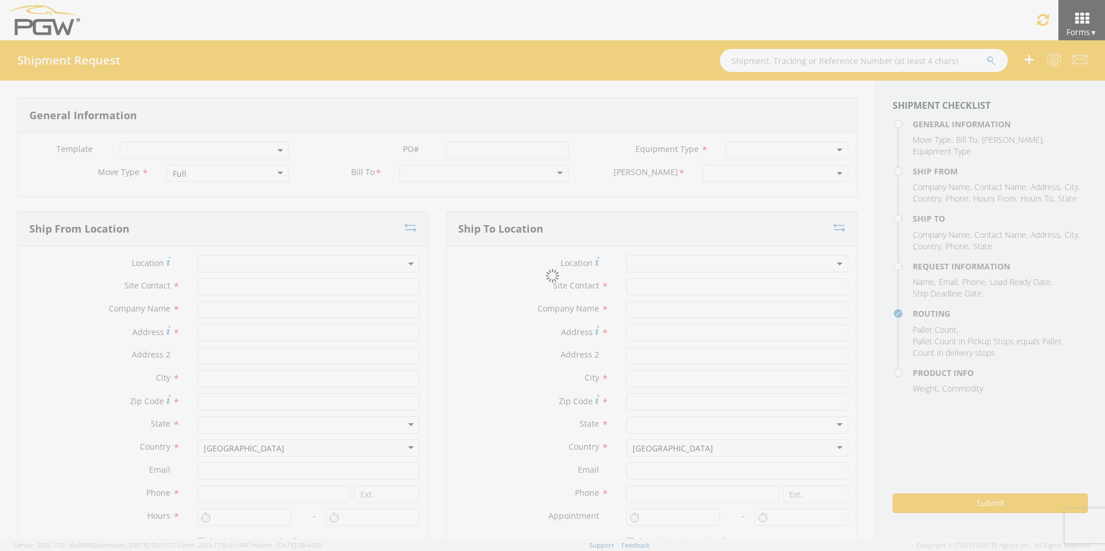
type input "[STREET_ADDRESS]"
type input "Pittston"
type input "18640"
type input "[EMAIL_ADDRESS][DOMAIN_NAME]"
type input "[PHONE_NUMBER]"
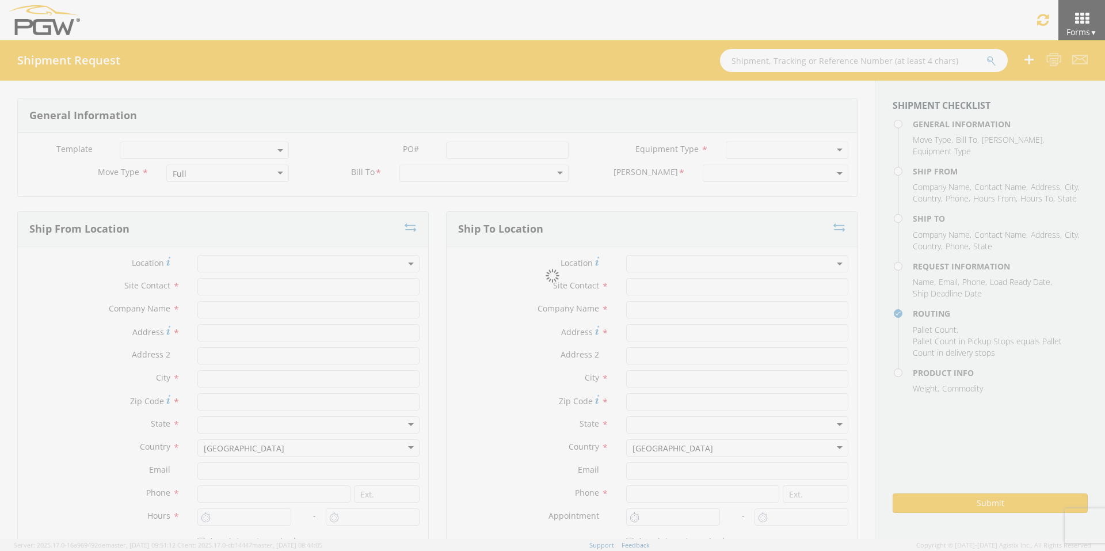
type input "10:00 AM"
type input "5:00 PM"
type input "[PERSON_NAME]"
type input "[EMAIL_ADDRESS][DOMAIN_NAME]"
checkbox input "true"
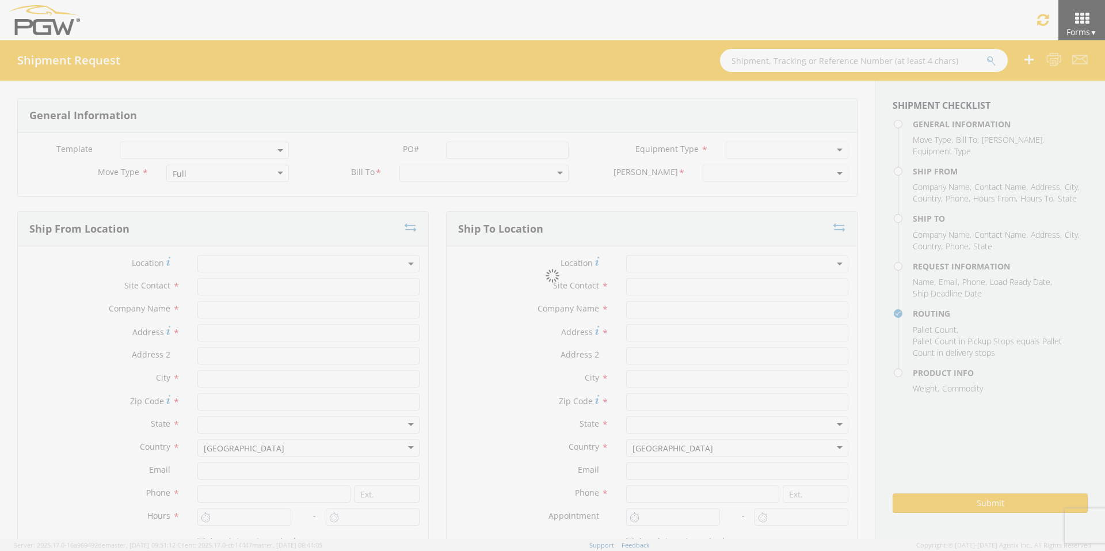
type input "[PHONE_NUMBER]"
type textarea "PGW Branch Direct - Pittston PA FGA250817-4/FGA251000-1/FGA251146-1 (48 Crates)…"
type textarea "NO LTL Appt unless noted, ALL Truckload APPT Reqd."
type input "39000"
type input "48"
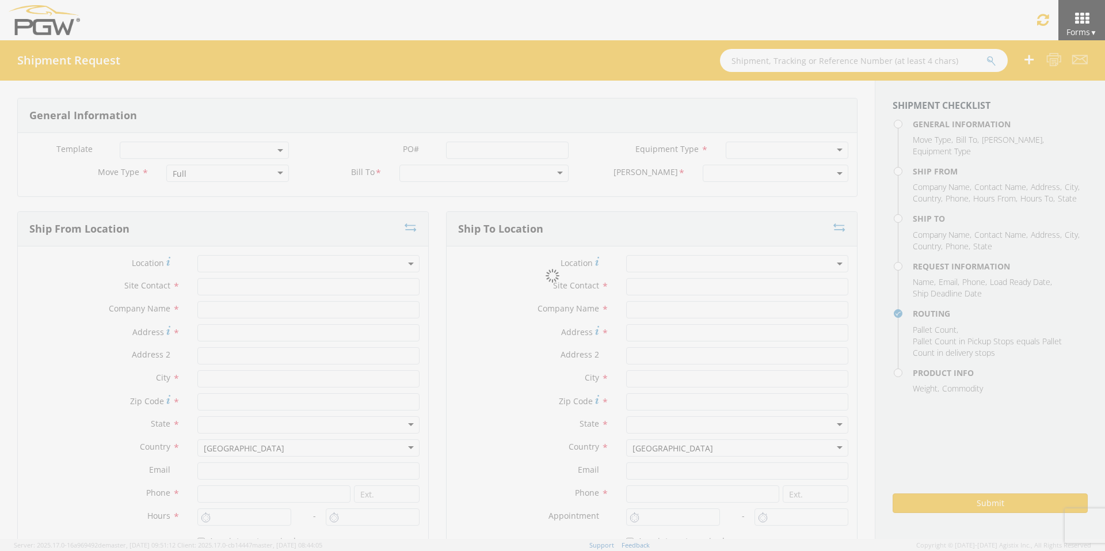
type textarea "PGW Branch Direct - Pittston PA FGA250817-4/FGA251000-1/FGA251146-1 (48 Crates)…"
checkbox input "true"
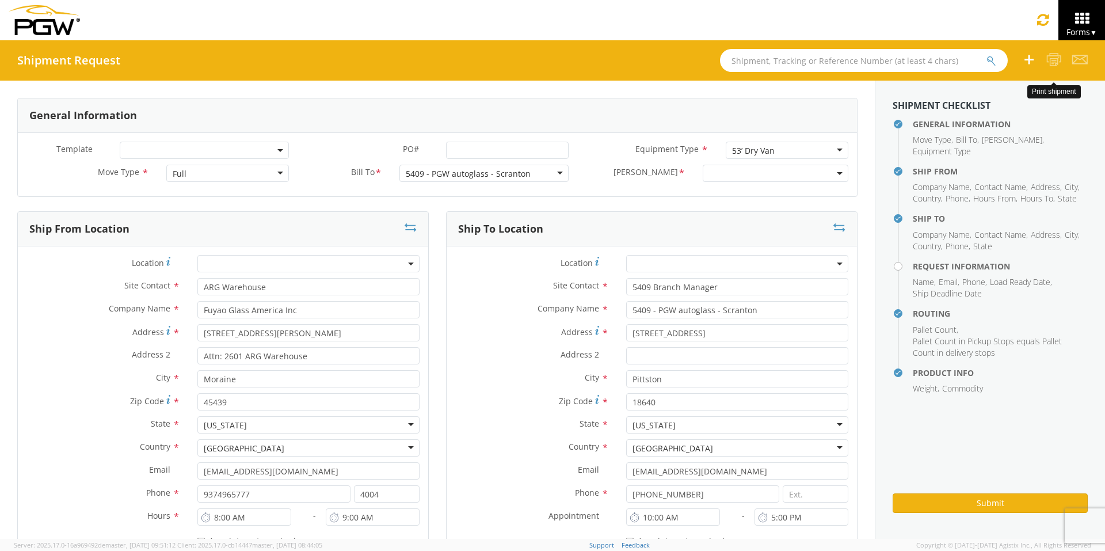
select select "5409-3600-50180-0000"
select select "61931"
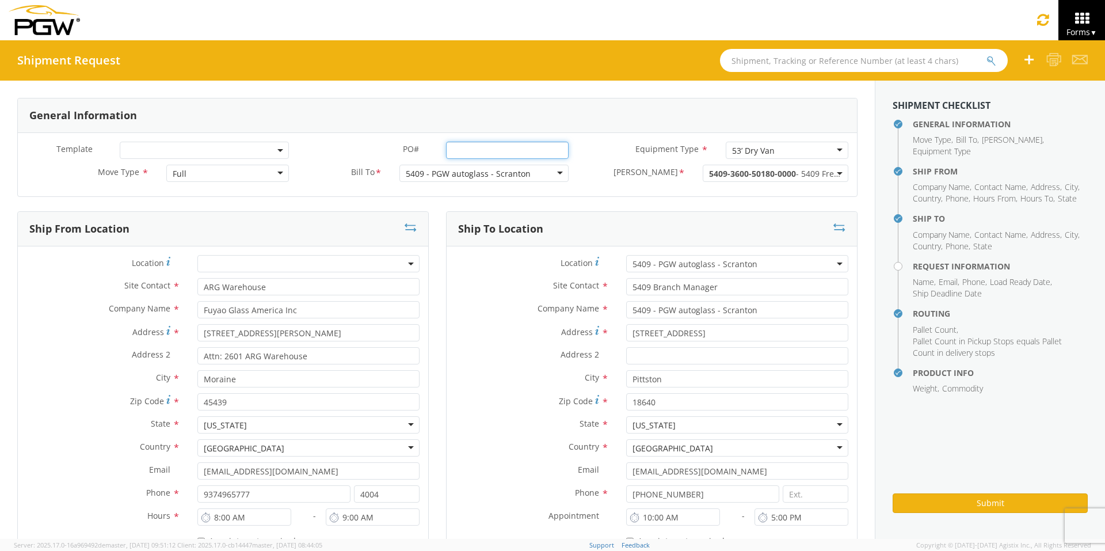
click at [470, 147] on input "PO# *" at bounding box center [507, 150] width 123 height 17
drag, startPoint x: 559, startPoint y: 150, endPoint x: 380, endPoint y: 138, distance: 179.4
click at [380, 138] on div "Template * PO# * FGA250794-6/FGA251029-2/FGA251091-1/FGA251092-1 Equipment Type…" at bounding box center [437, 164] width 839 height 63
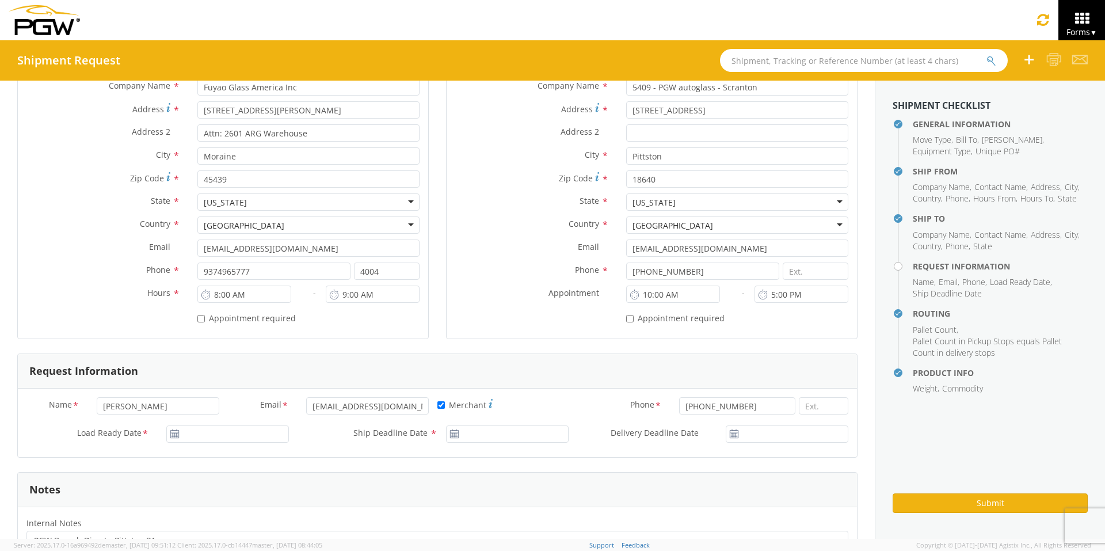
scroll to position [230, 0]
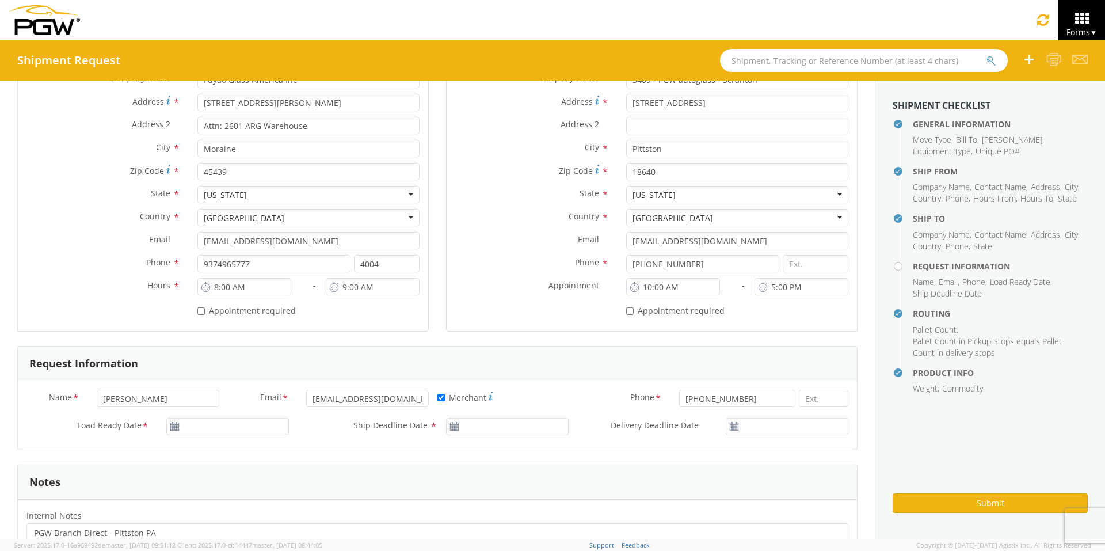
type input "FGA250794-6/FGA251029-2/FGA251091-1/FGA251092-1"
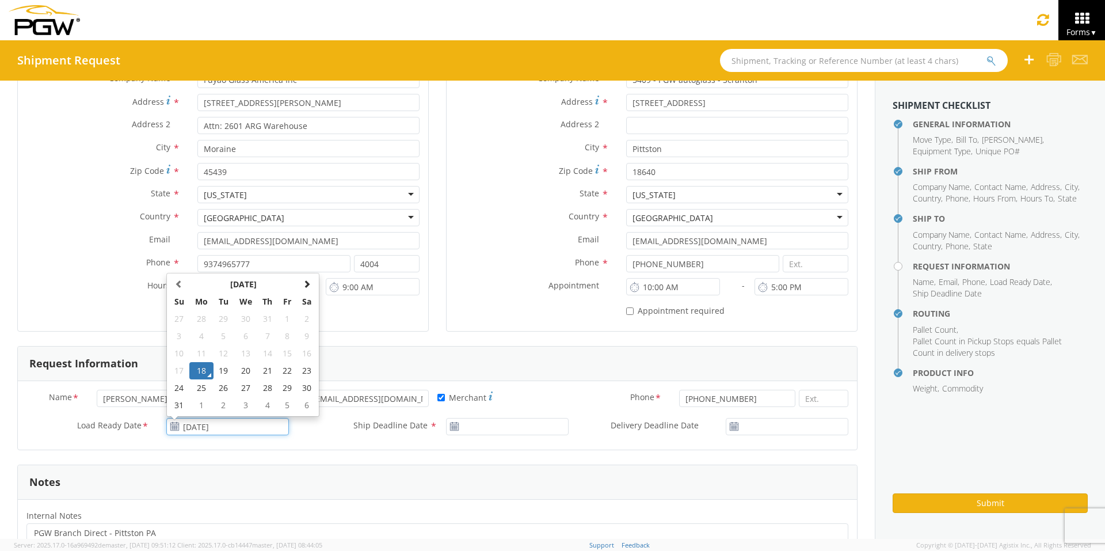
click at [206, 423] on input "[DATE]" at bounding box center [227, 426] width 123 height 17
click at [248, 373] on td "20" at bounding box center [246, 370] width 24 height 17
type input "[DATE]"
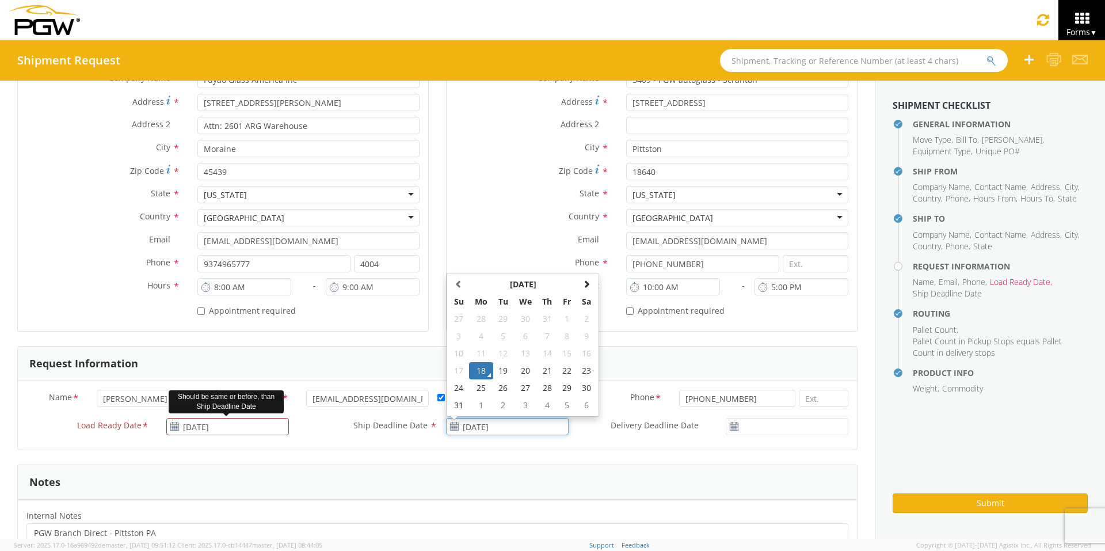
click at [479, 426] on input "[DATE]" at bounding box center [507, 426] width 123 height 17
click at [521, 371] on td "20" at bounding box center [525, 370] width 24 height 17
type input "[DATE]"
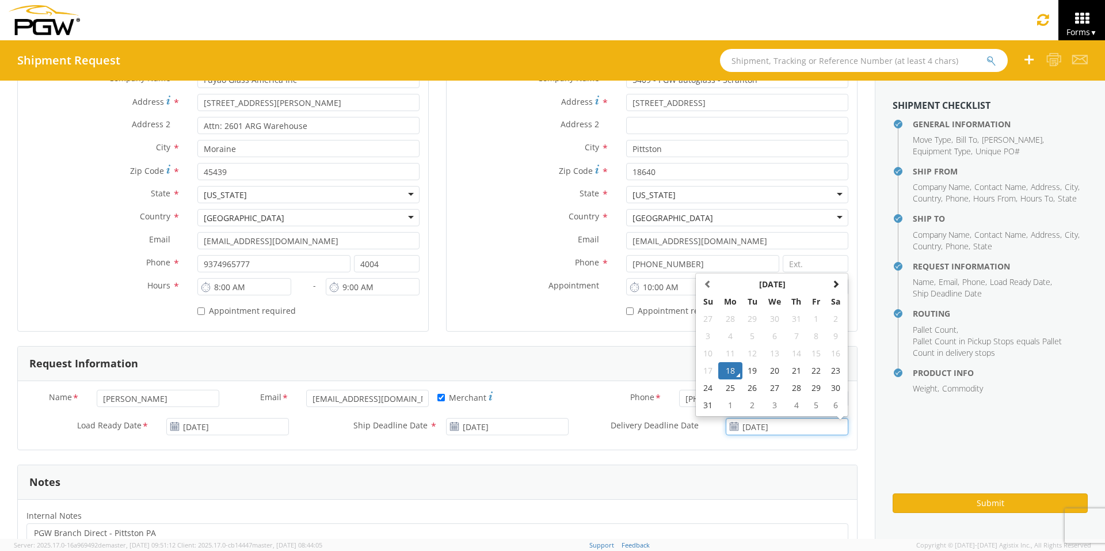
click at [783, 423] on input "[DATE]" at bounding box center [787, 426] width 123 height 17
click at [768, 371] on td "20" at bounding box center [774, 370] width 24 height 17
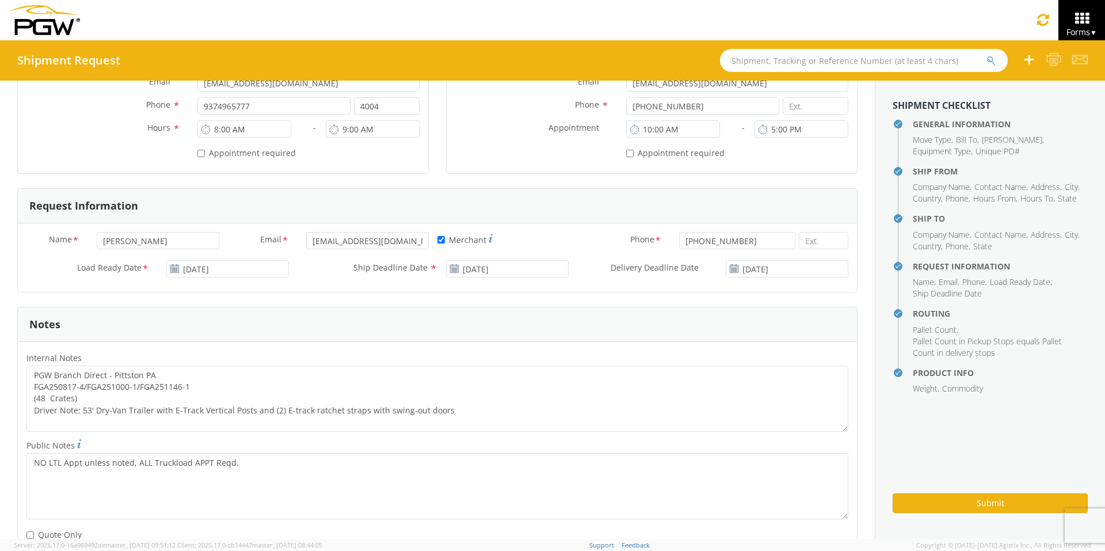
scroll to position [460, 0]
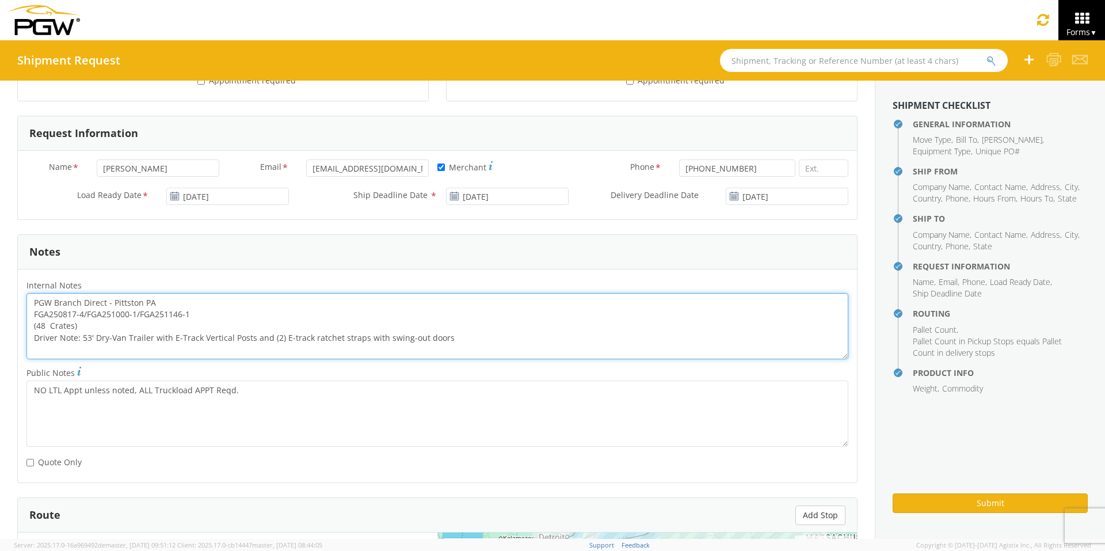
drag, startPoint x: 191, startPoint y: 313, endPoint x: 15, endPoint y: 312, distance: 176.1
click at [15, 312] on div "General Information Template * PO# * FGA250794-6/FGA251029-2/FGA251091-1/FGA251…" at bounding box center [437, 253] width 875 height 1266
paste textarea "794-6/FGA251029-2/FGA251091-1/FGA251092"
drag, startPoint x: 33, startPoint y: 300, endPoint x: 572, endPoint y: 349, distance: 540.8
click at [572, 349] on textarea "PGW Branch Direct - Pittston PA FGA250794-6/FGA251029-2/FGA251091-1/FGA251092-1…" at bounding box center [437, 326] width 822 height 66
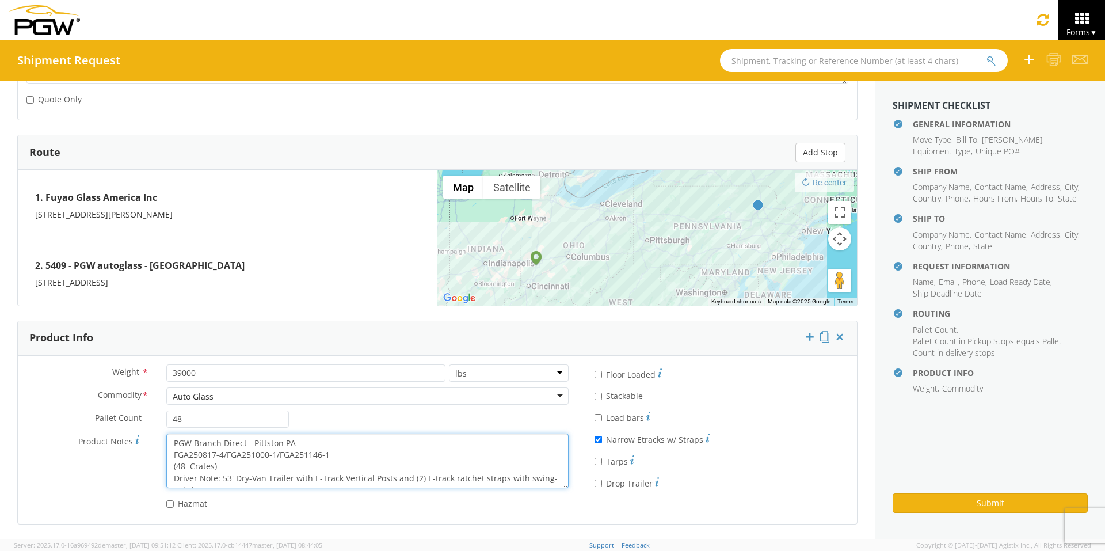
scroll to position [12, 0]
drag, startPoint x: 169, startPoint y: 442, endPoint x: 448, endPoint y: 496, distance: 284.2
click at [448, 426] on div "Weight * 39000 lbs kgs Commodity * Auto Glass Auto Glass Adhesives / Glues Aqua…" at bounding box center [297, 439] width 559 height 151
paste textarea "794-6/FGA251029-2/FGA251091-1/FGA251092"
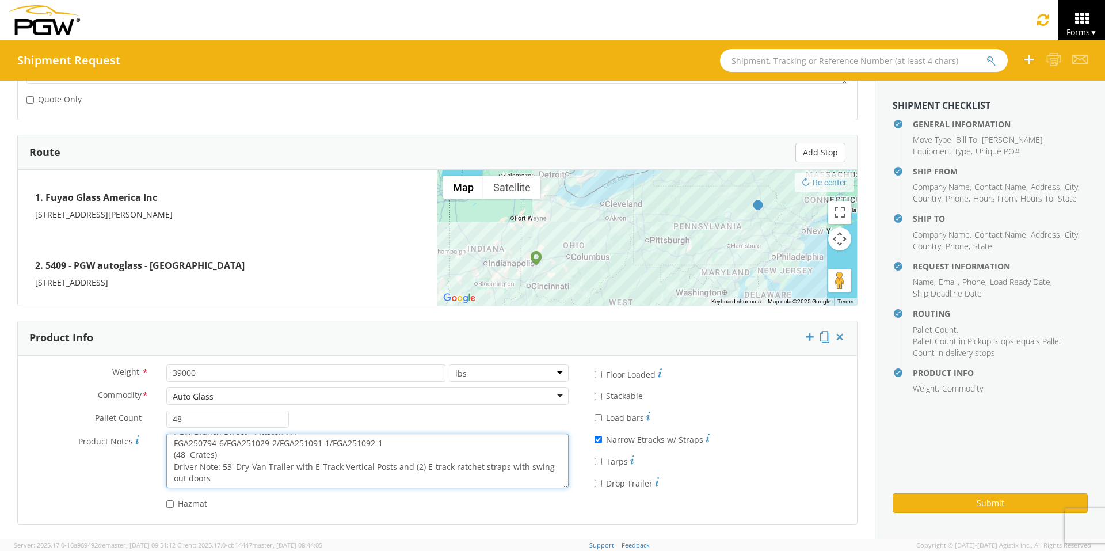
scroll to position [7, 0]
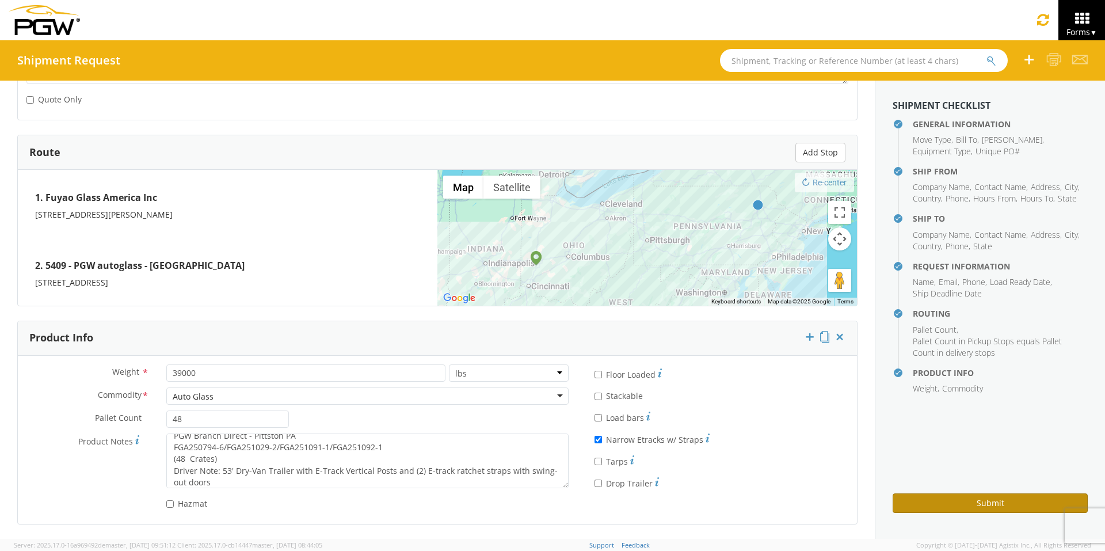
click at [875, 426] on button "Submit" at bounding box center [989, 503] width 195 height 20
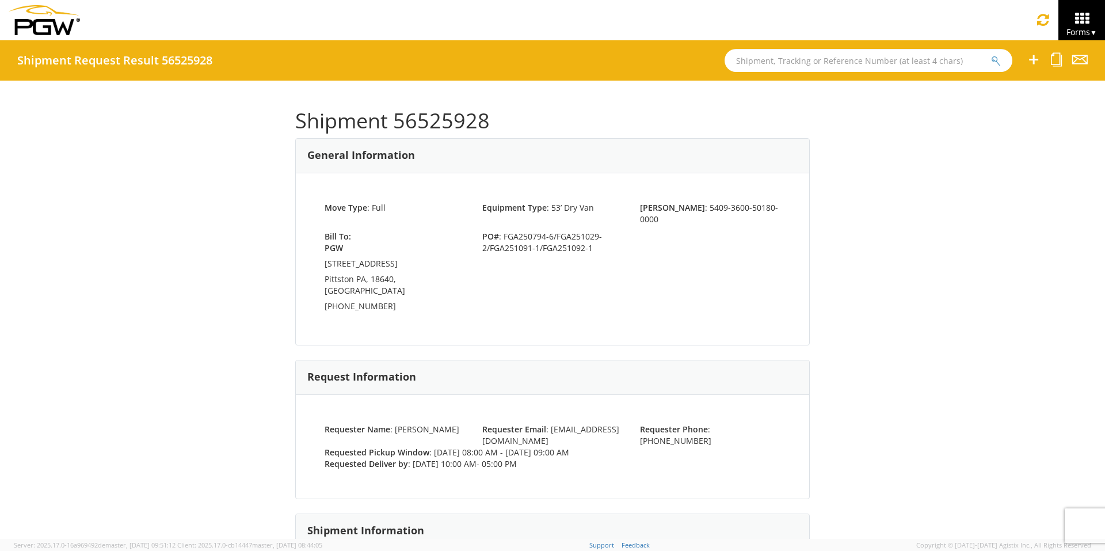
click at [814, 63] on input "text" at bounding box center [868, 60] width 288 height 23
click at [788, 64] on input "text" at bounding box center [868, 60] width 288 height 23
click at [875, 55] on button "submit" at bounding box center [996, 62] width 10 height 14
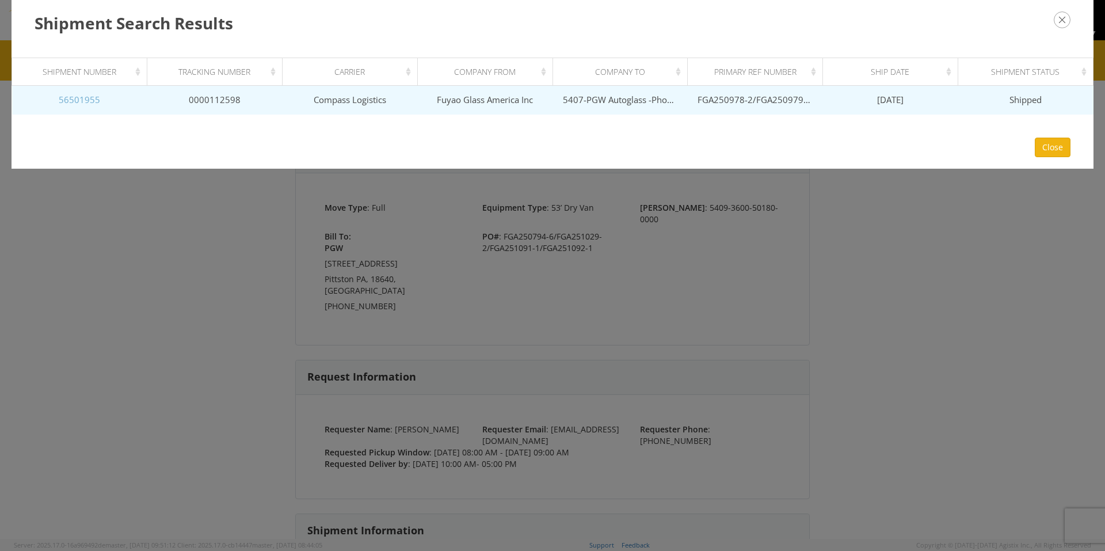
click at [69, 102] on link "56501955" at bounding box center [79, 100] width 41 height 12
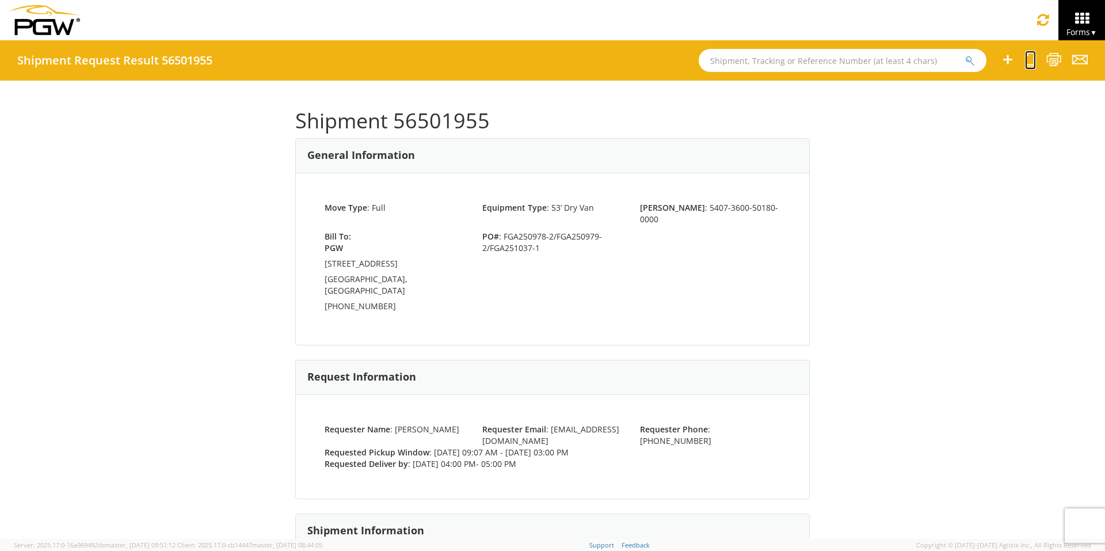
click at [875, 63] on icon at bounding box center [1030, 59] width 11 height 14
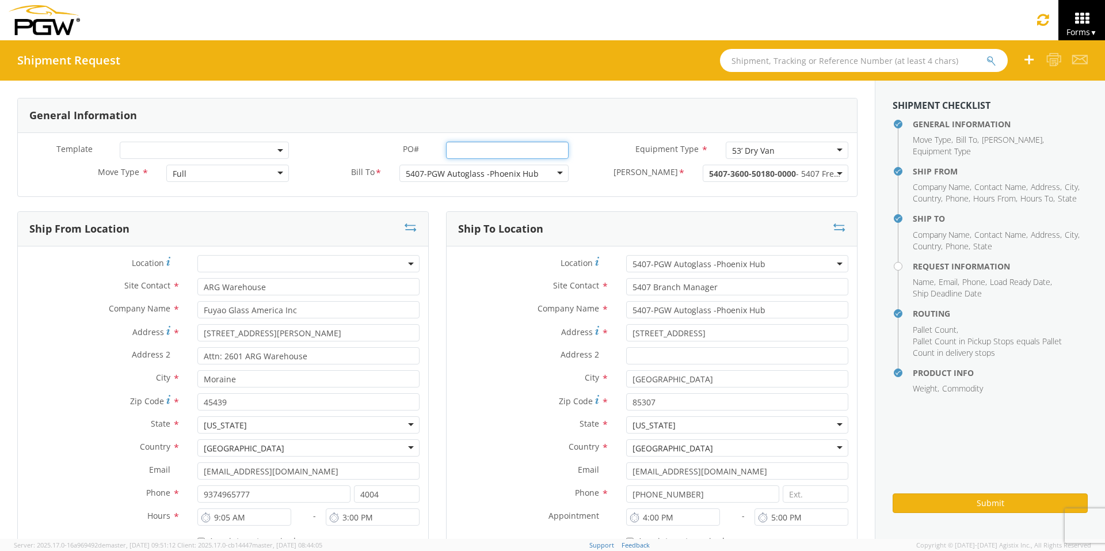
click at [498, 147] on input "PO# *" at bounding box center [507, 150] width 123 height 17
drag, startPoint x: 559, startPoint y: 149, endPoint x: 345, endPoint y: 120, distance: 215.4
click at [345, 120] on div "General Information Template * PO# * FGA250760-5/FGA250978-3/FGA251095-2/FGA251…" at bounding box center [437, 147] width 840 height 99
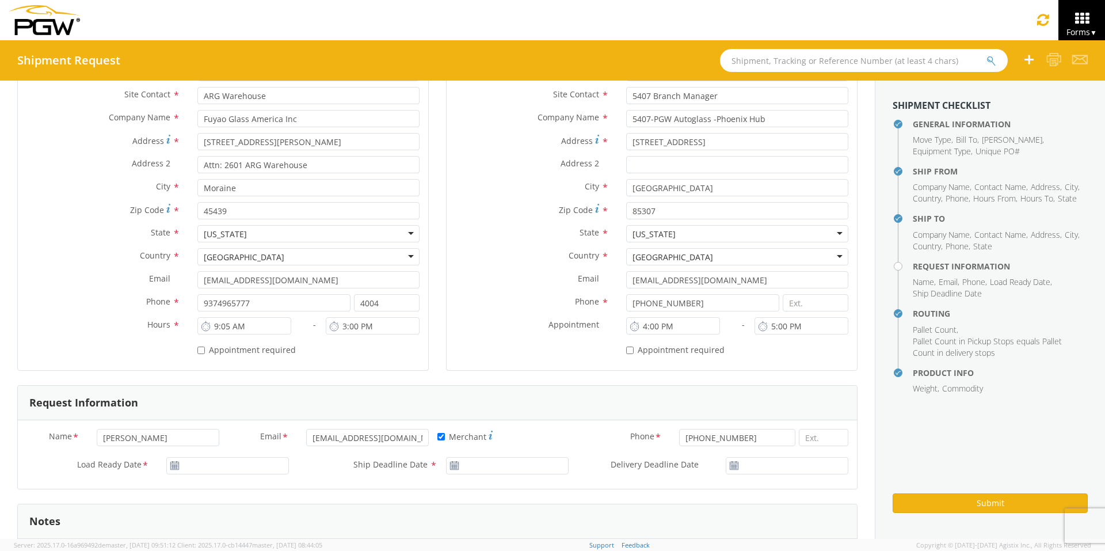
scroll to position [345, 0]
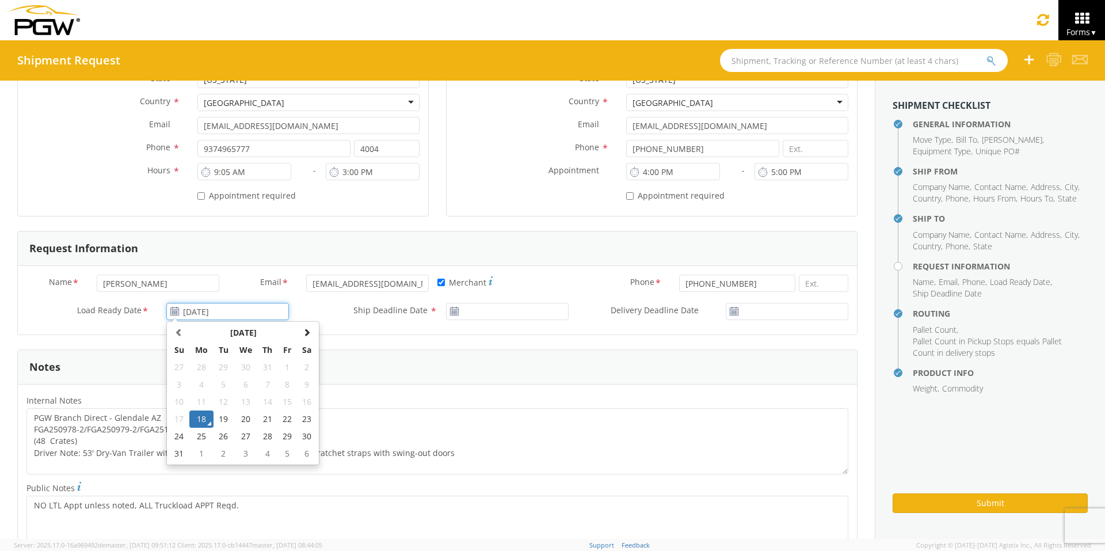
click at [215, 307] on input "[DATE]" at bounding box center [227, 311] width 123 height 17
click at [245, 421] on td "20" at bounding box center [246, 418] width 24 height 17
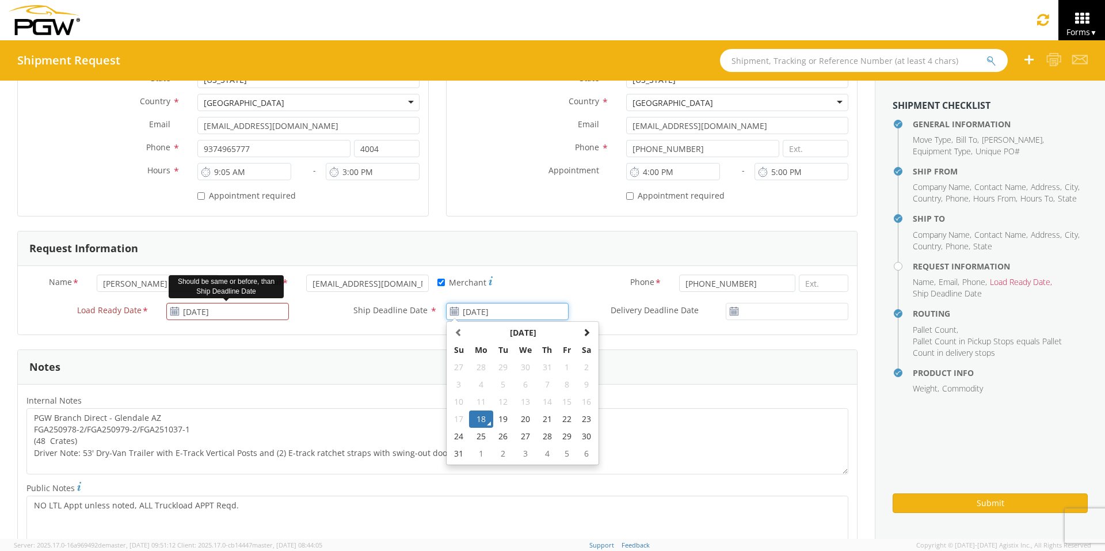
click at [520, 307] on input "[DATE]" at bounding box center [507, 311] width 123 height 17
click at [519, 417] on td "20" at bounding box center [525, 418] width 24 height 17
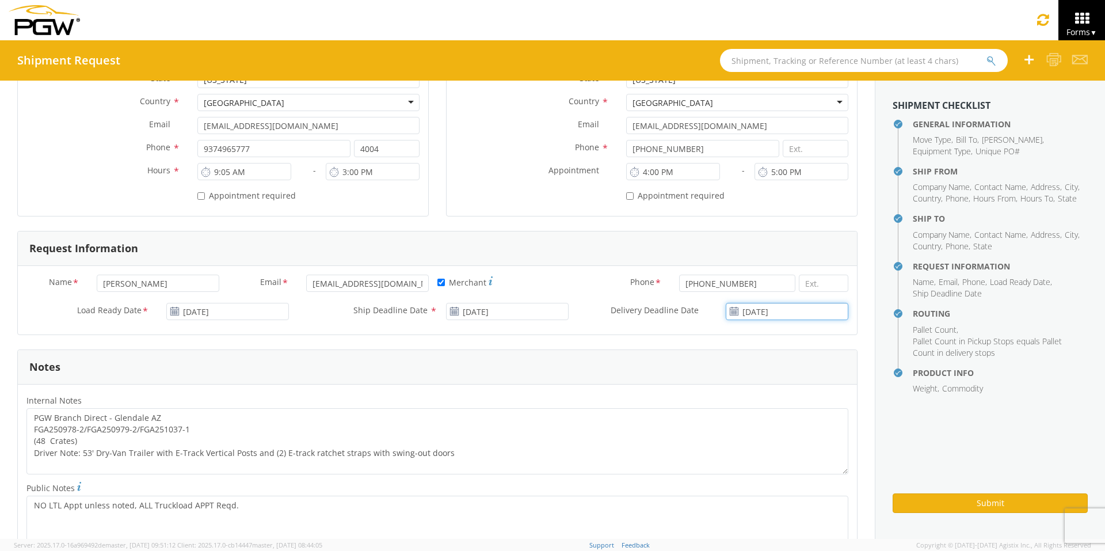
click at [770, 308] on input "[DATE]" at bounding box center [787, 311] width 123 height 17
click at [763, 415] on td "20" at bounding box center [774, 418] width 24 height 17
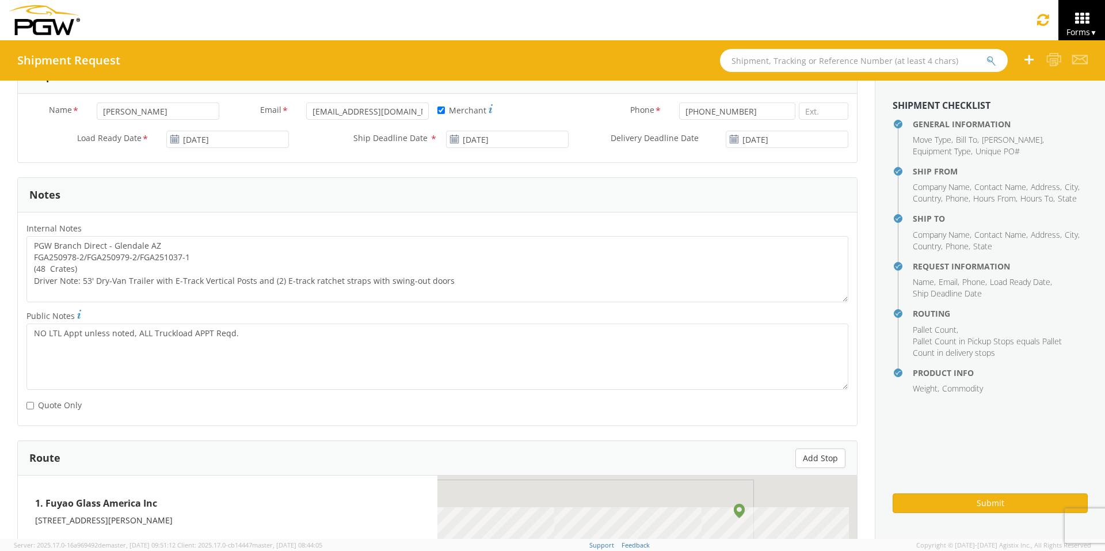
scroll to position [518, 0]
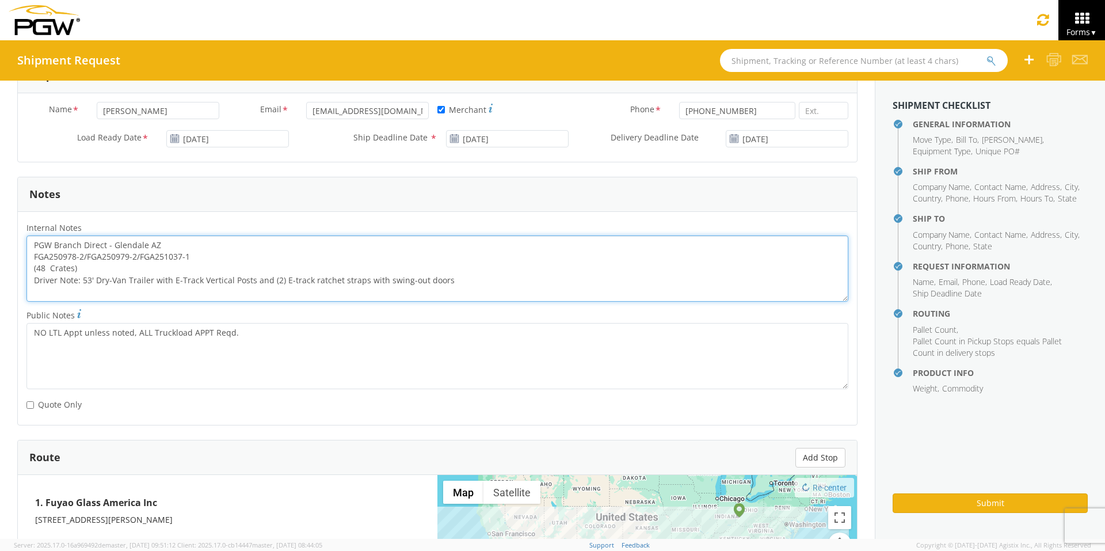
drag, startPoint x: 191, startPoint y: 256, endPoint x: 31, endPoint y: 260, distance: 160.0
click at [31, 260] on textarea "PGW Branch Direct - Glendale AZ FGA250978-2/FGA250979-2/FGA251037-1 (48 Crates)…" at bounding box center [437, 268] width 822 height 66
paste textarea "760-5/FGA250978-3/FGA251095-2/FGA251149-1/FGA2512"
drag, startPoint x: 34, startPoint y: 242, endPoint x: 573, endPoint y: 302, distance: 541.9
click at [573, 302] on textarea "PGW Branch Direct - Glendale AZ FGA250760-5/FGA250978-3/FGA251095-2/FGA251149-1…" at bounding box center [437, 268] width 822 height 66
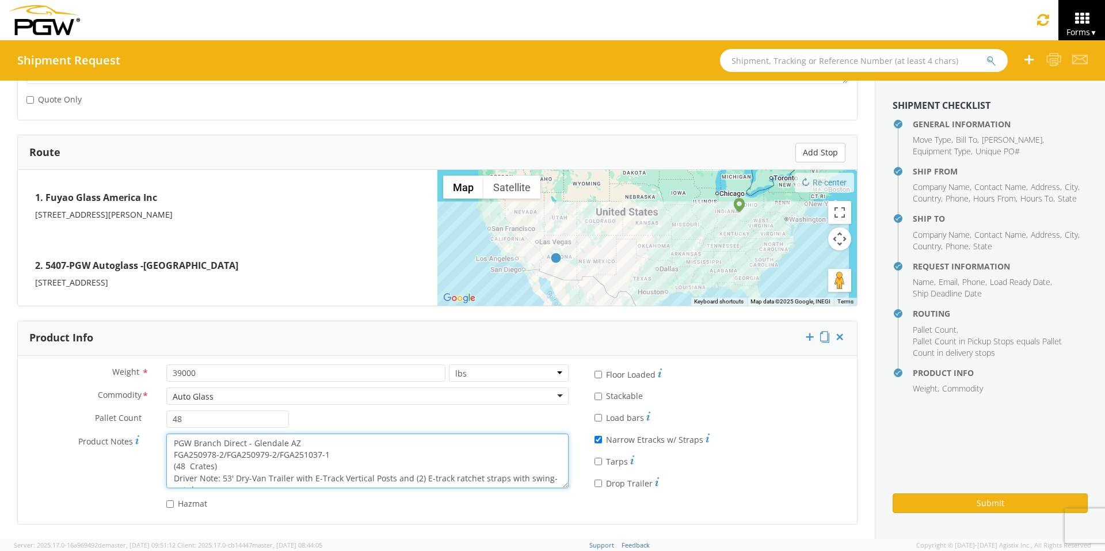
scroll to position [12, 0]
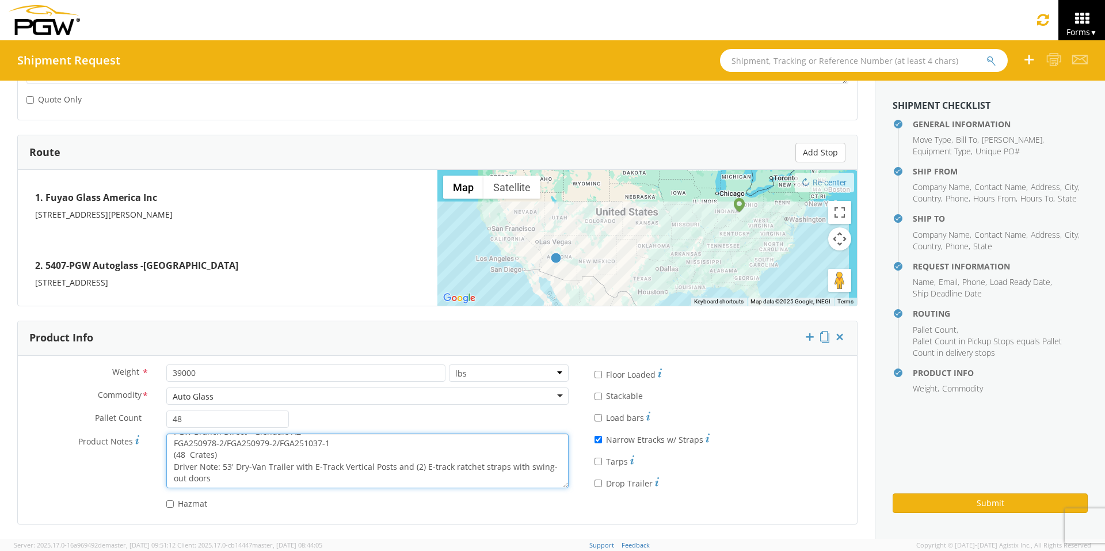
drag, startPoint x: 171, startPoint y: 442, endPoint x: 543, endPoint y: 515, distance: 378.8
click at [543, 426] on div "Weight * 39000 lbs kgs Commodity * Auto Glass Auto Glass Adhesives / Glues Aqua…" at bounding box center [437, 440] width 839 height 168
paste textarea "760-5/FGA250978-3/FGA251095-2/FGA251149-1/FGA2512"
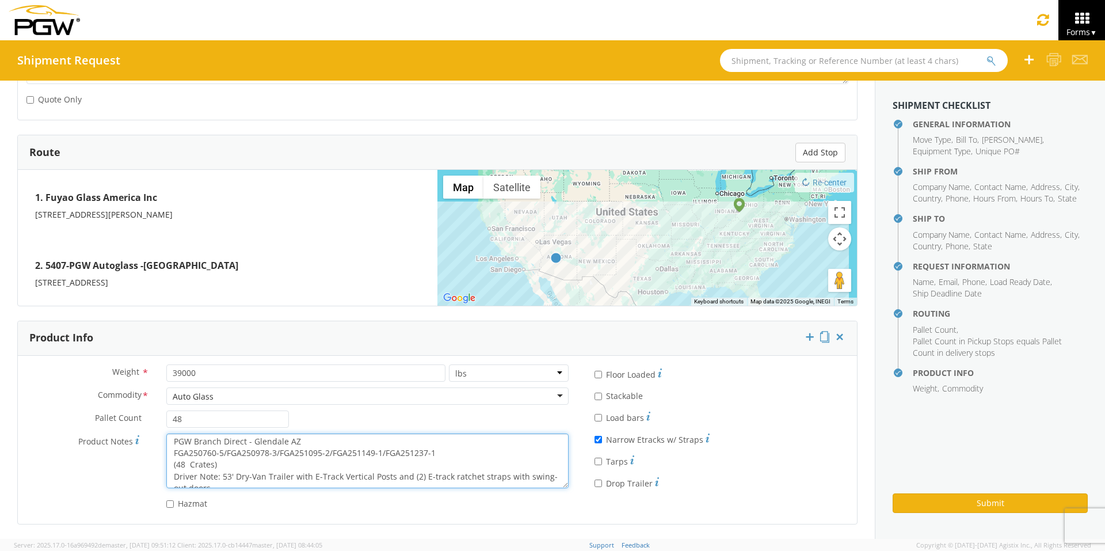
scroll to position [0, 0]
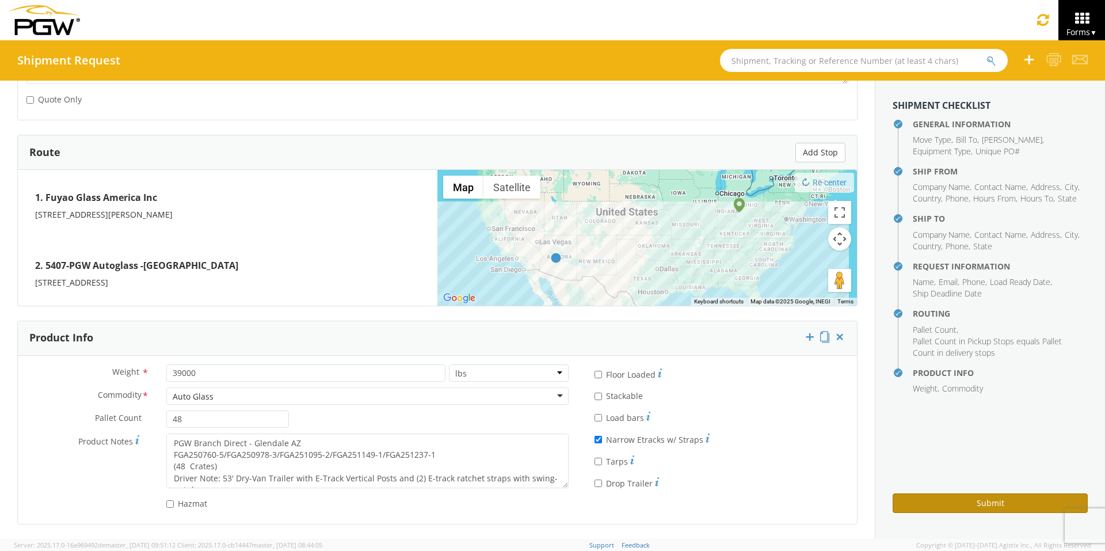
click at [875, 426] on button "Submit" at bounding box center [989, 503] width 195 height 20
